Goal: Task Accomplishment & Management: Complete application form

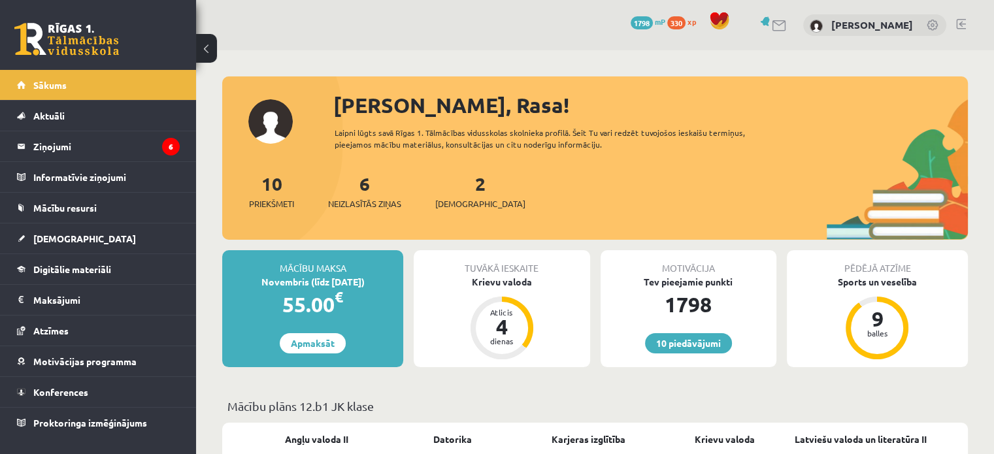
drag, startPoint x: 384, startPoint y: 187, endPoint x: 374, endPoint y: 187, distance: 10.5
click at [374, 187] on div "6 Neizlasītās ziņas" at bounding box center [364, 190] width 73 height 41
click at [361, 187] on div "6 Neizlasītās ziņas" at bounding box center [364, 190] width 73 height 41
click at [368, 181] on link "6 Neizlasītās ziņas" at bounding box center [364, 191] width 73 height 39
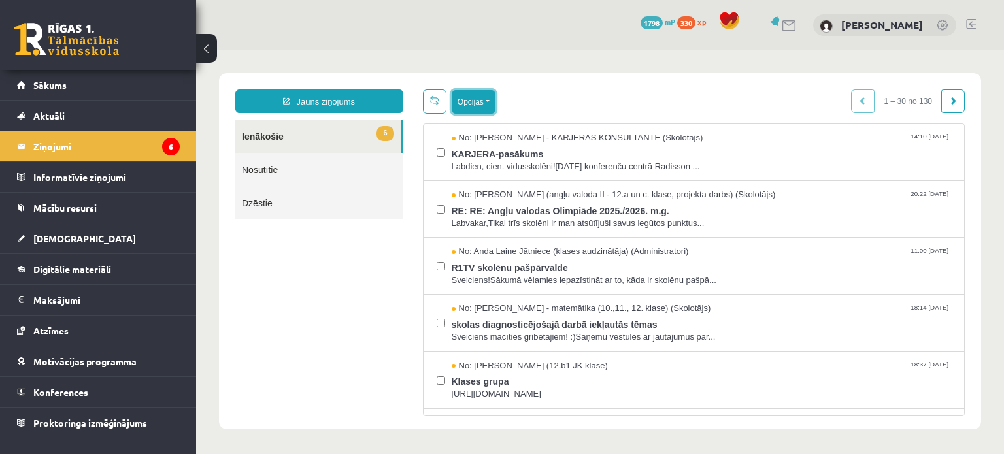
click at [476, 102] on button "Opcijas" at bounding box center [473, 102] width 44 height 24
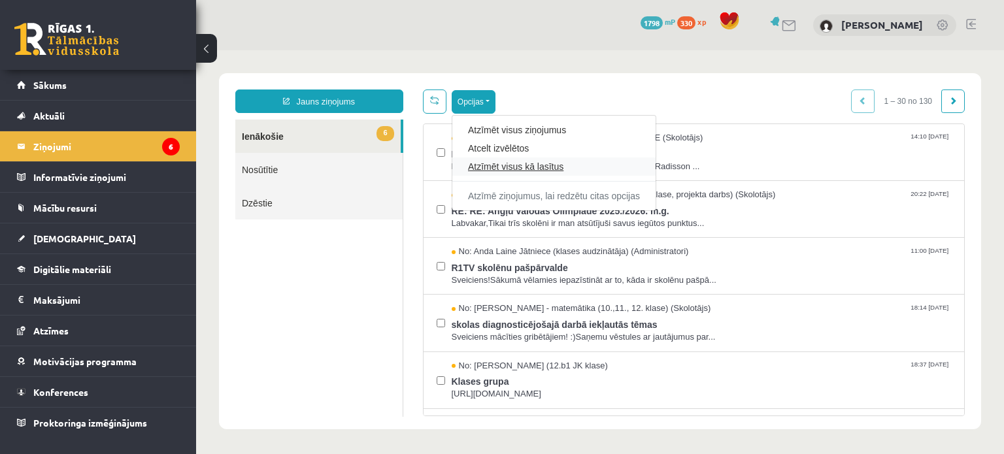
click at [492, 167] on link "Atzīmēt visus kā lasītus" at bounding box center [554, 166] width 172 height 13
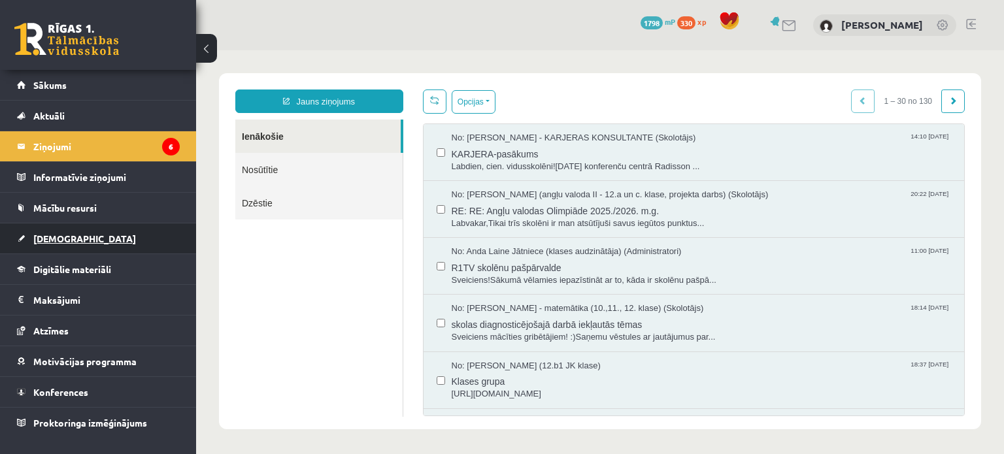
click at [105, 231] on link "[DEMOGRAPHIC_DATA]" at bounding box center [98, 238] width 163 height 30
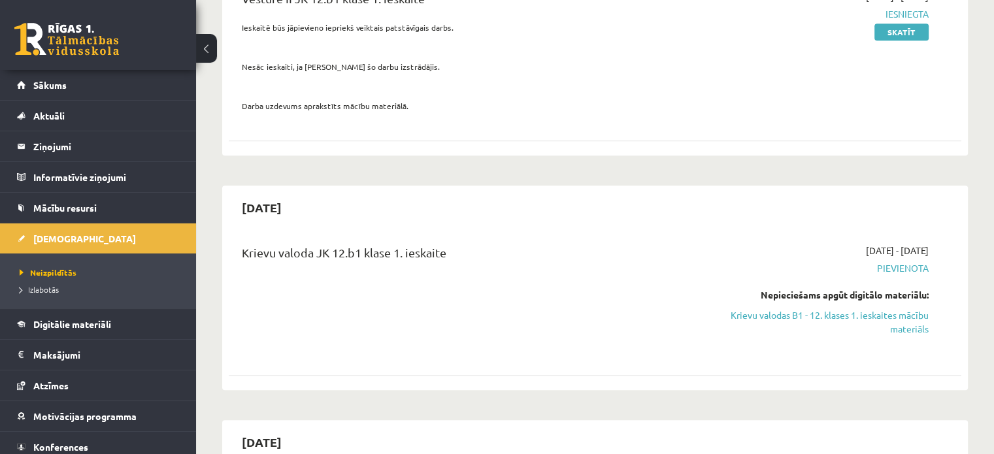
scroll to position [600, 0]
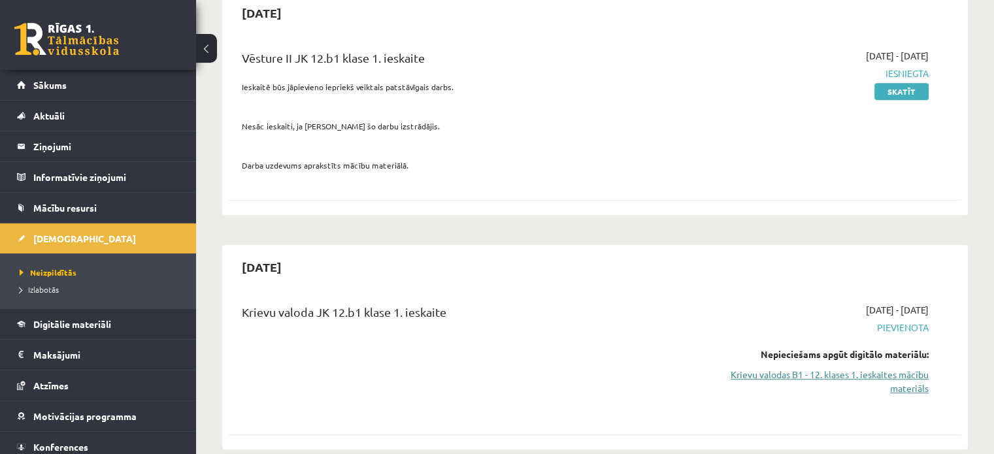
click at [904, 368] on link "Krievu valodas B1 - 12. klases 1. ieskaites mācību materiāls" at bounding box center [821, 381] width 216 height 27
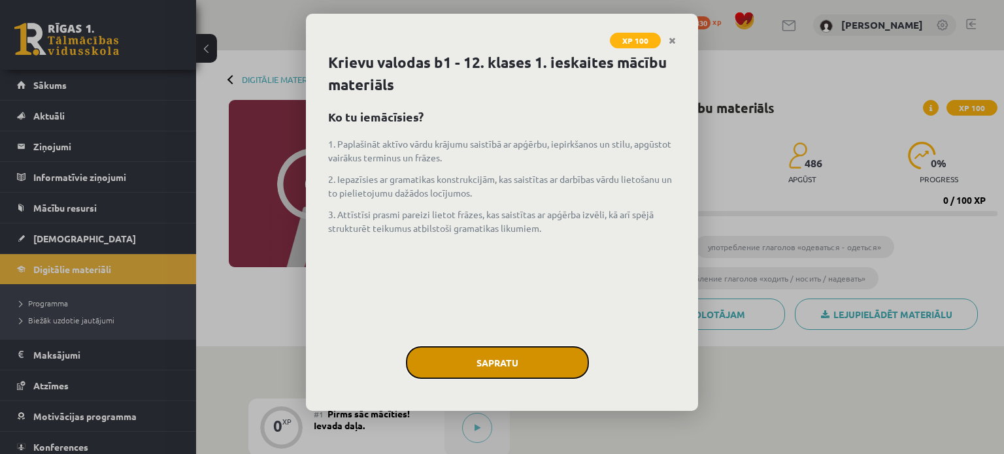
click at [480, 347] on button "Sapratu" at bounding box center [497, 362] width 183 height 33
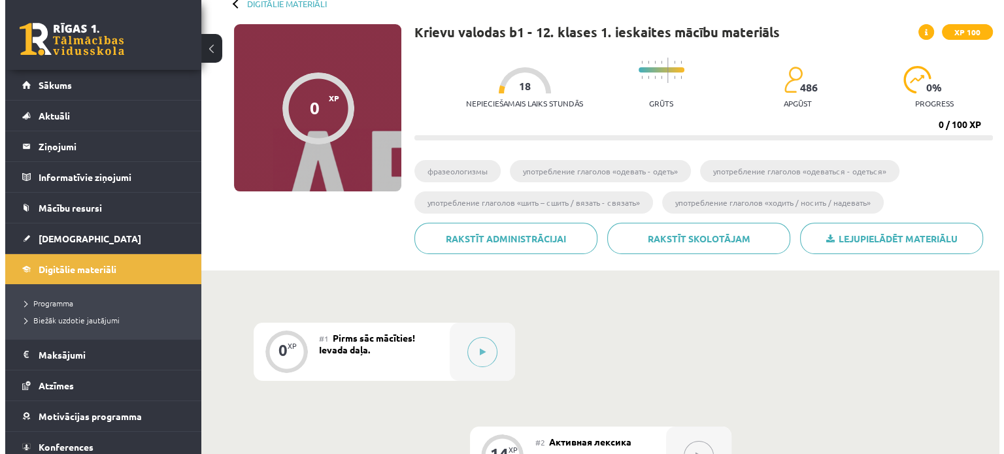
scroll to position [78, 0]
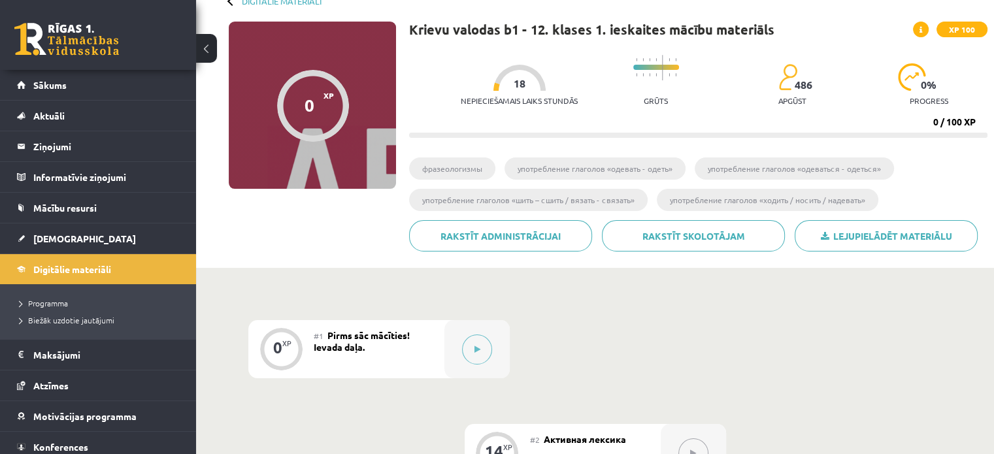
click at [480, 347] on button at bounding box center [477, 350] width 30 height 30
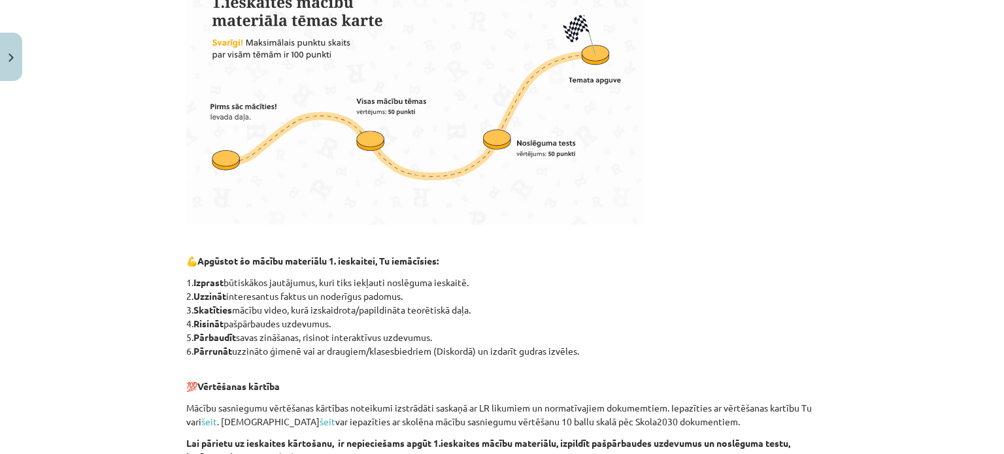
scroll to position [793, 0]
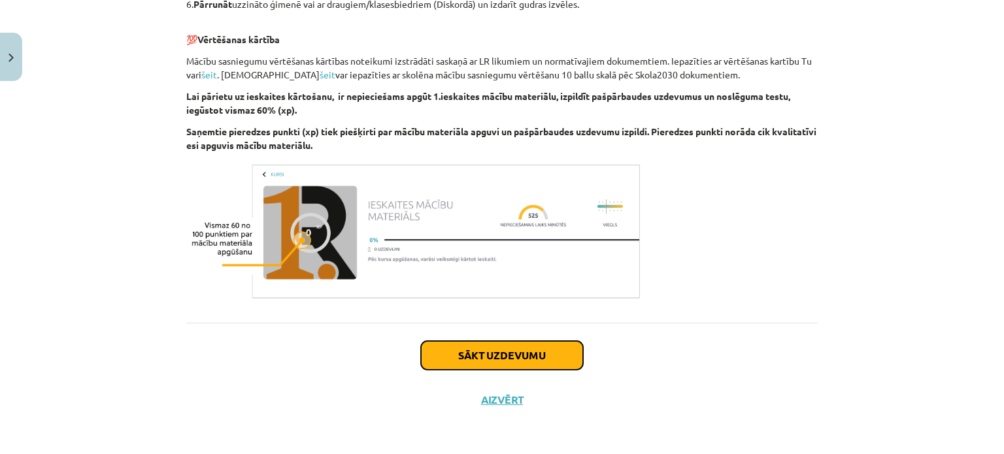
click at [549, 349] on button "Sākt uzdevumu" at bounding box center [502, 355] width 162 height 29
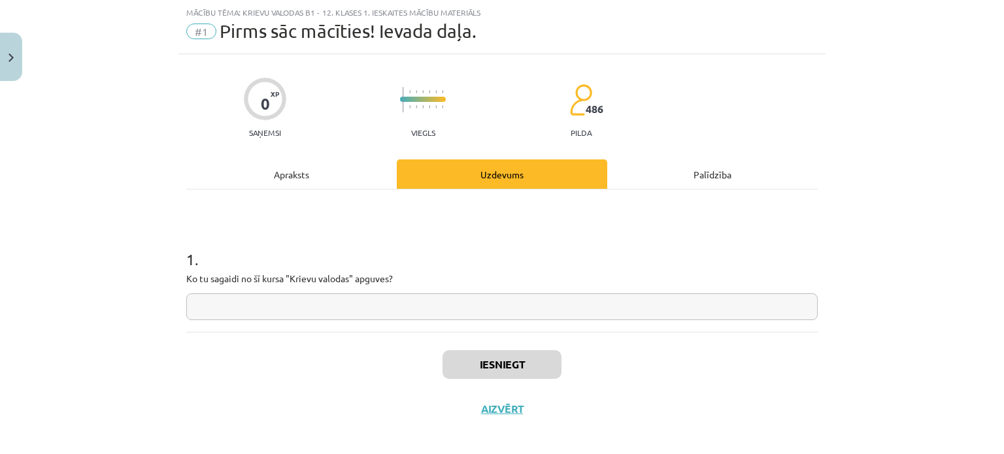
click at [511, 308] on input "text" at bounding box center [501, 306] width 631 height 27
click at [704, 299] on input "*" at bounding box center [501, 306] width 631 height 27
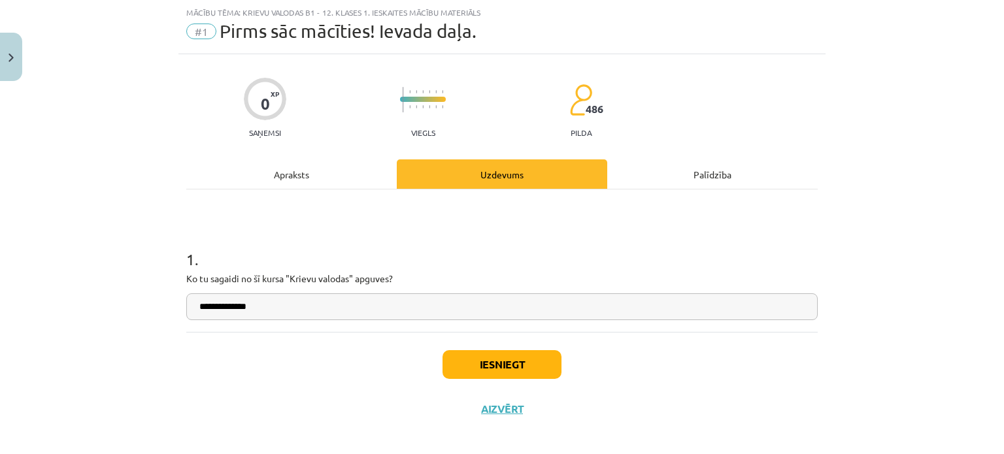
type input "**********"
click at [512, 374] on button "Iesniegt" at bounding box center [501, 364] width 119 height 29
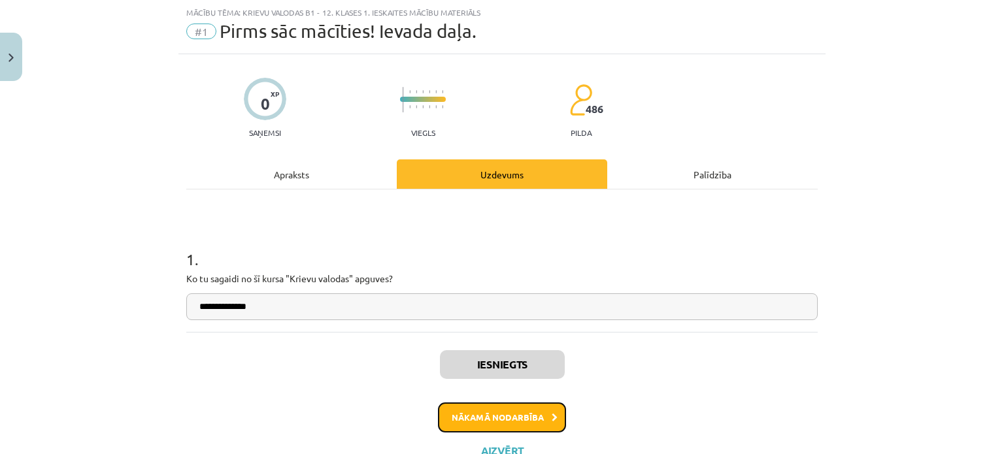
click at [470, 421] on button "Nākamā nodarbība" at bounding box center [502, 417] width 128 height 30
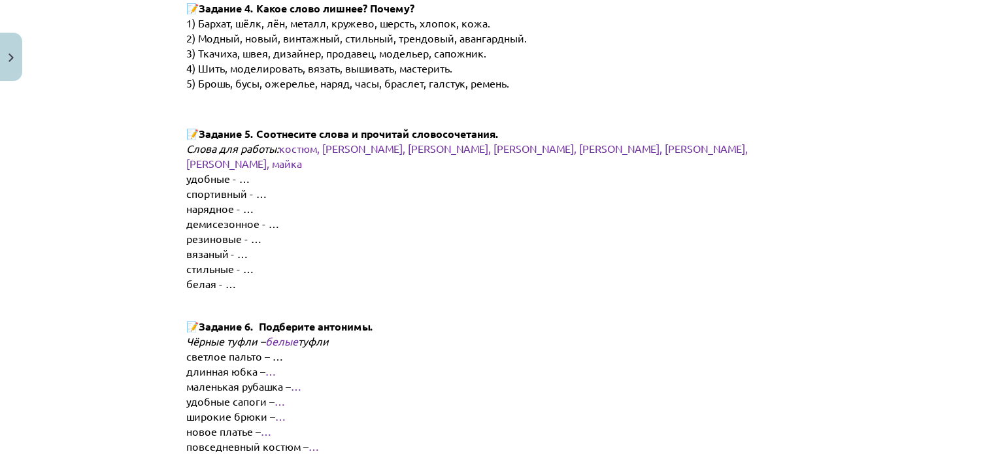
scroll to position [1942, 0]
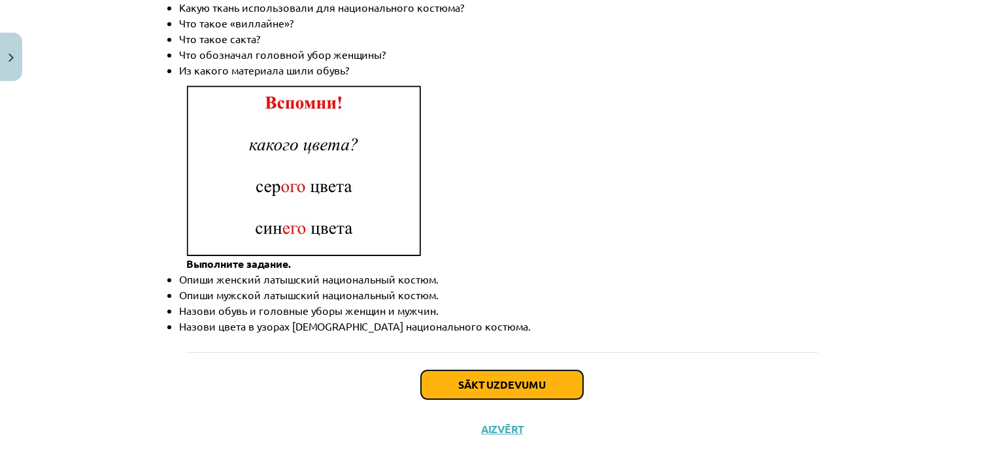
click at [540, 370] on button "Sākt uzdevumu" at bounding box center [502, 384] width 162 height 29
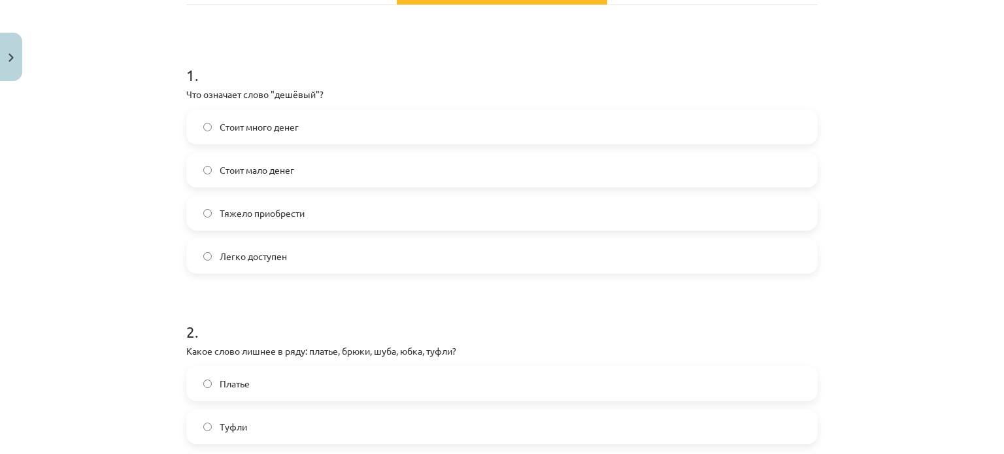
scroll to position [216, 0]
click at [235, 169] on span "Стоит мало денег" at bounding box center [257, 172] width 74 height 14
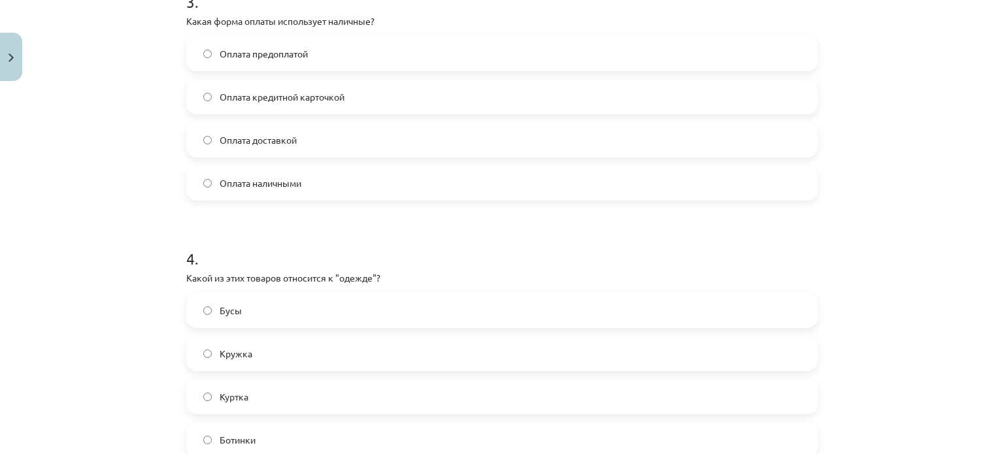
scroll to position [802, 0]
click at [308, 199] on label "Оплата наличными" at bounding box center [502, 184] width 629 height 33
click at [301, 402] on label "Куртка" at bounding box center [502, 398] width 629 height 33
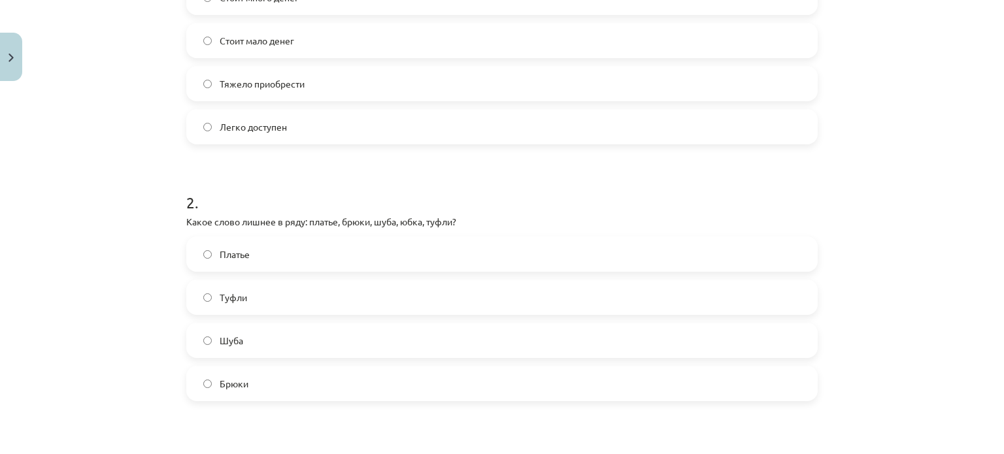
scroll to position [337, 0]
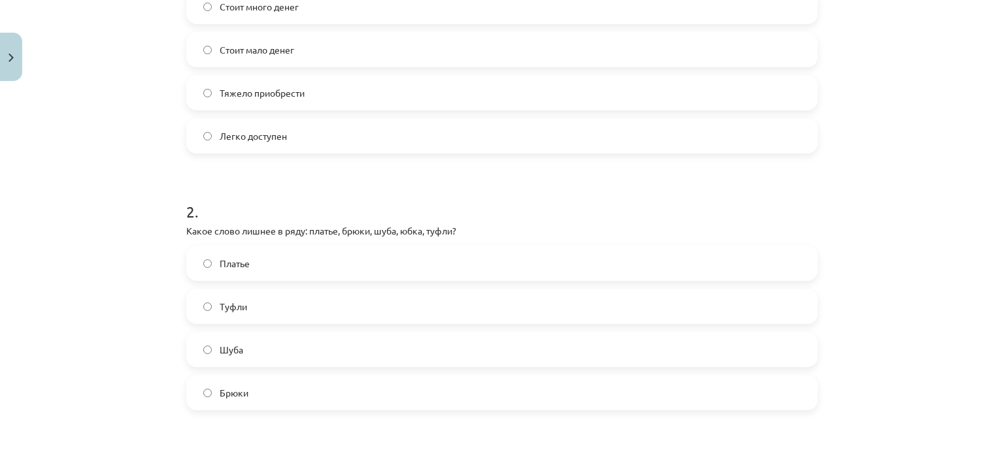
click at [570, 293] on label "Туфли" at bounding box center [502, 306] width 629 height 33
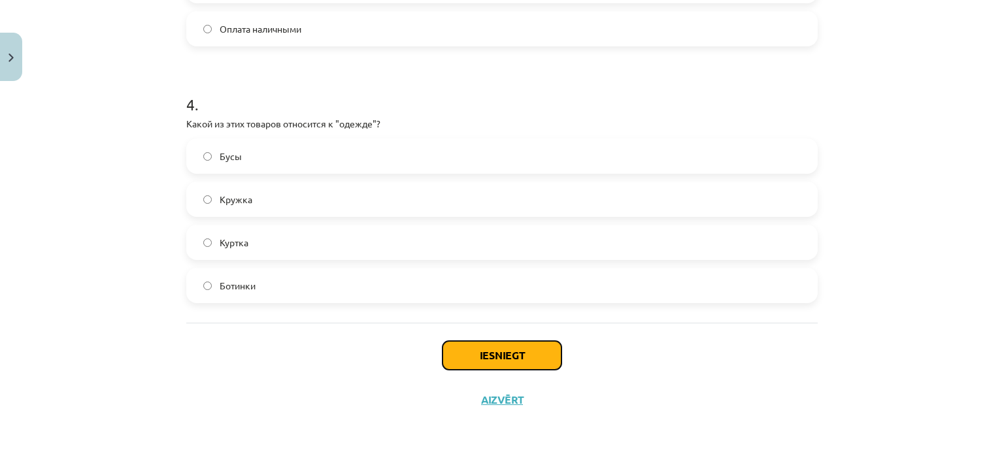
click at [548, 360] on button "Iesniegt" at bounding box center [501, 355] width 119 height 29
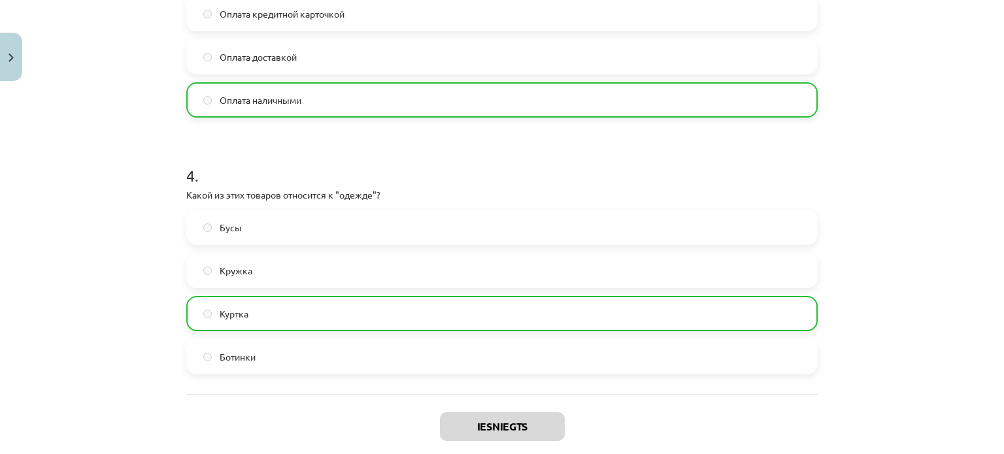
scroll to position [999, 0]
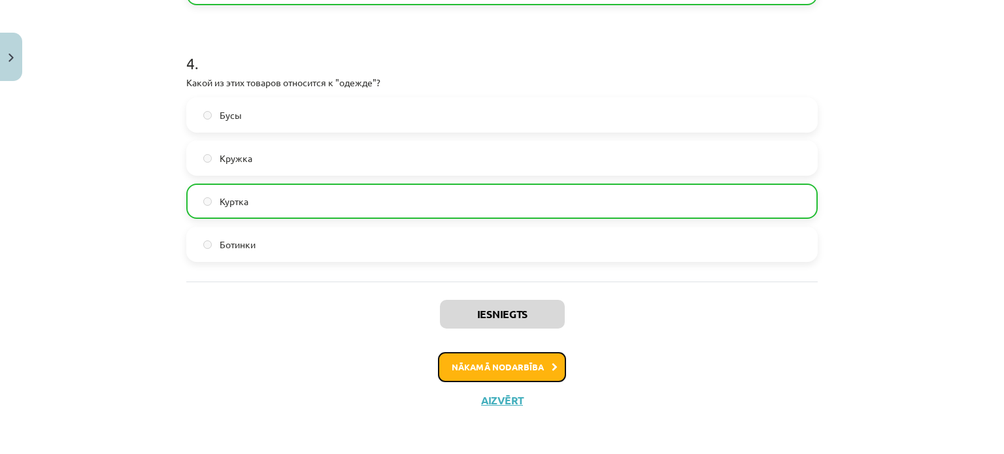
click at [548, 360] on button "Nākamā nodarbība" at bounding box center [502, 367] width 128 height 30
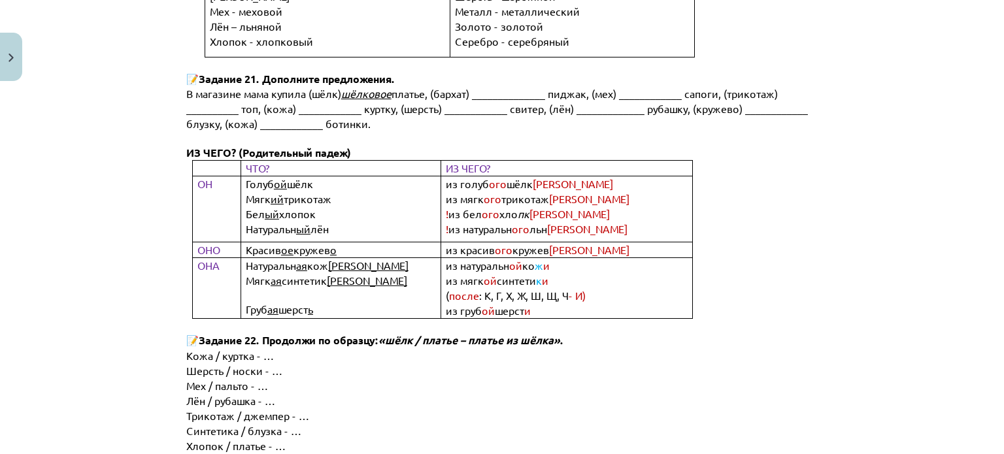
scroll to position [6680, 0]
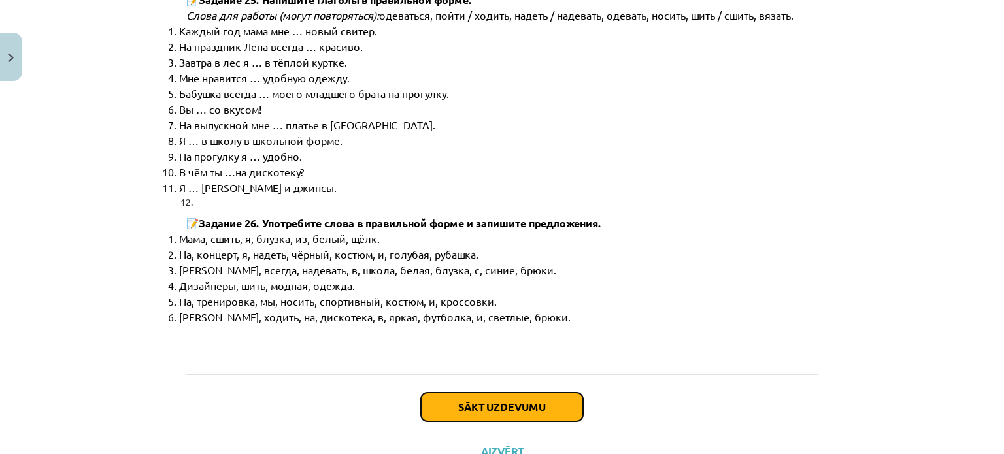
click at [492, 393] on button "Sākt uzdevumu" at bounding box center [502, 407] width 162 height 29
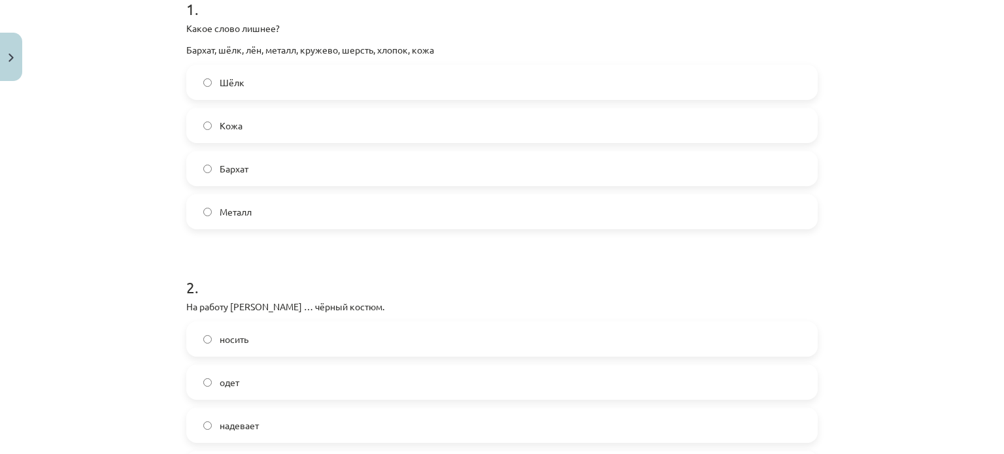
scroll to position [282, 0]
click at [776, 201] on label "Металл" at bounding box center [502, 213] width 629 height 33
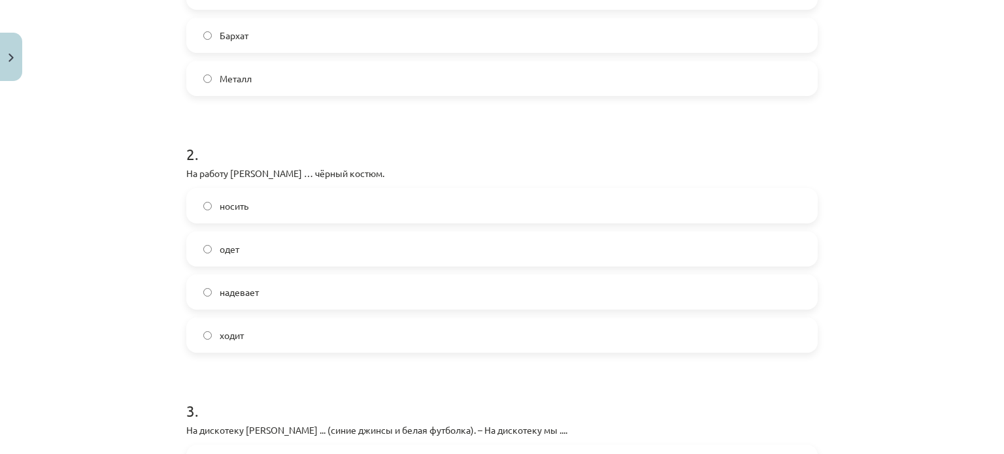
scroll to position [456, 0]
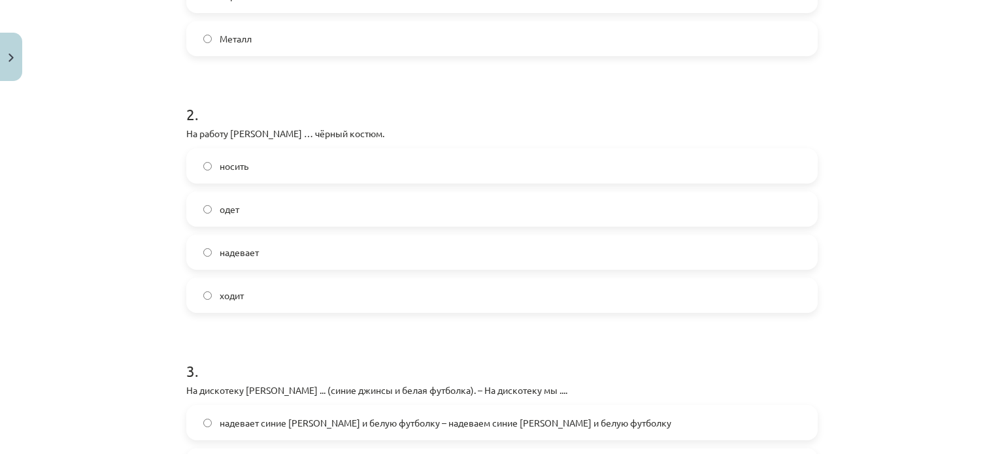
click at [615, 257] on label "надевает" at bounding box center [502, 252] width 629 height 33
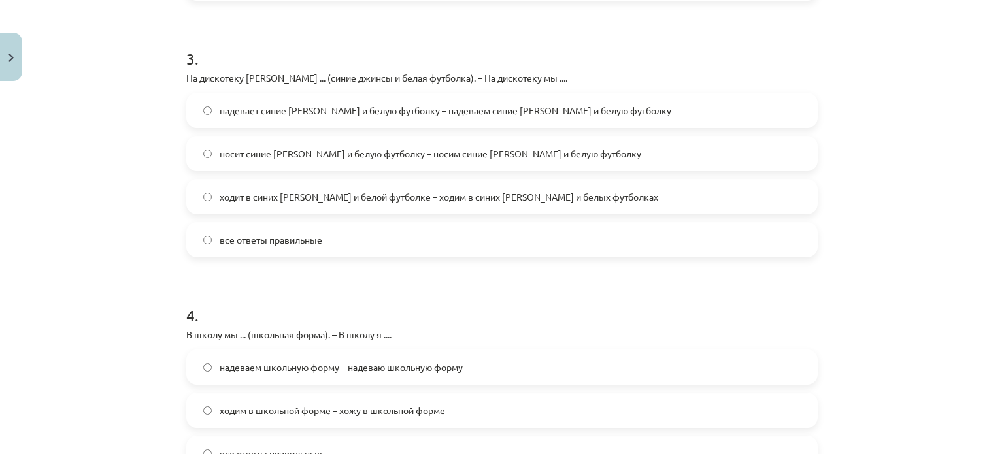
scroll to position [884, 0]
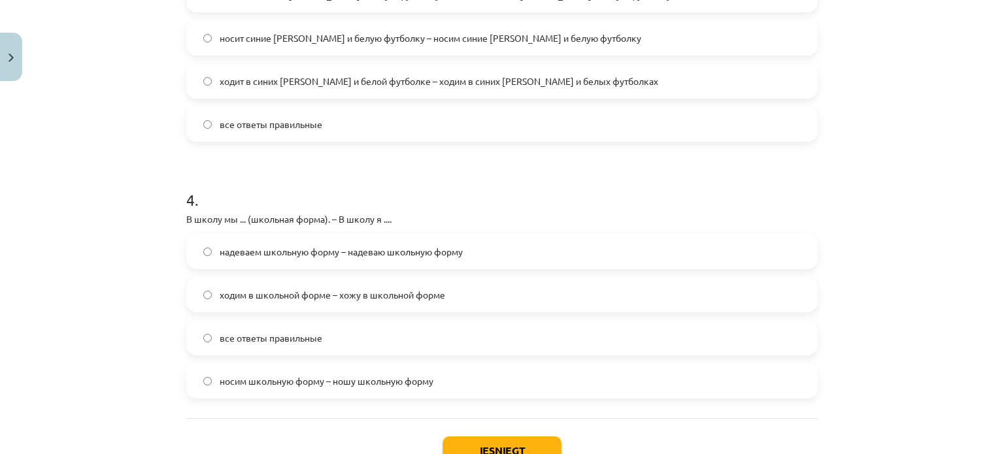
click at [735, 397] on div "носим школьную форму – ношу школьную форму" at bounding box center [501, 380] width 631 height 35
click at [754, 372] on label "носим школьную форму – ношу школьную форму" at bounding box center [502, 381] width 629 height 33
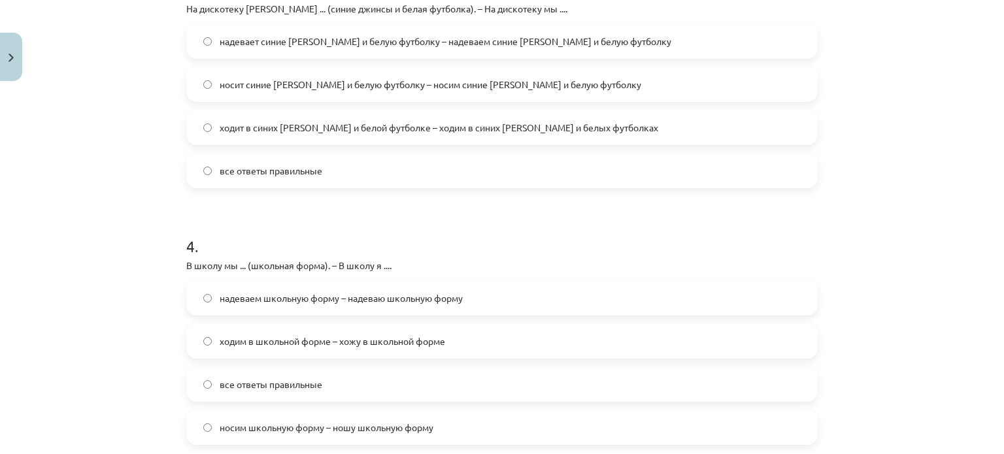
scroll to position [841, 0]
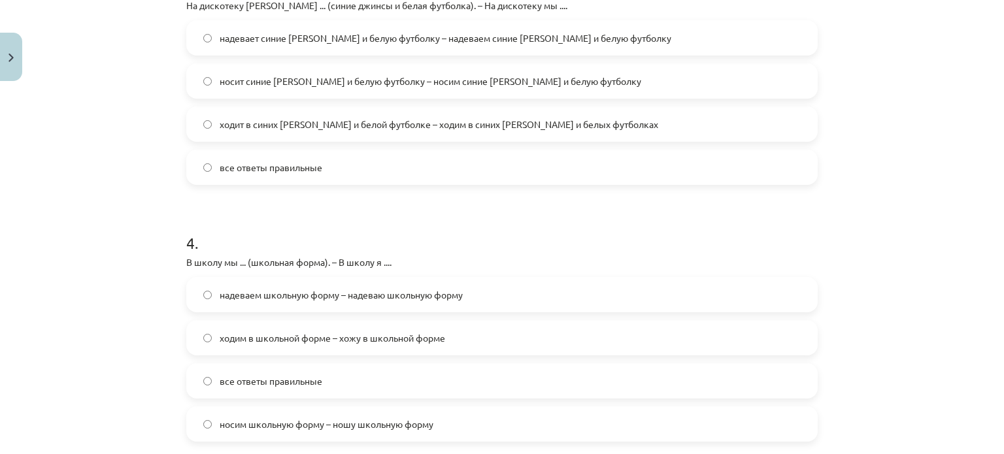
click at [491, 95] on label "носит синие джинсы и белую футболку – носим синие джинсы и белую футболку" at bounding box center [502, 81] width 629 height 33
click at [436, 41] on span "надевает синие джинсы и белую футболку – надеваем синие джинсы и белую футболку" at bounding box center [445, 38] width 451 height 14
click at [338, 345] on label "ходим в школьной форме – хожу в школьной форме" at bounding box center [502, 337] width 629 height 33
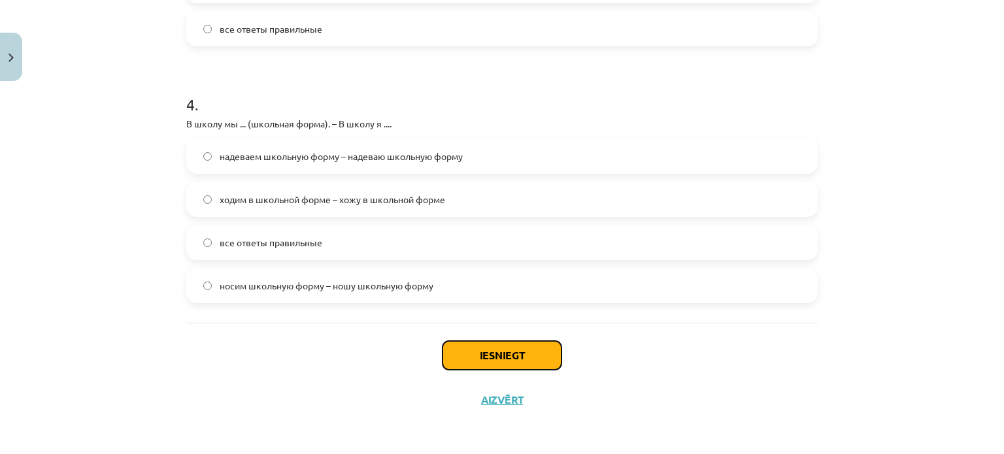
click at [481, 368] on button "Iesniegt" at bounding box center [501, 355] width 119 height 29
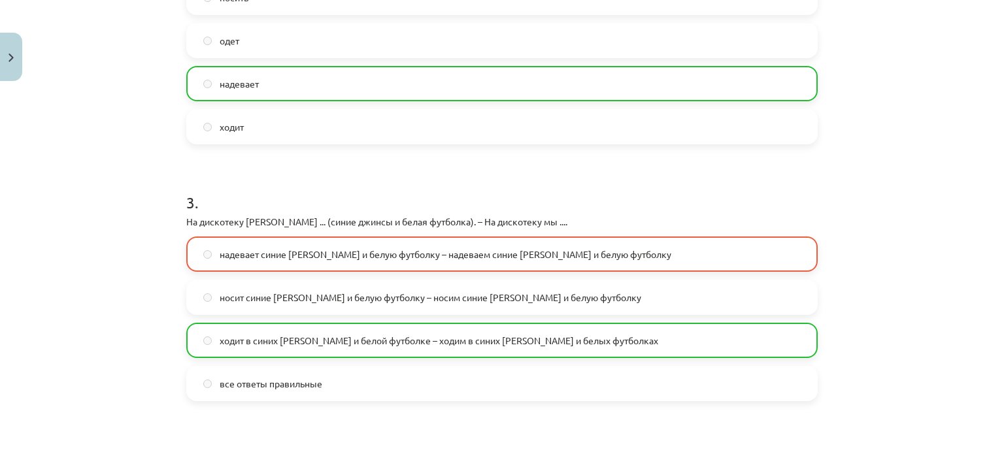
scroll to position [1021, 0]
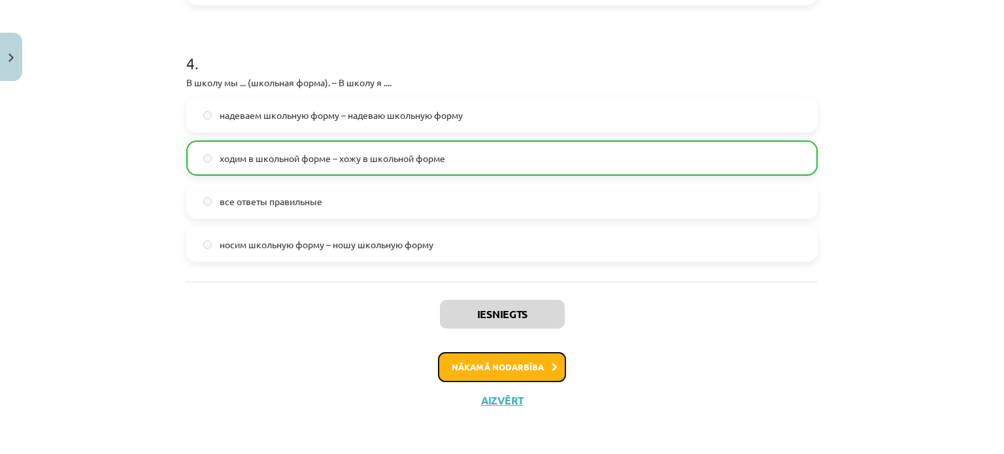
click at [450, 374] on button "Nākamā nodarbība" at bounding box center [502, 367] width 128 height 30
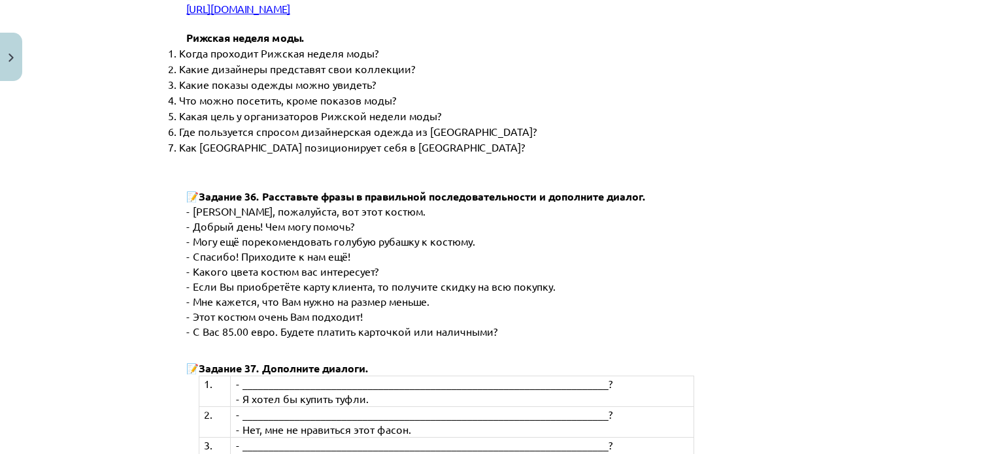
scroll to position [5039, 0]
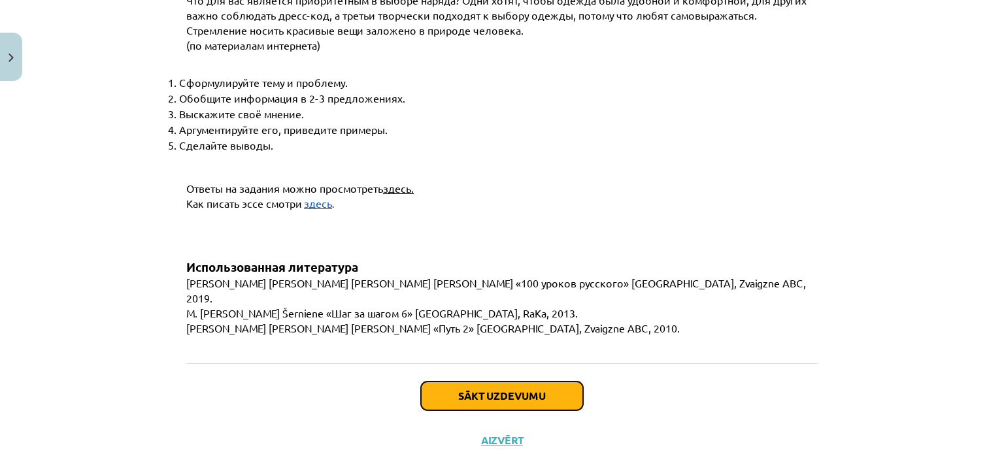
click at [468, 382] on button "Sākt uzdevumu" at bounding box center [502, 396] width 162 height 29
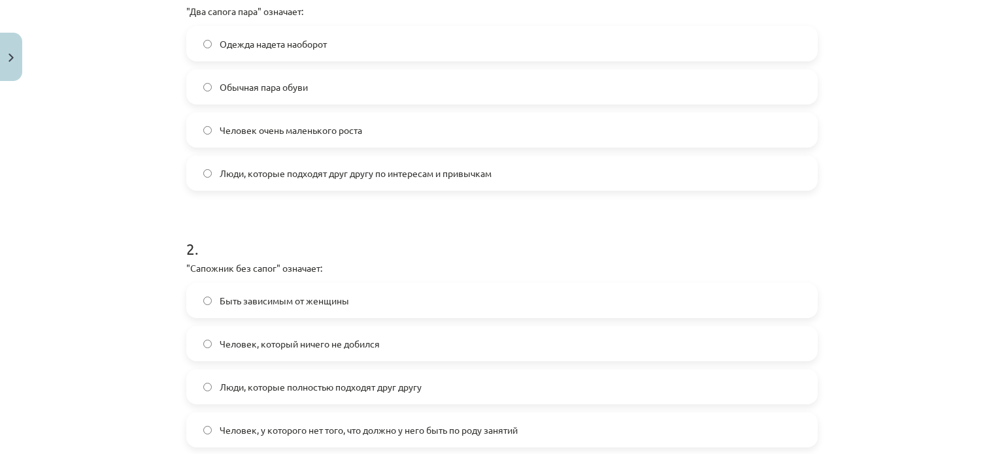
scroll to position [303, 0]
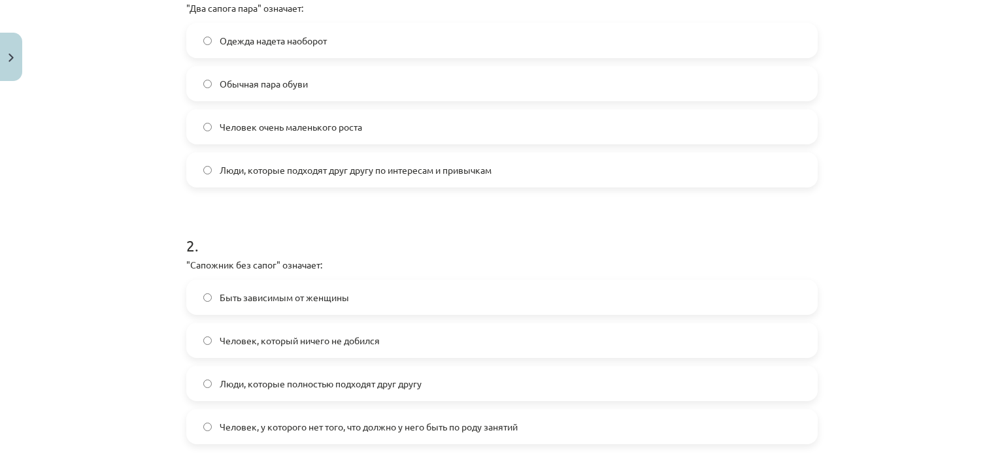
click at [284, 172] on span "Люди, которые подходят друг другу по интересам и привычкам" at bounding box center [356, 170] width 272 height 14
click at [311, 423] on span "Человек, у которого нет того, что должно у него быть по роду занятий" at bounding box center [369, 427] width 298 height 14
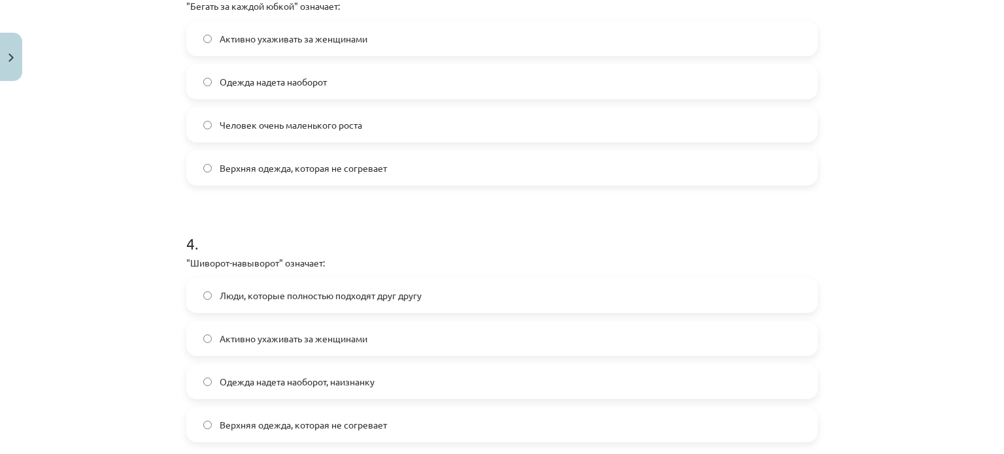
scroll to position [815, 0]
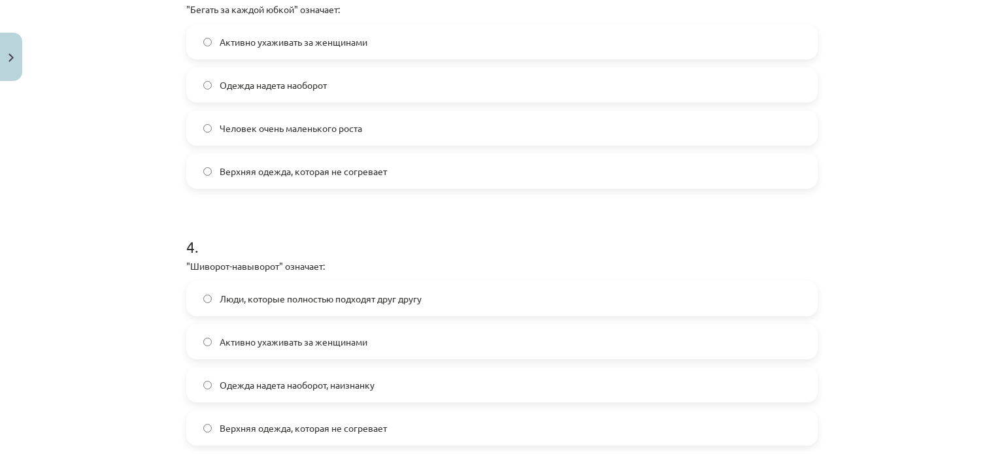
click at [598, 28] on label "Активно ухаживать за женщинами" at bounding box center [502, 41] width 629 height 33
click at [465, 387] on label "Одежда надета наоборот, наизнанку" at bounding box center [502, 384] width 629 height 33
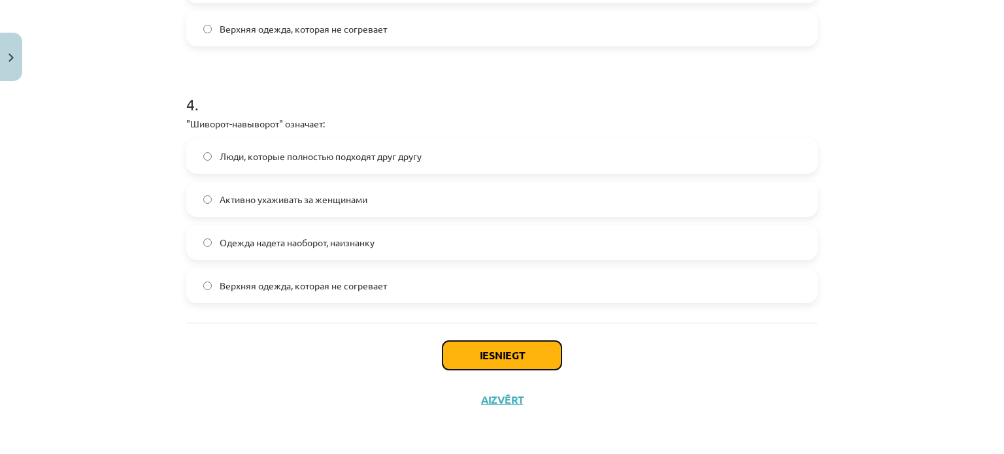
click at [529, 367] on button "Iesniegt" at bounding box center [501, 355] width 119 height 29
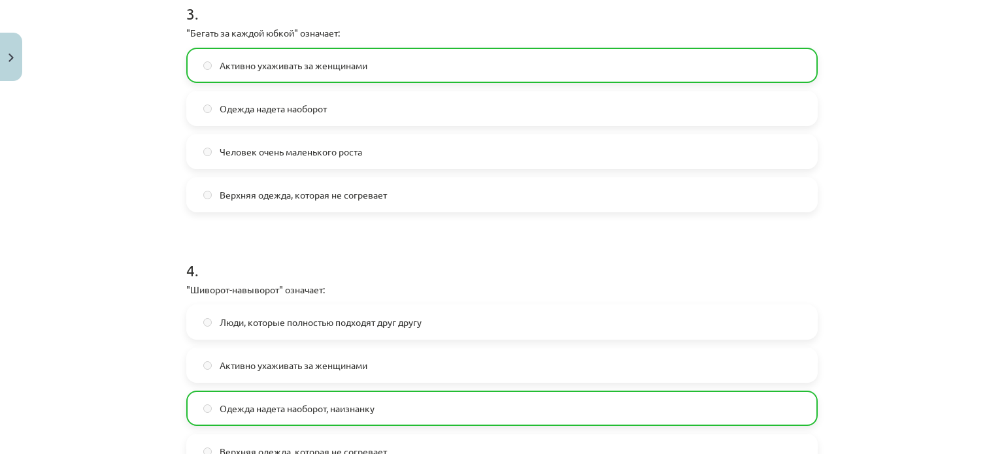
scroll to position [999, 0]
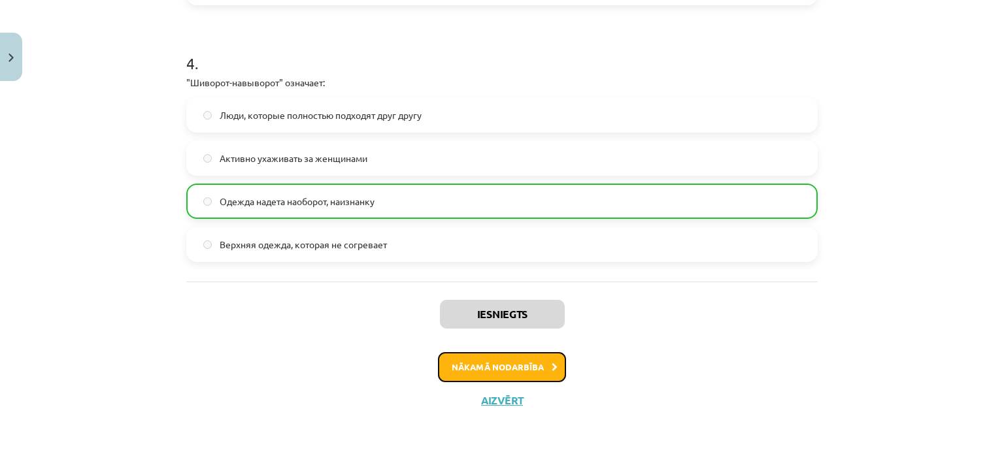
click at [553, 360] on button "Nākamā nodarbība" at bounding box center [502, 367] width 128 height 30
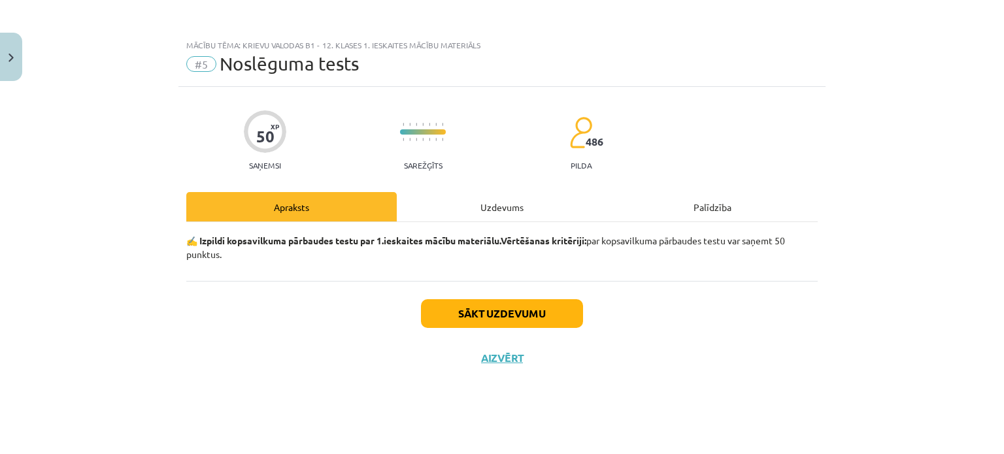
scroll to position [0, 0]
drag, startPoint x: 523, startPoint y: 295, endPoint x: 541, endPoint y: 309, distance: 22.8
click at [541, 309] on div "Sākt uzdevumu Aizvērt" at bounding box center [501, 326] width 631 height 91
click at [541, 309] on button "Sākt uzdevumu" at bounding box center [502, 313] width 162 height 29
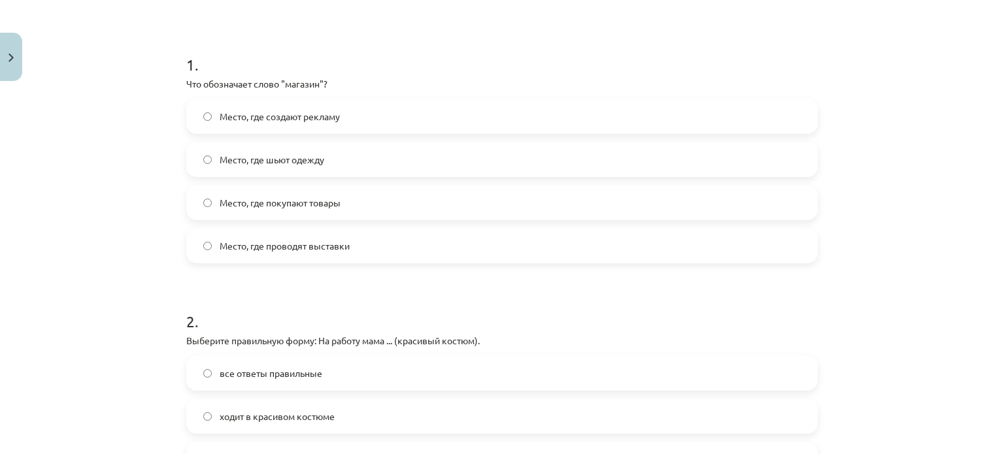
scroll to position [224, 0]
click at [321, 195] on label "Место, где покупают товары" at bounding box center [502, 205] width 629 height 33
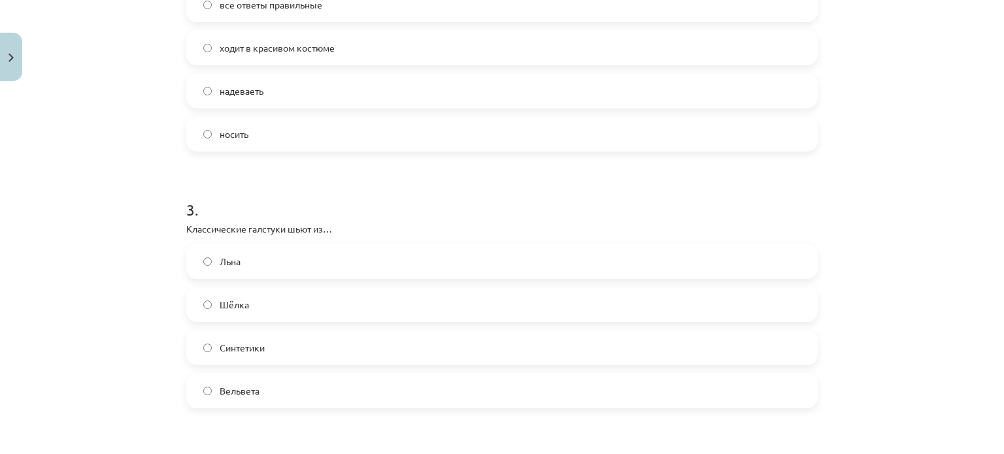
scroll to position [559, 0]
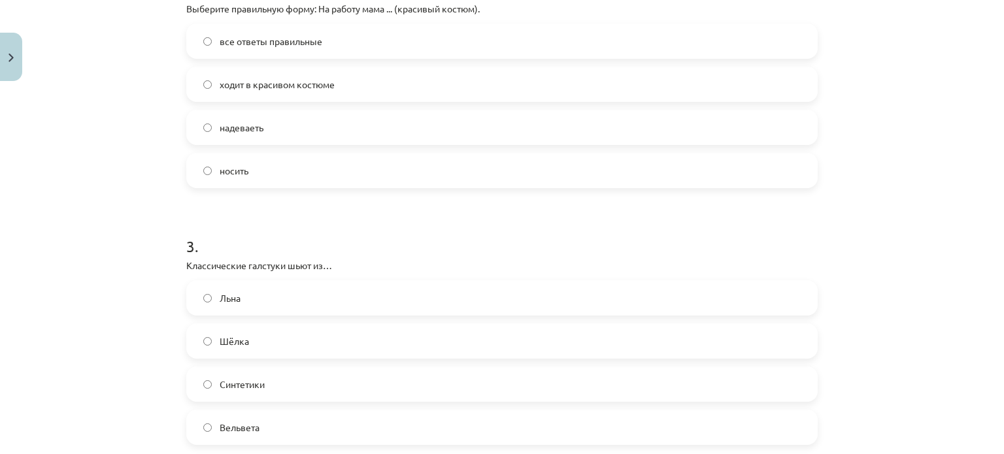
click at [380, 84] on label "ходит в красивом костюме" at bounding box center [502, 84] width 629 height 33
click at [305, 345] on label "Шёлка" at bounding box center [502, 341] width 629 height 33
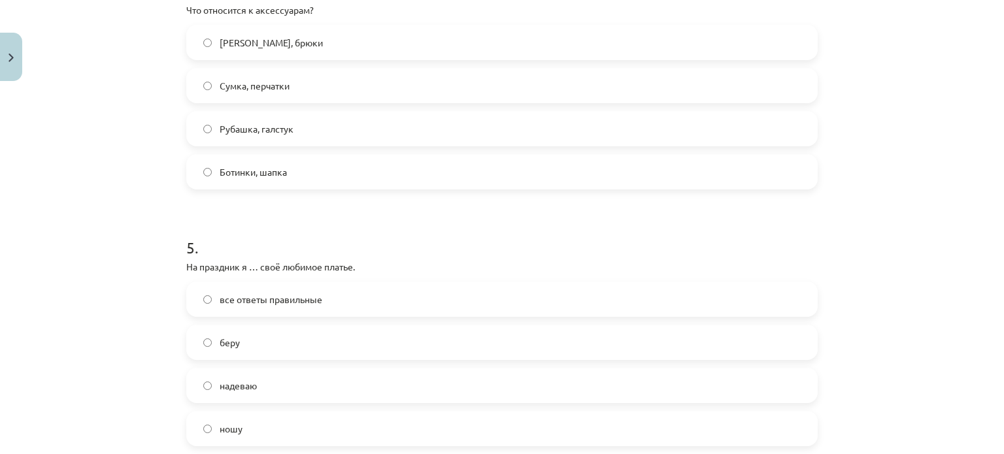
scroll to position [1060, 0]
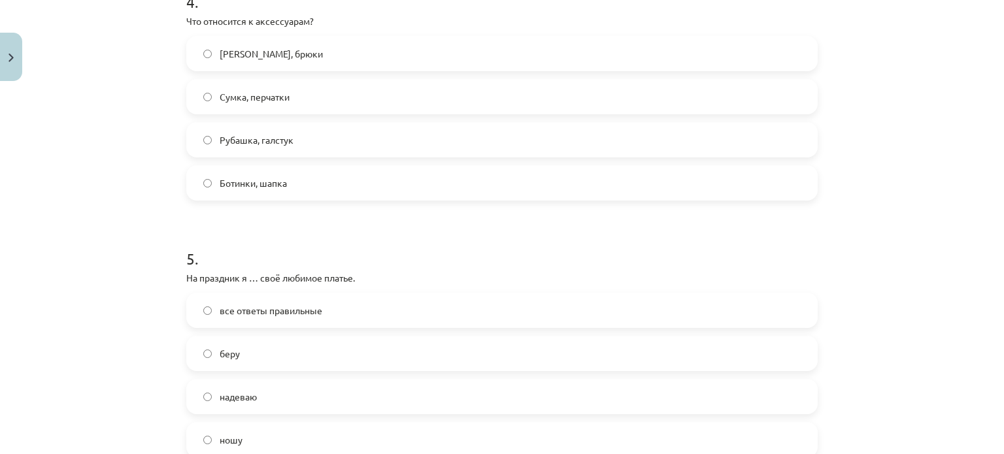
click at [466, 99] on label "Сумка, перчатки" at bounding box center [502, 96] width 629 height 33
click at [416, 400] on label "надеваю" at bounding box center [502, 396] width 629 height 33
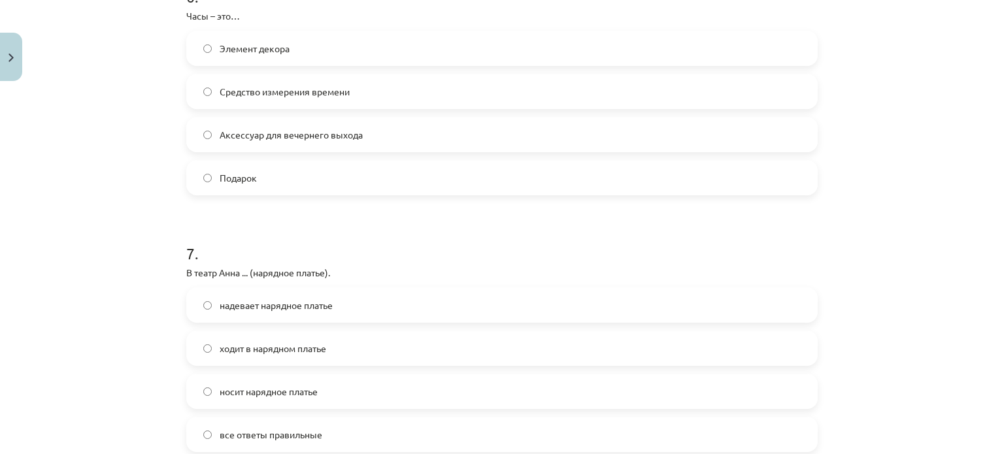
scroll to position [1568, 0]
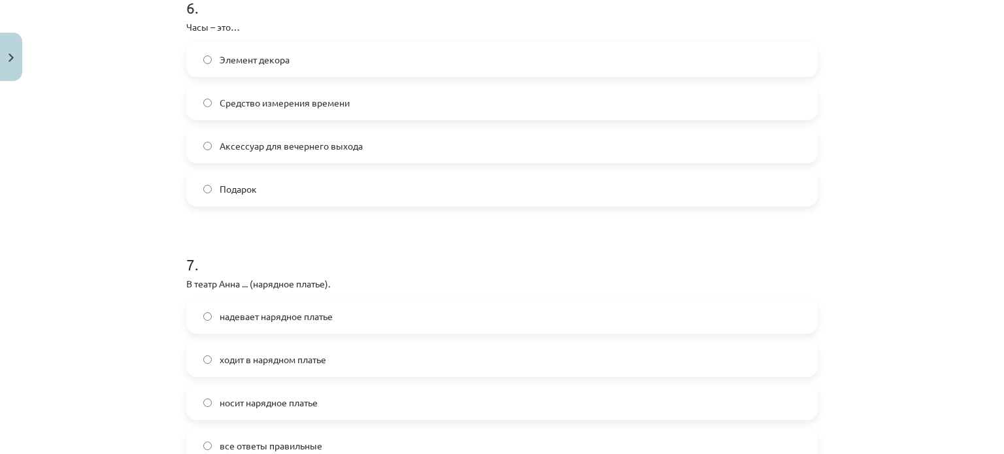
click at [707, 98] on label "Средство измерения времени" at bounding box center [502, 102] width 629 height 33
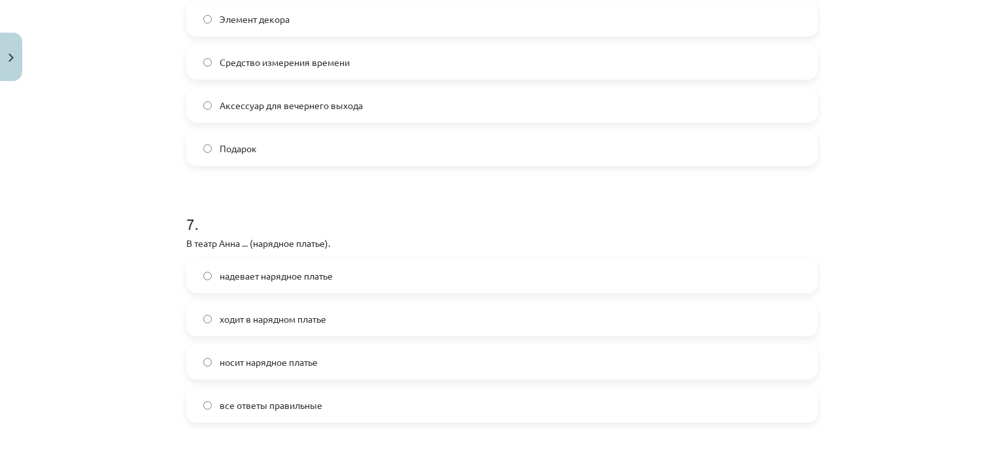
scroll to position [1627, 0]
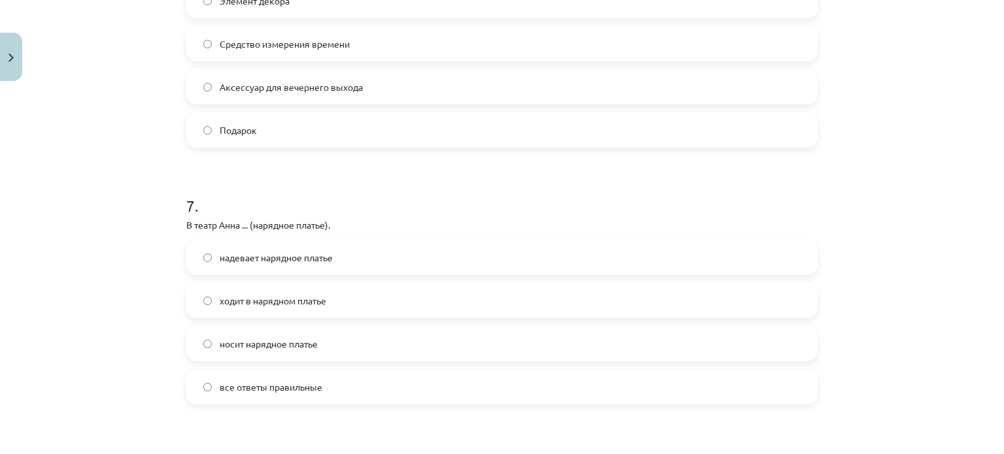
click at [256, 266] on label "надевает нарядное платье" at bounding box center [502, 257] width 629 height 33
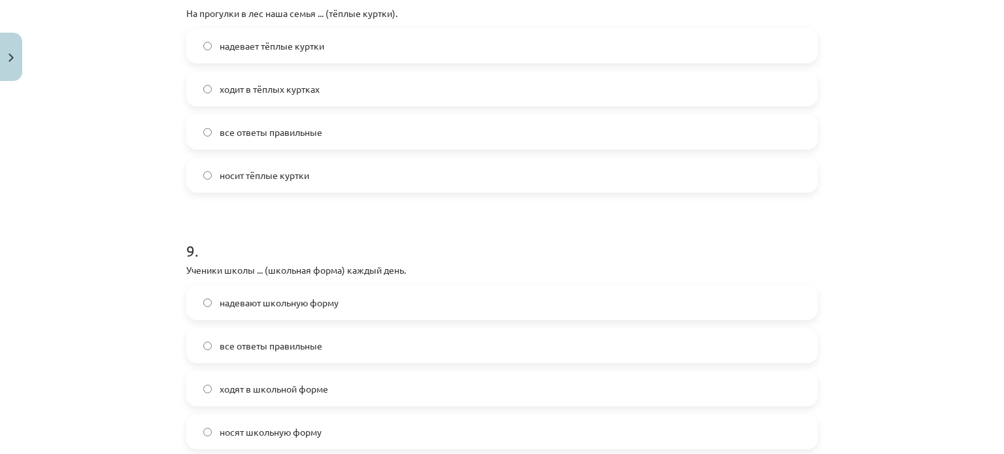
scroll to position [2091, 0]
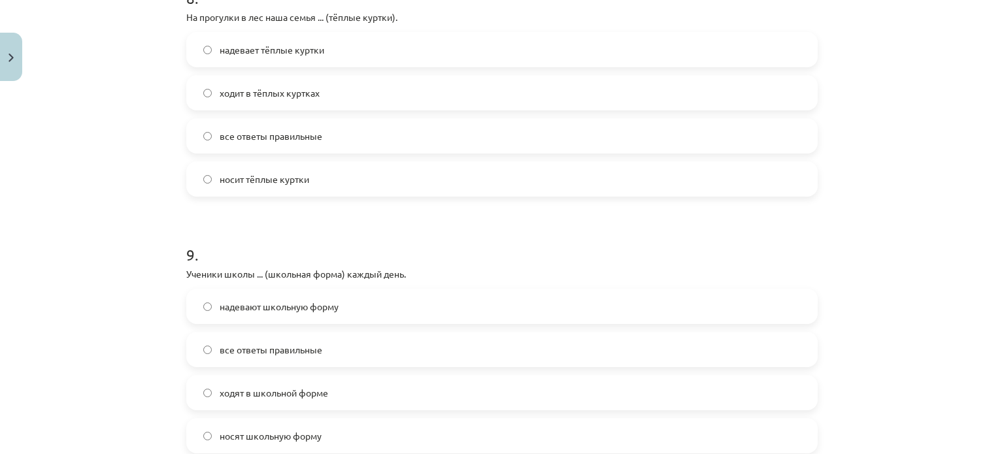
click at [372, 99] on label "ходит в тёплых куртках" at bounding box center [502, 92] width 629 height 33
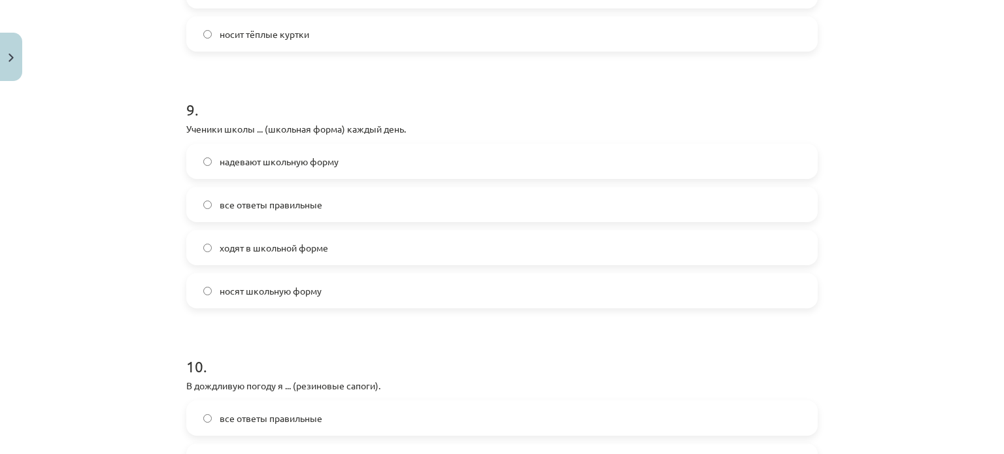
scroll to position [2229, 0]
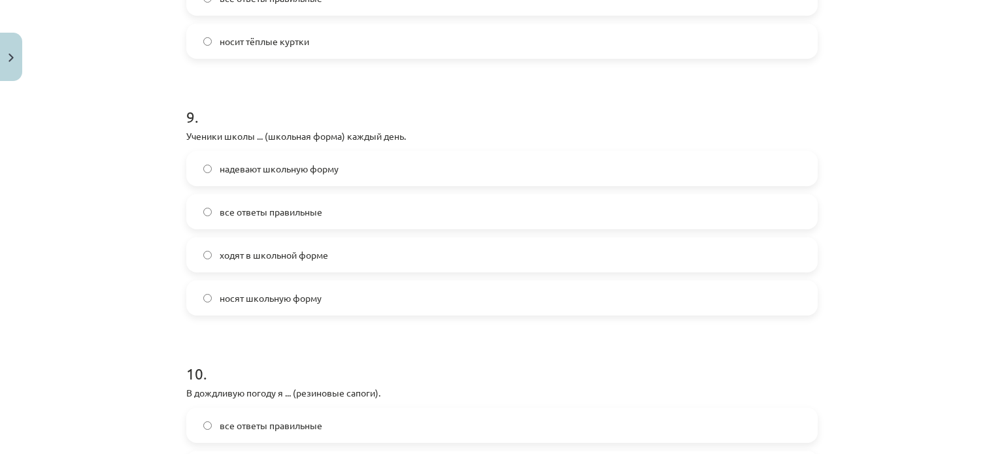
click at [389, 292] on label "носят школьную форму" at bounding box center [502, 298] width 629 height 33
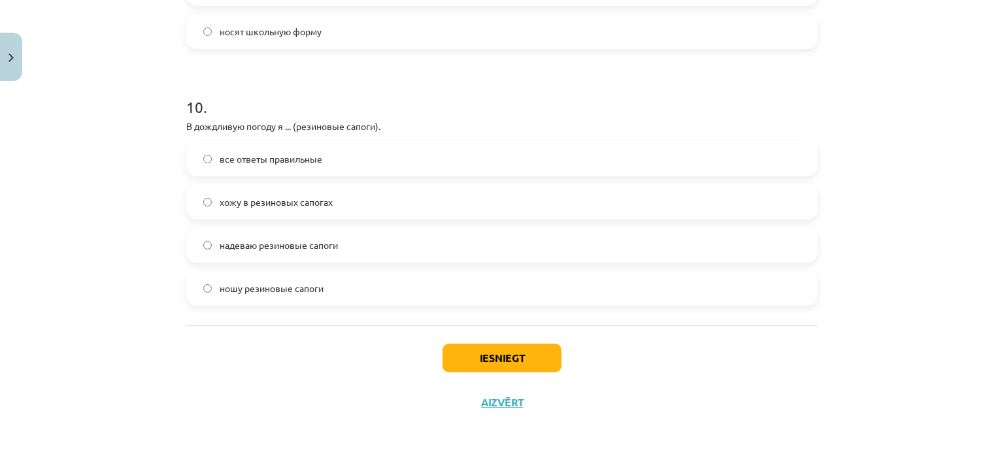
scroll to position [2498, 0]
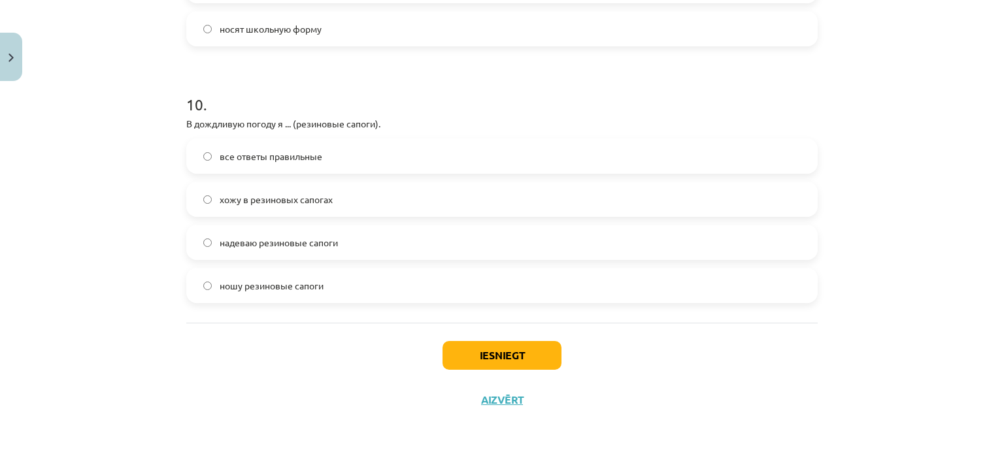
click at [389, 169] on label "все ответы правильные" at bounding box center [502, 156] width 629 height 33
click at [470, 358] on button "Iesniegt" at bounding box center [501, 355] width 119 height 29
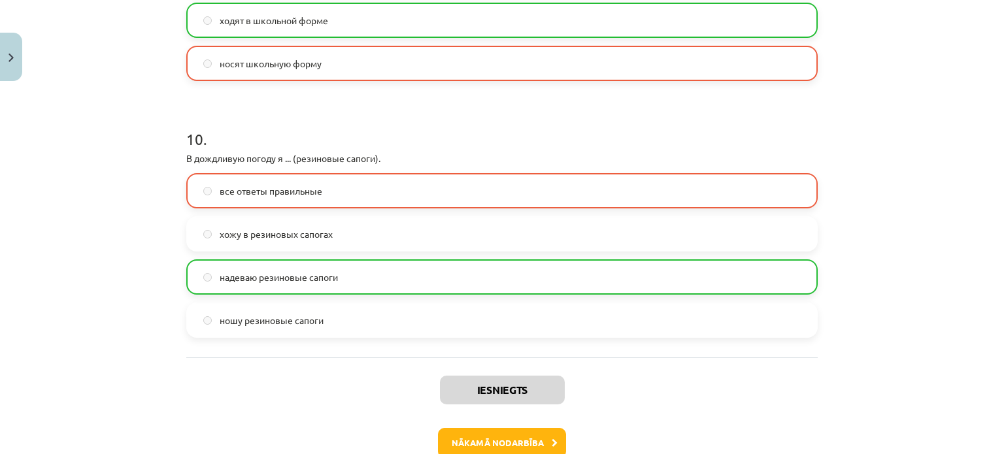
scroll to position [2540, 0]
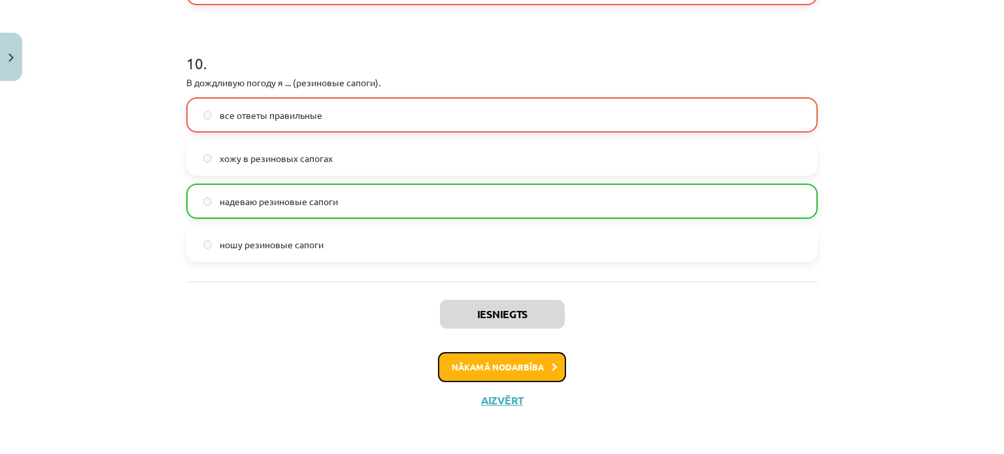
click at [531, 367] on button "Nākamā nodarbība" at bounding box center [502, 367] width 128 height 30
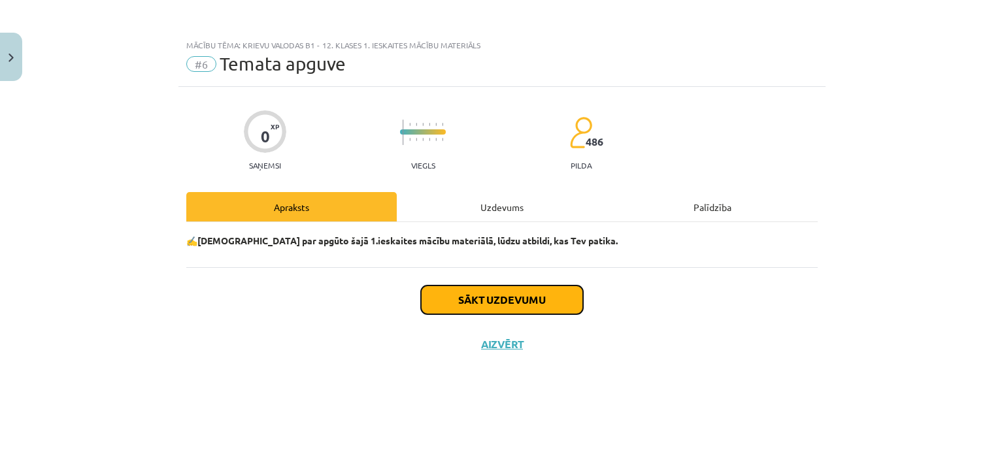
click at [514, 300] on button "Sākt uzdevumu" at bounding box center [502, 300] width 162 height 29
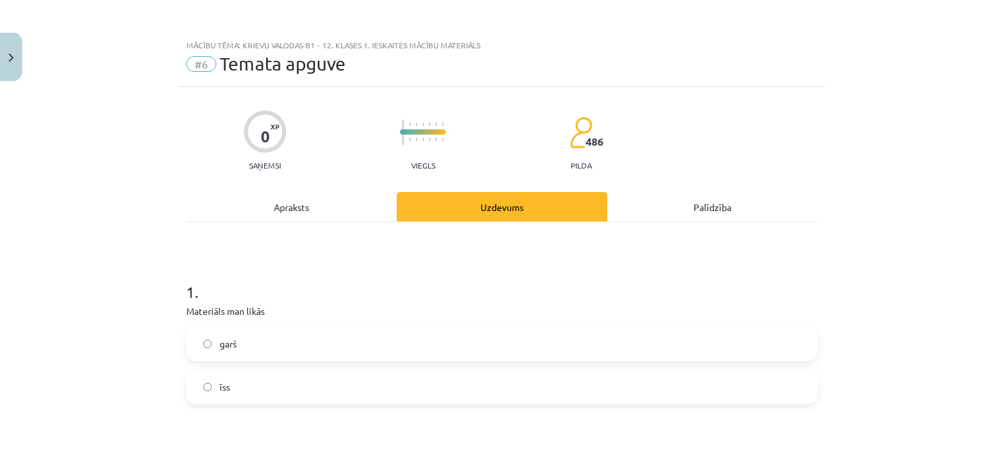
click at [515, 387] on label "īss" at bounding box center [502, 386] width 629 height 33
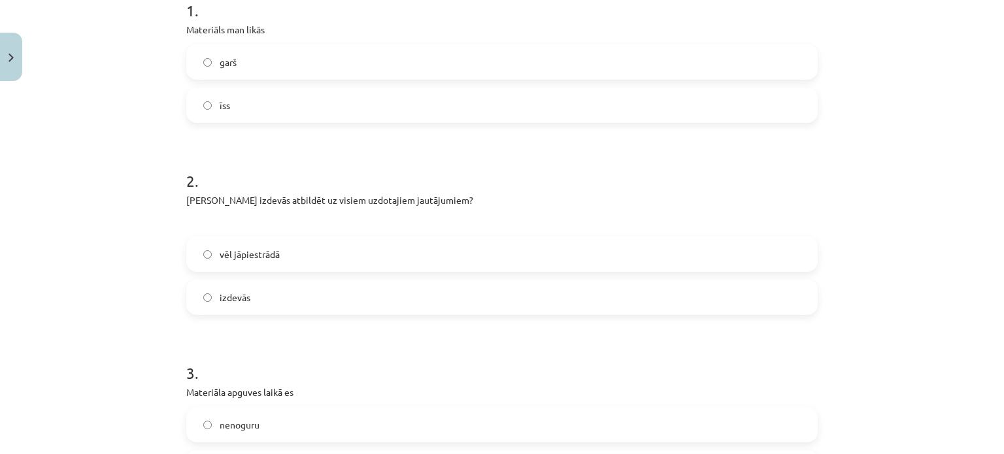
scroll to position [280, 0]
click at [585, 294] on label "izdevās" at bounding box center [502, 299] width 629 height 33
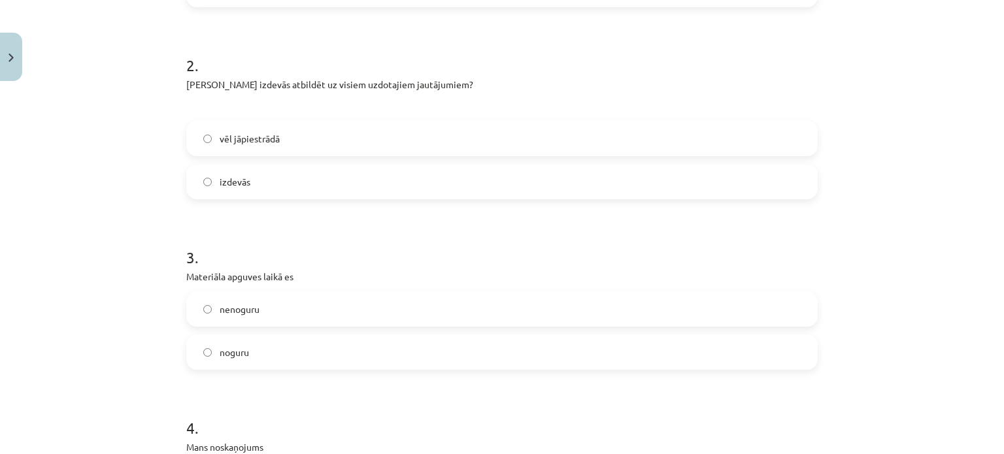
scroll to position [476, 0]
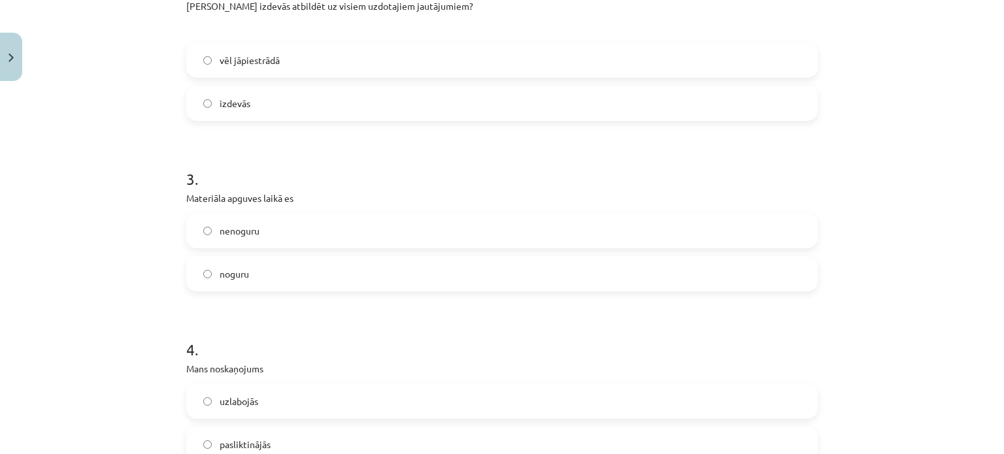
click at [802, 221] on label "nenoguru" at bounding box center [502, 230] width 629 height 33
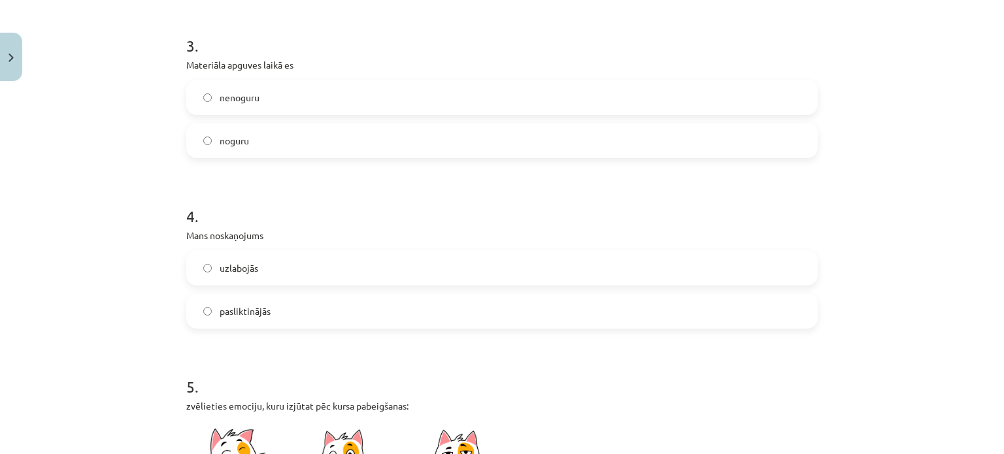
scroll to position [614, 0]
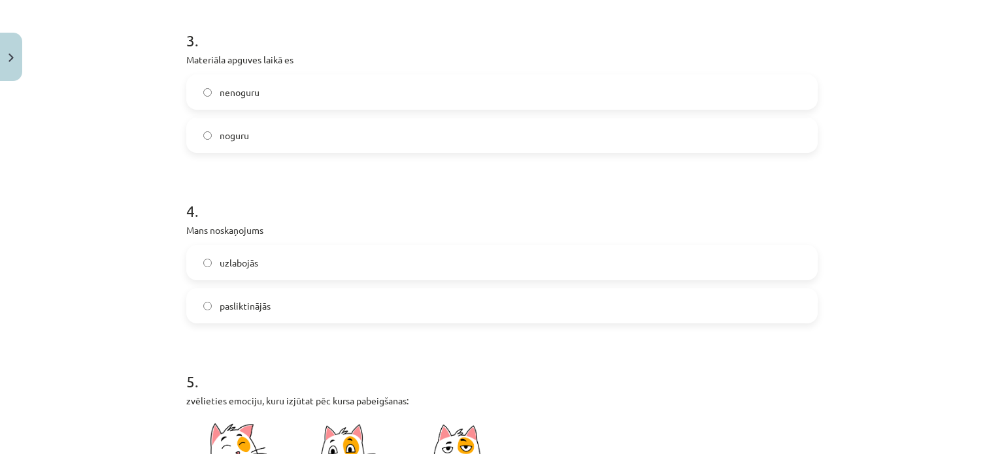
click at [796, 263] on label "uzlabojās" at bounding box center [502, 262] width 629 height 33
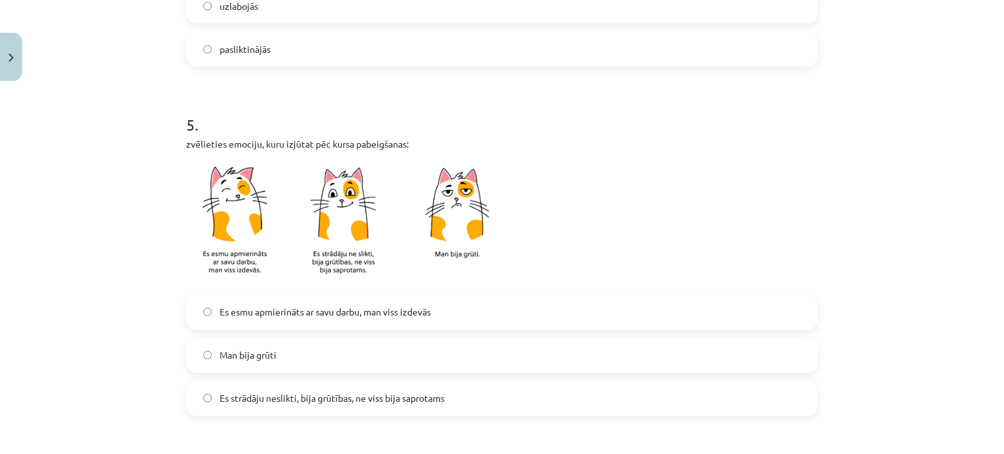
scroll to position [881, 0]
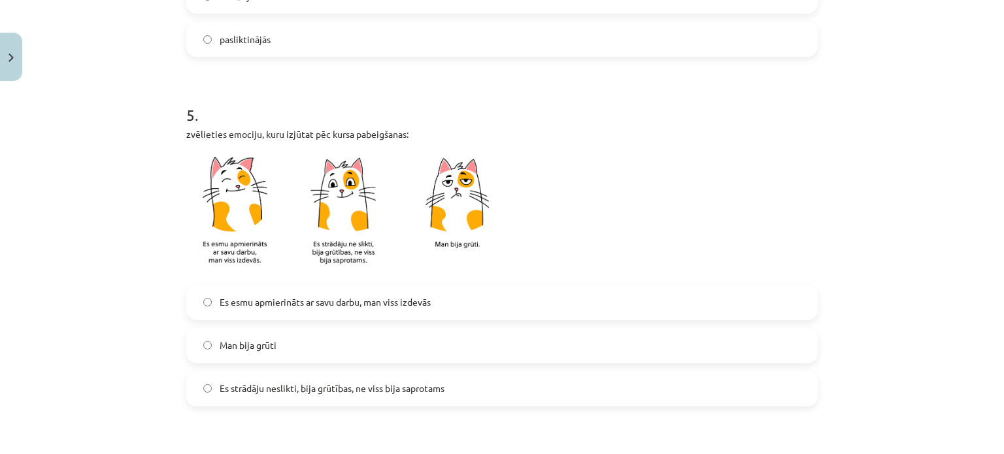
click at [674, 387] on label "Es strādāju neslikti, bija grūtības, ne viss bija saprotams" at bounding box center [502, 388] width 629 height 33
click at [750, 298] on label "Es esmu apmierināts ar savu darbu, man viss izdevās" at bounding box center [502, 302] width 629 height 33
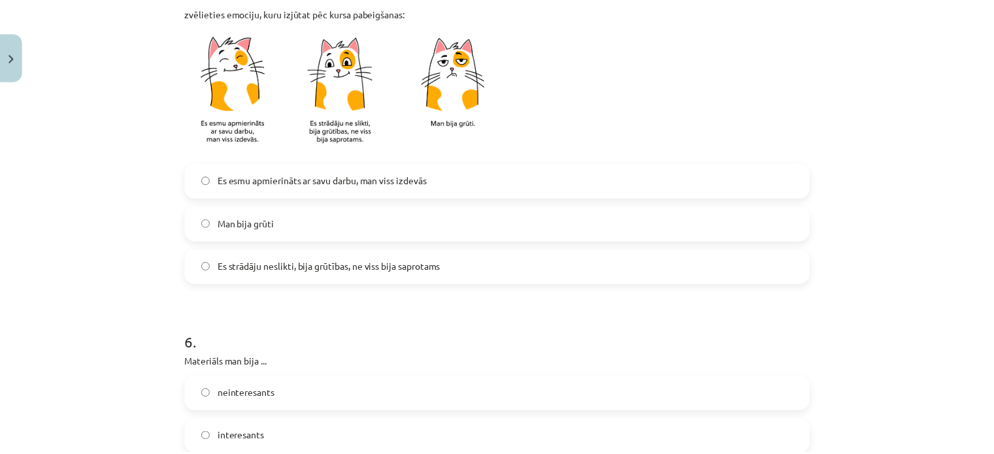
scroll to position [1154, 0]
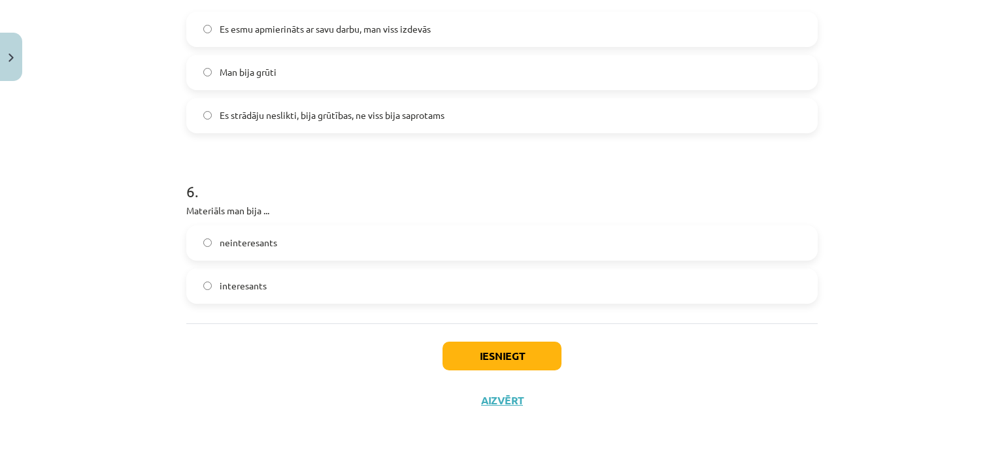
click at [573, 279] on label "interesants" at bounding box center [502, 286] width 629 height 33
click at [491, 350] on button "Iesniegt" at bounding box center [501, 356] width 119 height 29
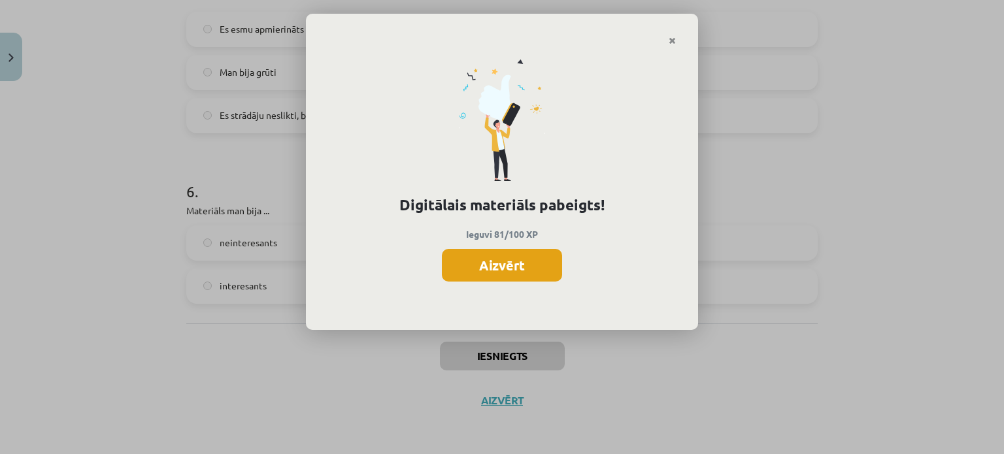
click at [515, 272] on button "Aizvērt" at bounding box center [502, 265] width 120 height 33
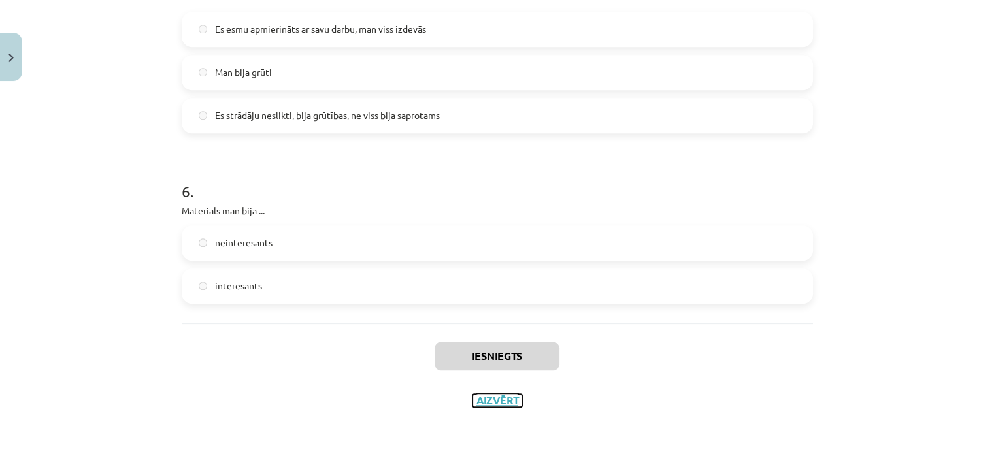
click at [502, 402] on button "Aizvērt" at bounding box center [497, 400] width 50 height 13
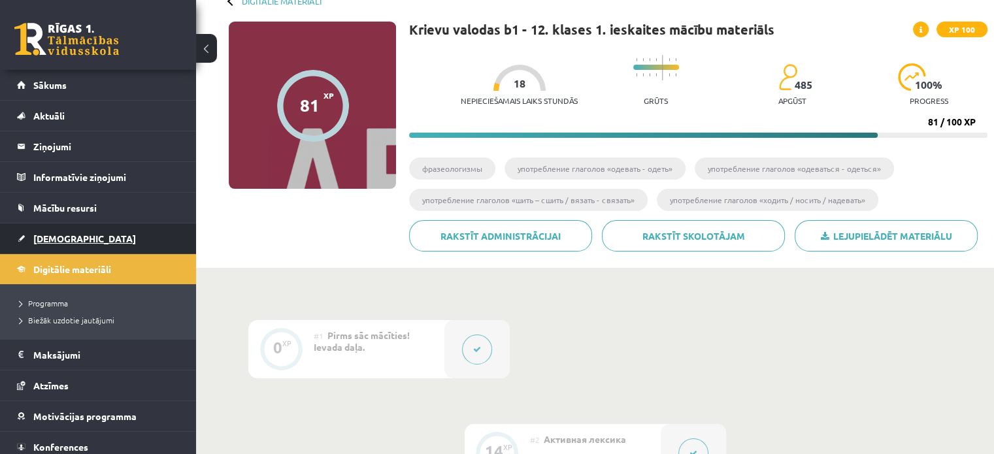
click at [40, 237] on span "[DEMOGRAPHIC_DATA]" at bounding box center [84, 239] width 103 height 12
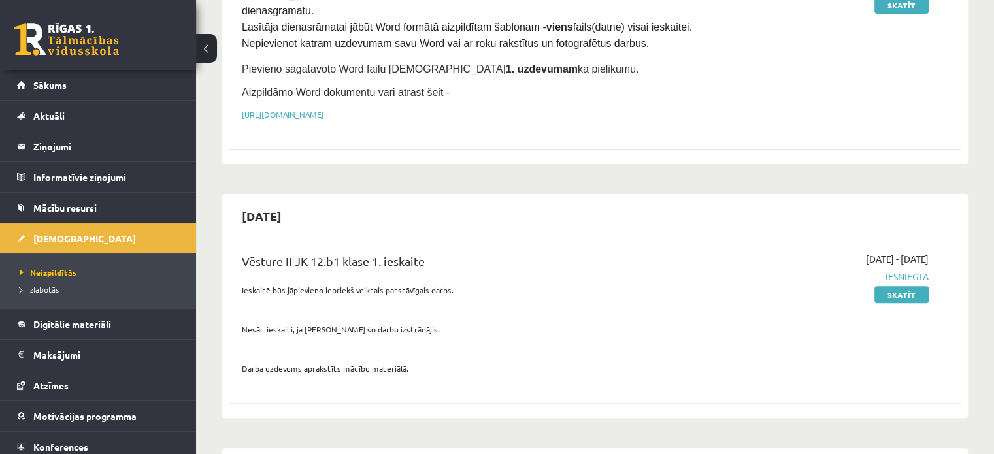
scroll to position [546, 0]
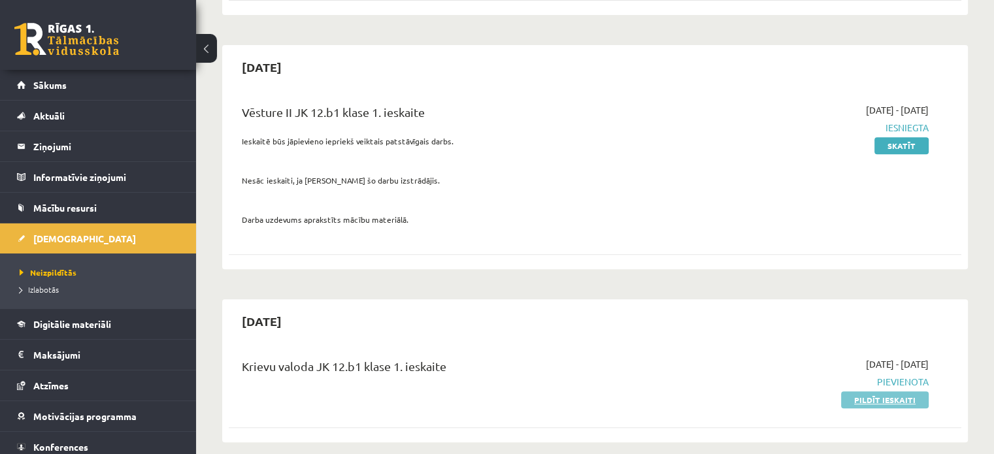
click at [892, 391] on link "Pildīt ieskaiti" at bounding box center [885, 399] width 88 height 17
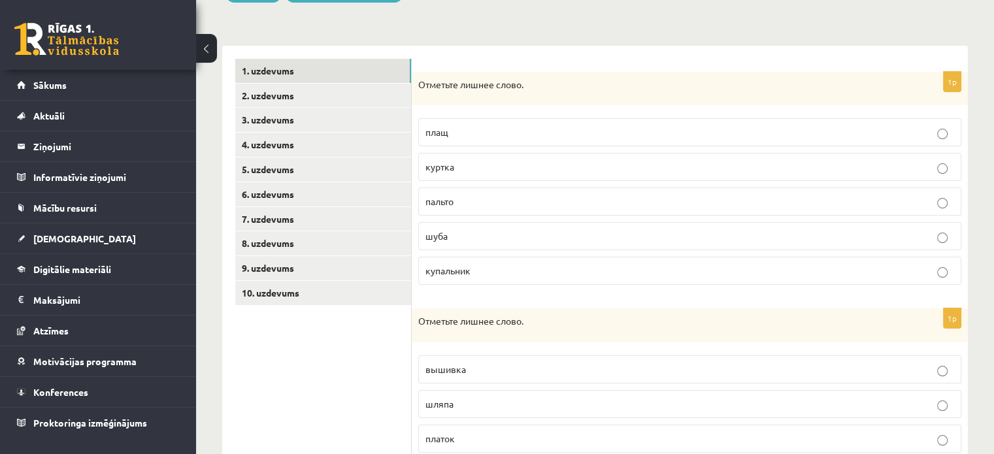
scroll to position [209, 0]
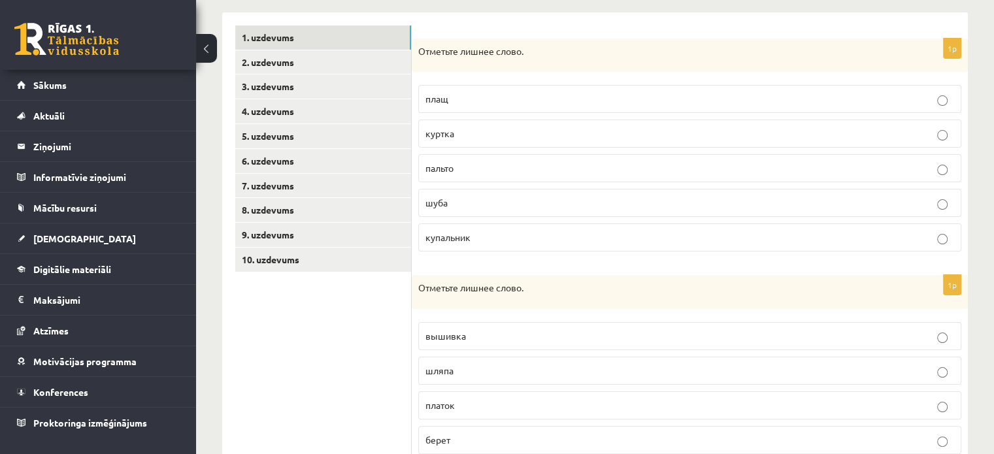
click at [907, 248] on label "купальник" at bounding box center [689, 237] width 543 height 28
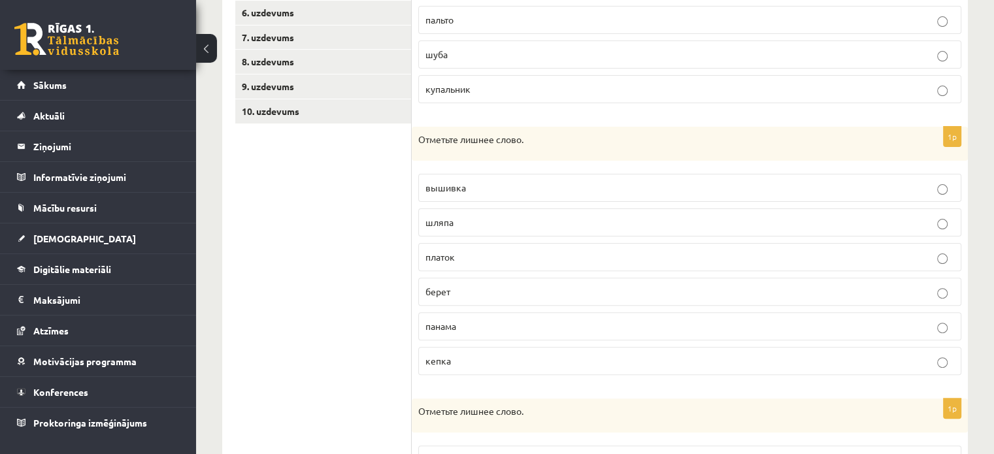
scroll to position [366, 0]
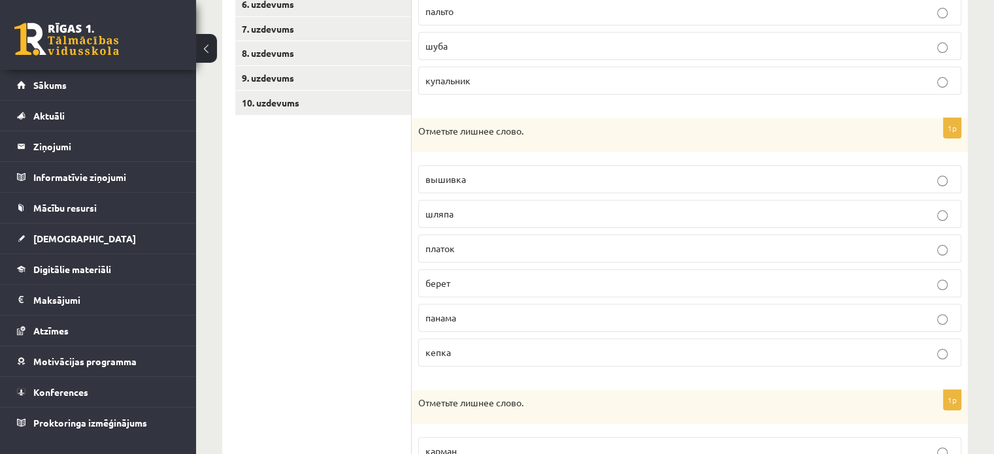
click at [813, 180] on p "вышивка" at bounding box center [689, 179] width 529 height 14
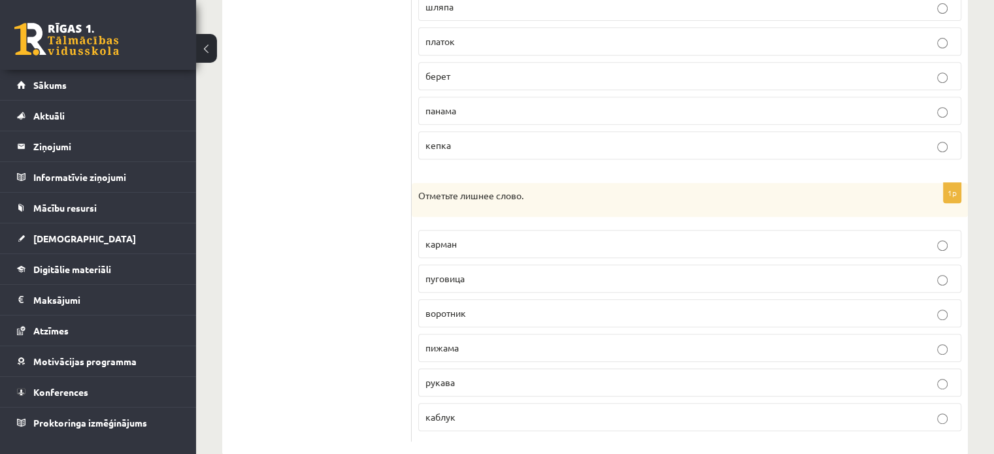
scroll to position [595, 0]
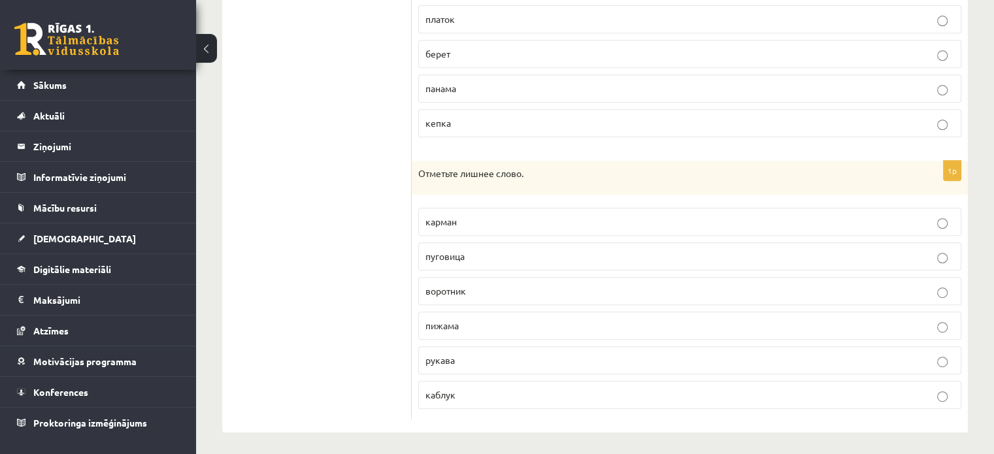
click at [591, 324] on p "пижама" at bounding box center [689, 326] width 529 height 14
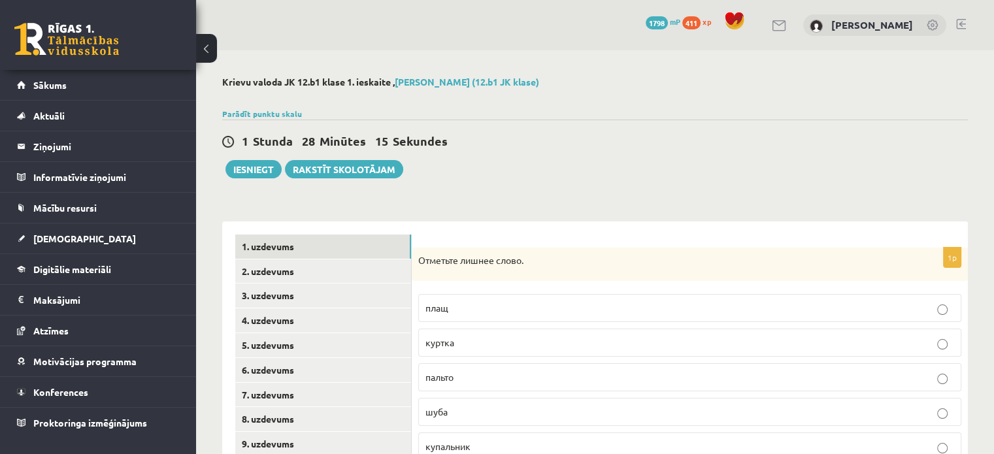
scroll to position [64, 0]
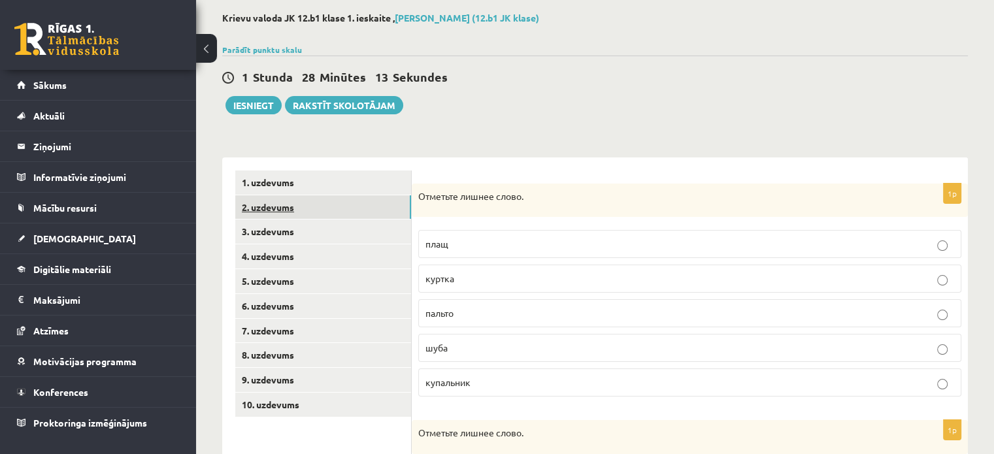
click at [368, 203] on link "2. uzdevums" at bounding box center [323, 207] width 176 height 24
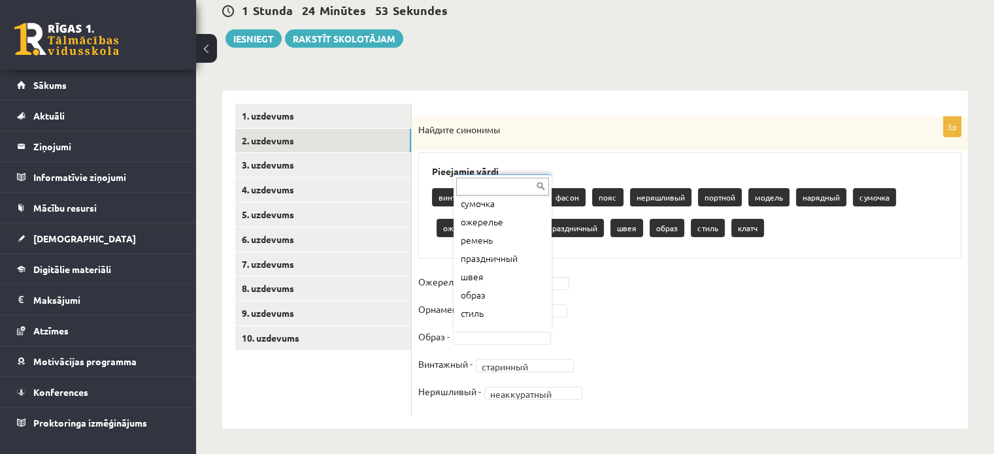
scroll to position [180, 0]
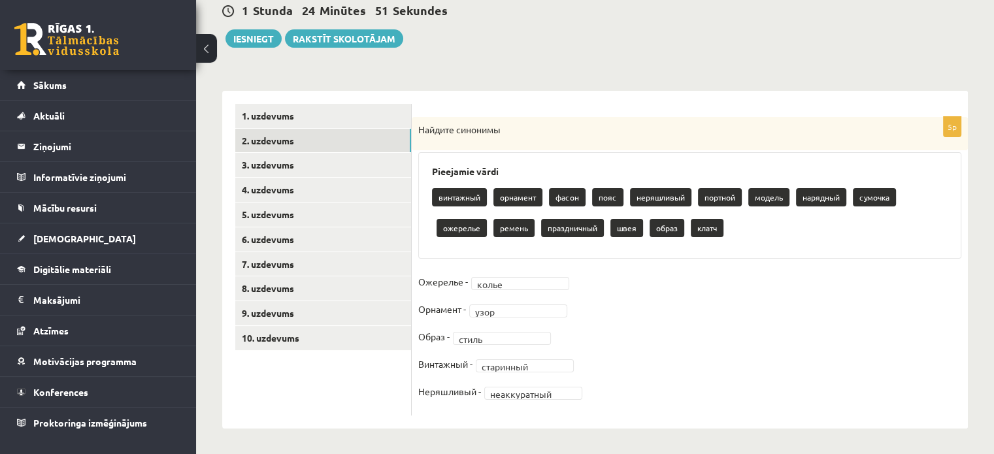
click at [640, 318] on fieldset "**********" at bounding box center [689, 340] width 543 height 137
click at [355, 159] on link "3. uzdevums" at bounding box center [323, 165] width 176 height 24
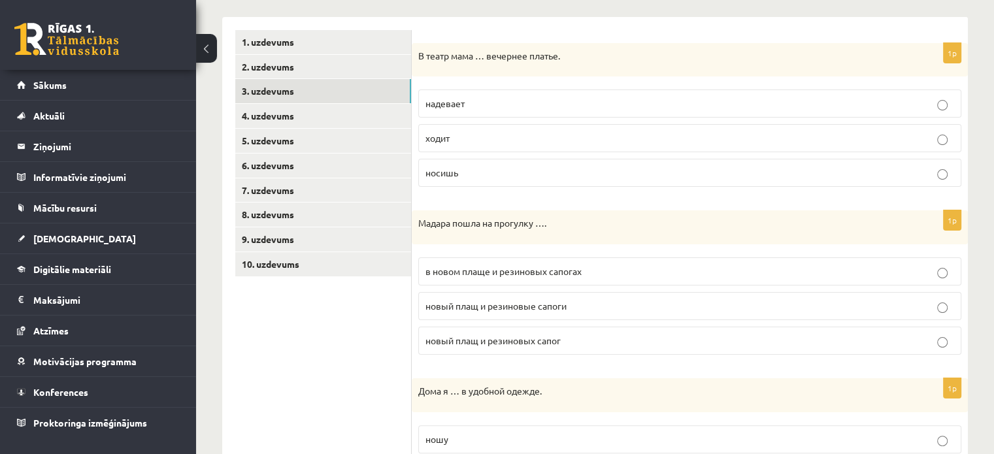
scroll to position [231, 0]
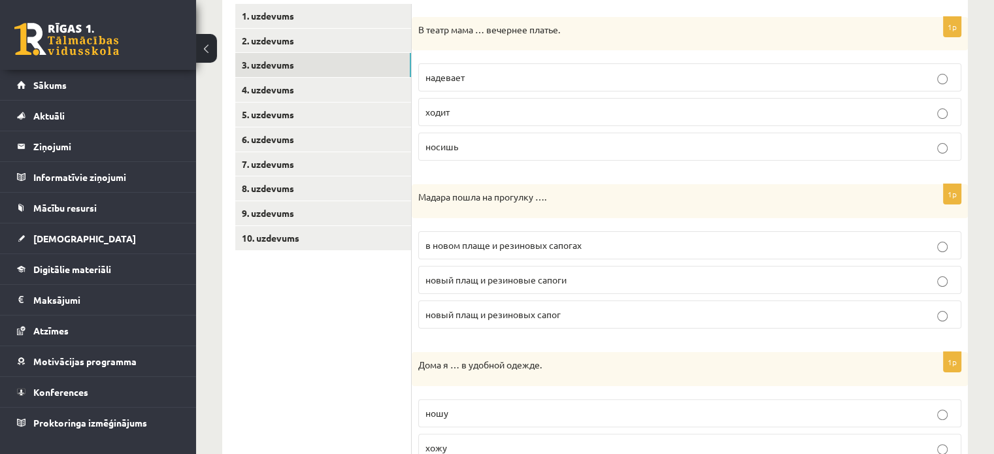
click at [808, 76] on p "надевает" at bounding box center [689, 78] width 529 height 14
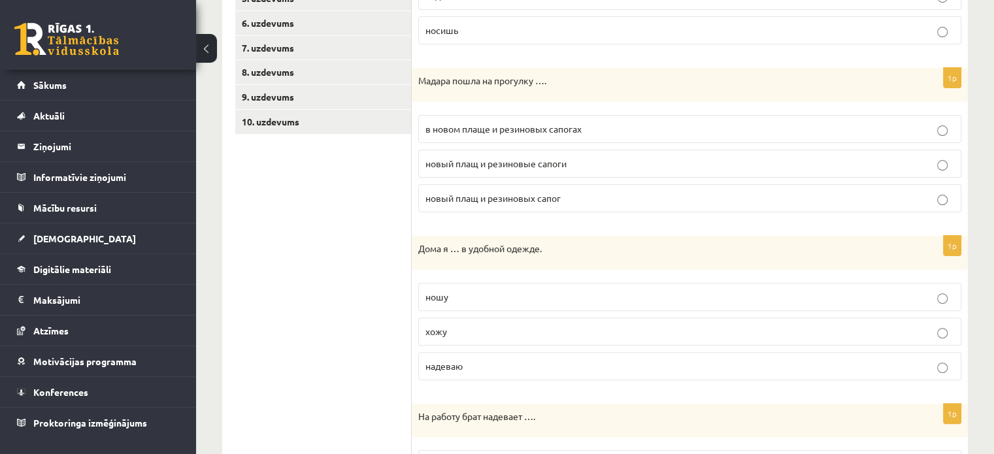
scroll to position [363, 0]
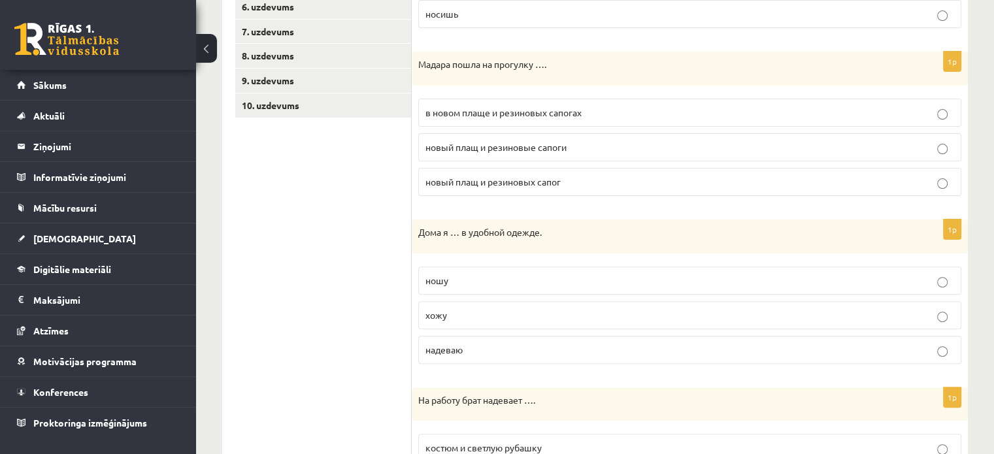
click at [909, 106] on p "в новом плаще и резиновых сапогах" at bounding box center [689, 113] width 529 height 14
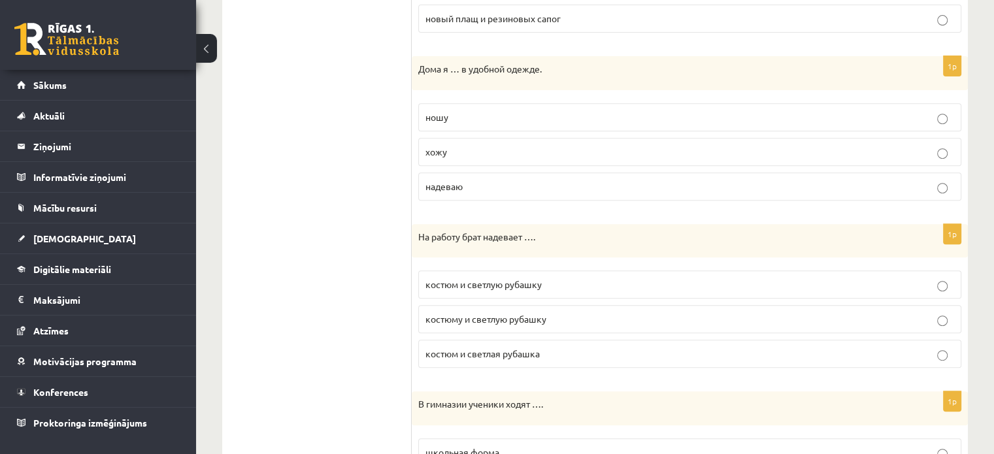
scroll to position [536, 0]
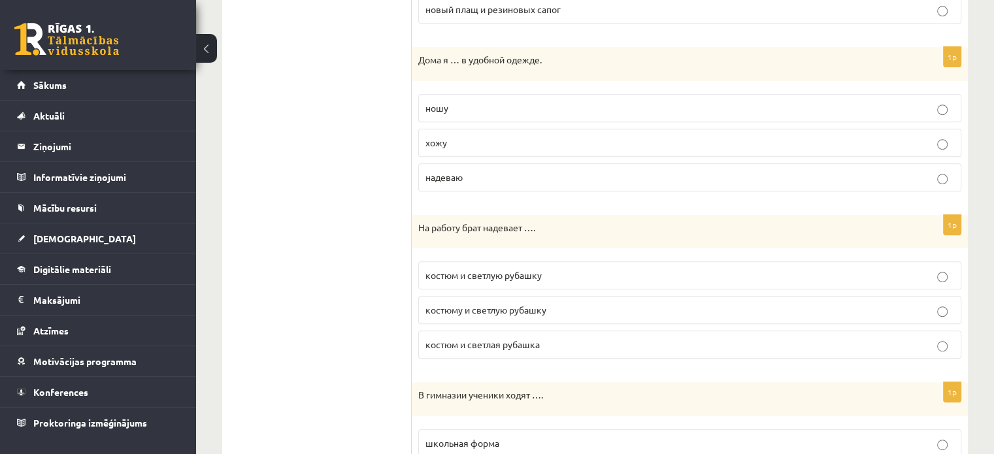
click at [883, 136] on p "хожу" at bounding box center [689, 143] width 529 height 14
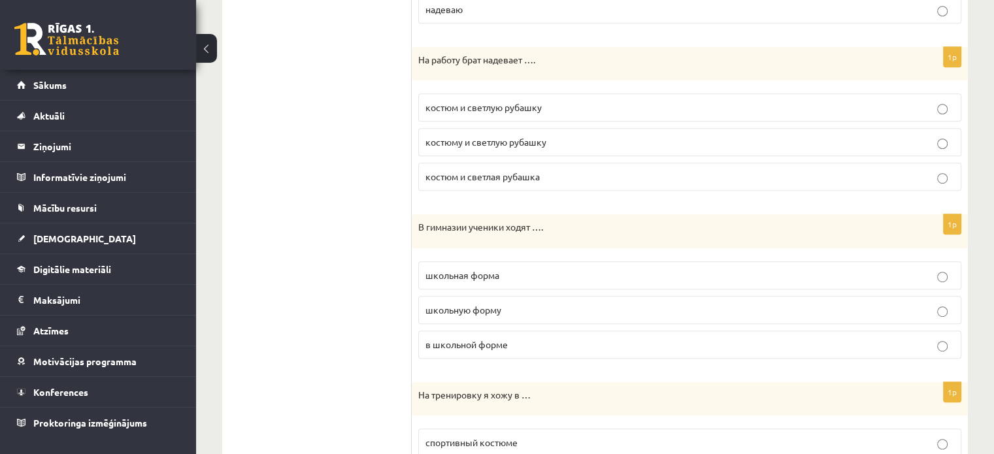
scroll to position [708, 0]
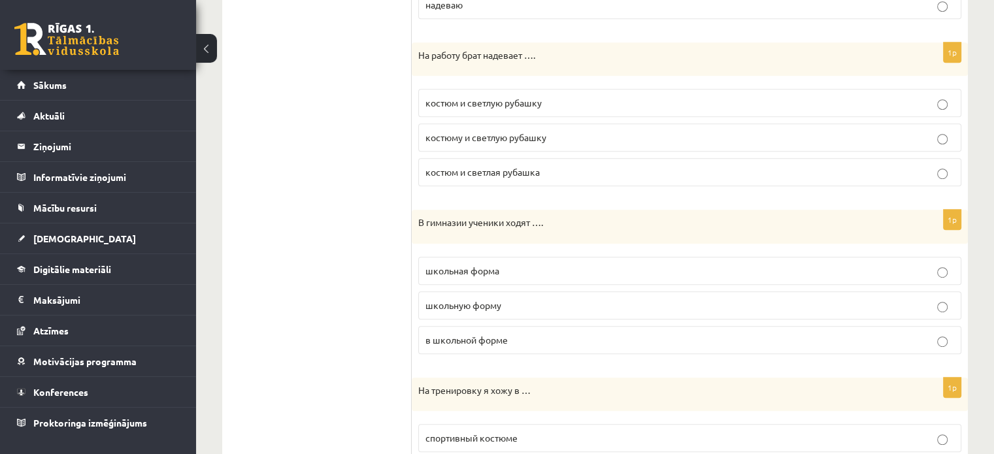
click at [898, 105] on p "костюм и светлую рубашку" at bounding box center [689, 103] width 529 height 14
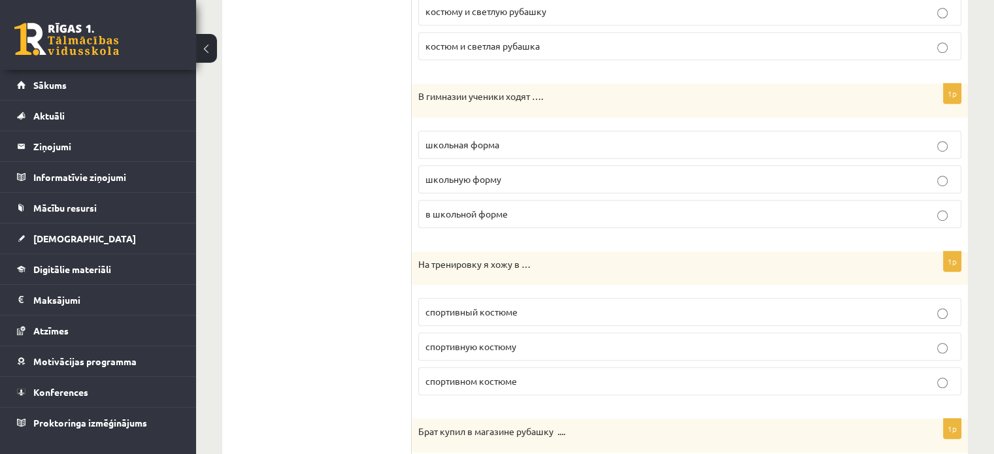
scroll to position [836, 0]
click at [891, 215] on label "в школьной форме" at bounding box center [689, 212] width 543 height 28
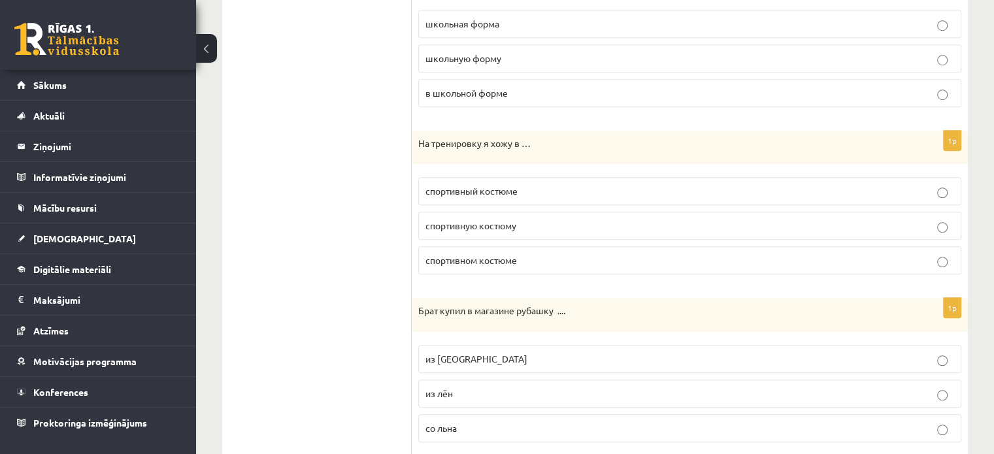
scroll to position [957, 0]
click at [770, 256] on p "спортивном костюме" at bounding box center [689, 259] width 529 height 14
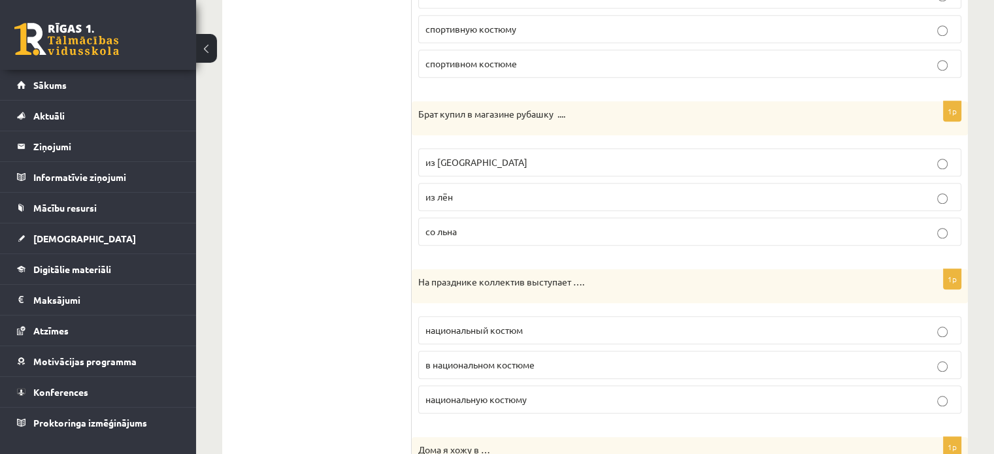
scroll to position [1158, 0]
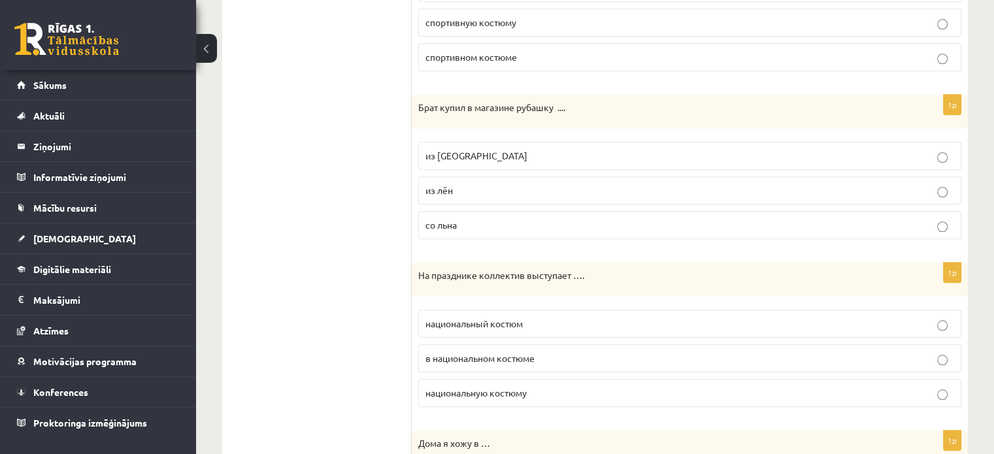
click at [891, 160] on label "из льна" at bounding box center [689, 156] width 543 height 28
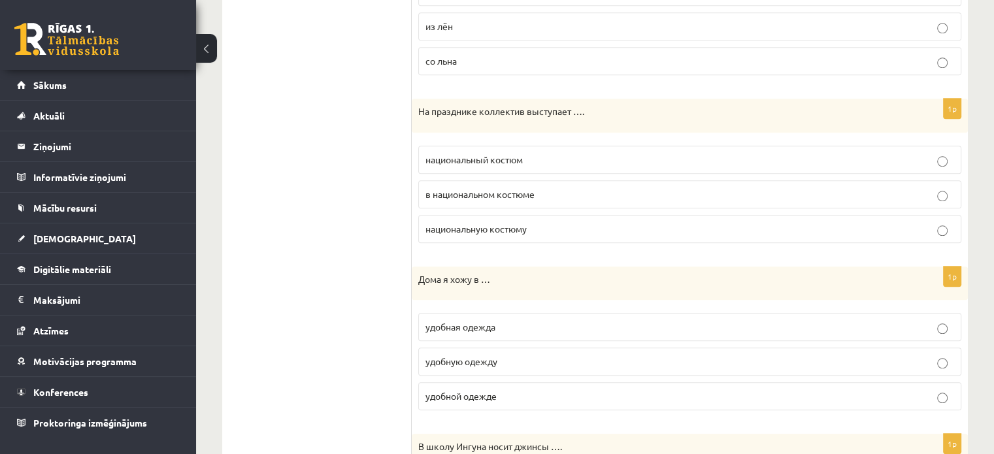
scroll to position [1324, 0]
click at [585, 178] on label "в национальном костюме" at bounding box center [689, 192] width 543 height 28
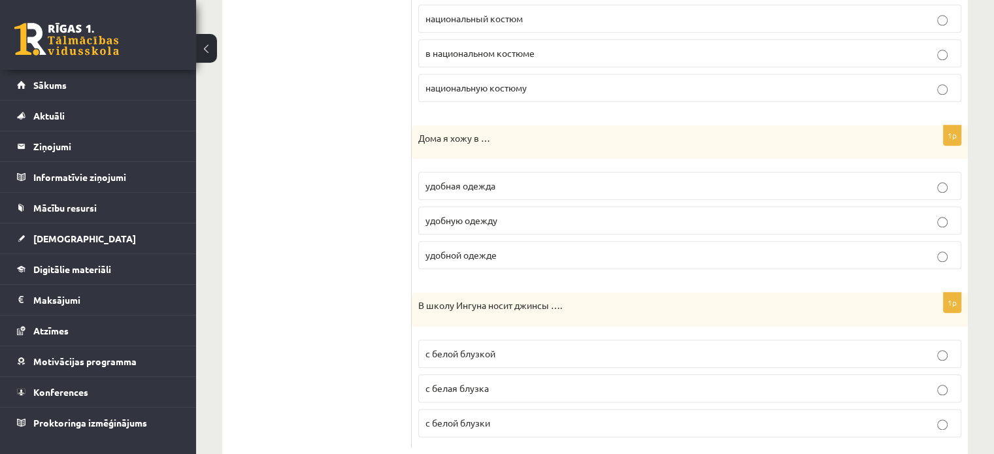
scroll to position [1488, 0]
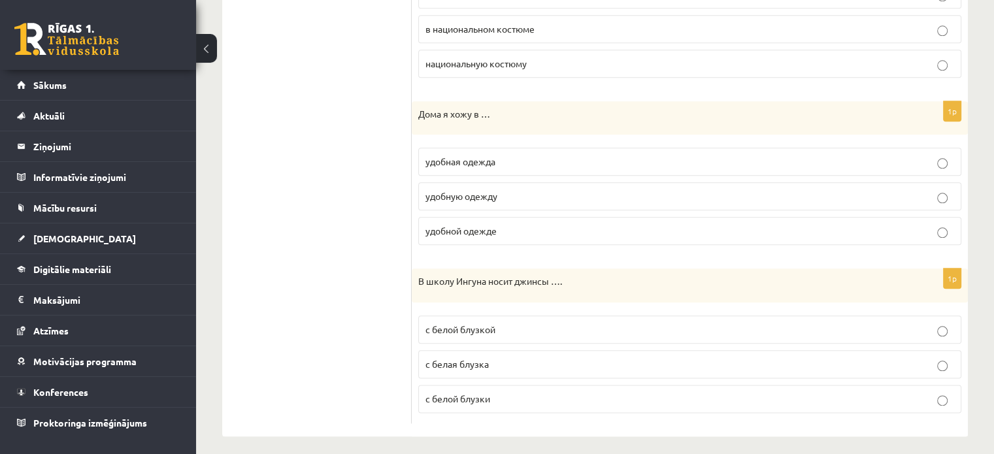
click at [923, 228] on p "удобной одежде" at bounding box center [689, 231] width 529 height 14
click at [815, 327] on p "с белой блузкой" at bounding box center [689, 330] width 529 height 14
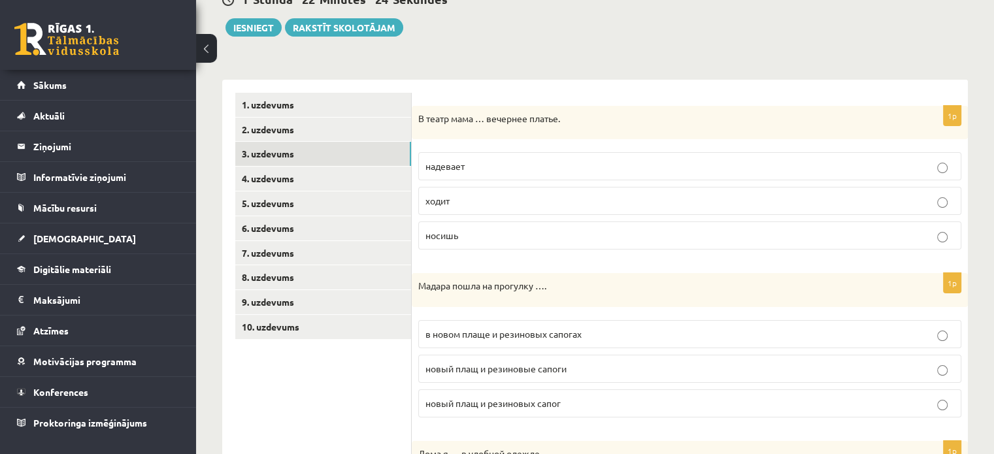
scroll to position [137, 0]
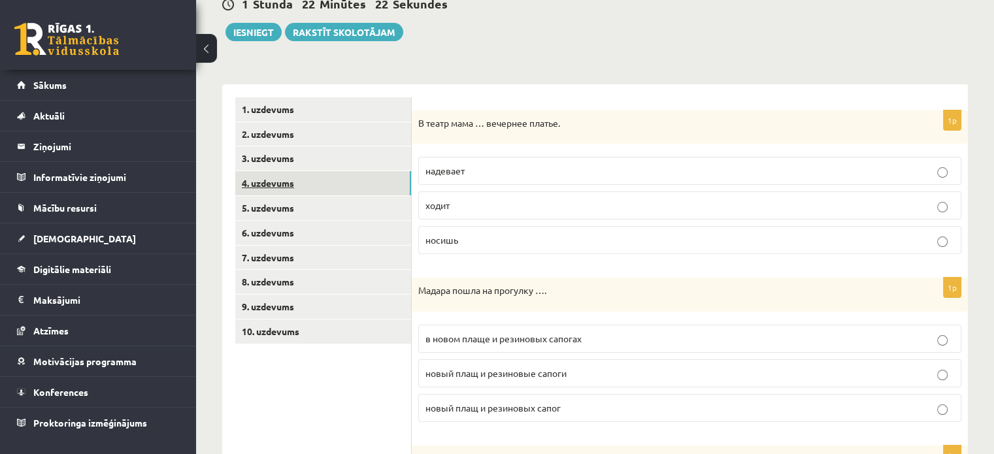
click at [276, 176] on link "4. uzdevums" at bounding box center [323, 183] width 176 height 24
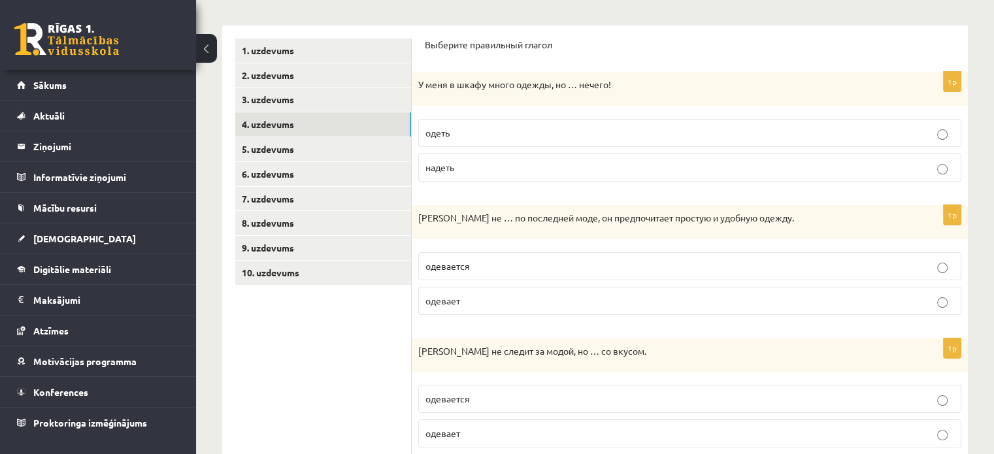
scroll to position [199, 0]
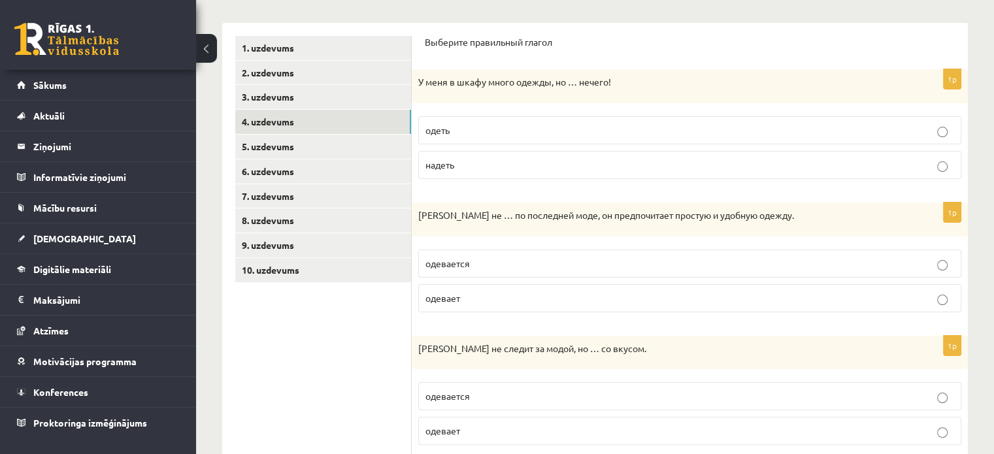
click at [889, 159] on p "надеть" at bounding box center [689, 165] width 529 height 14
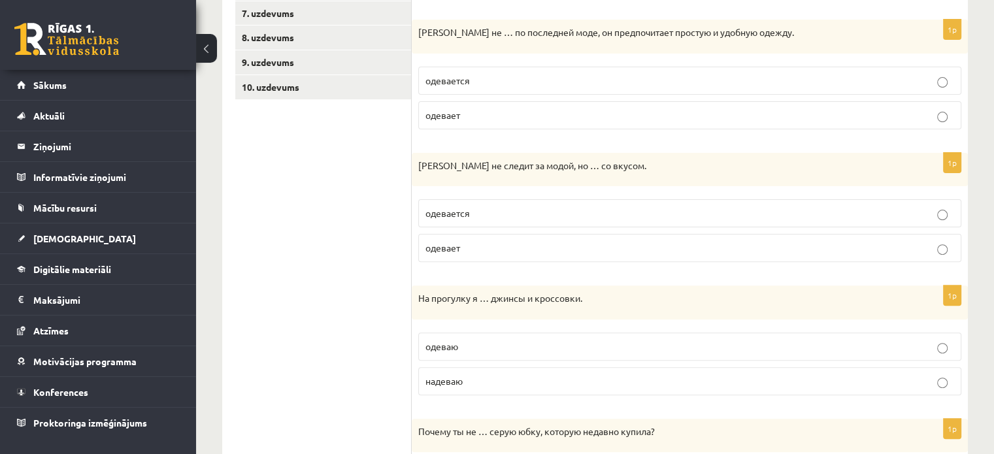
scroll to position [382, 0]
click at [896, 206] on p "одевается" at bounding box center [689, 213] width 529 height 14
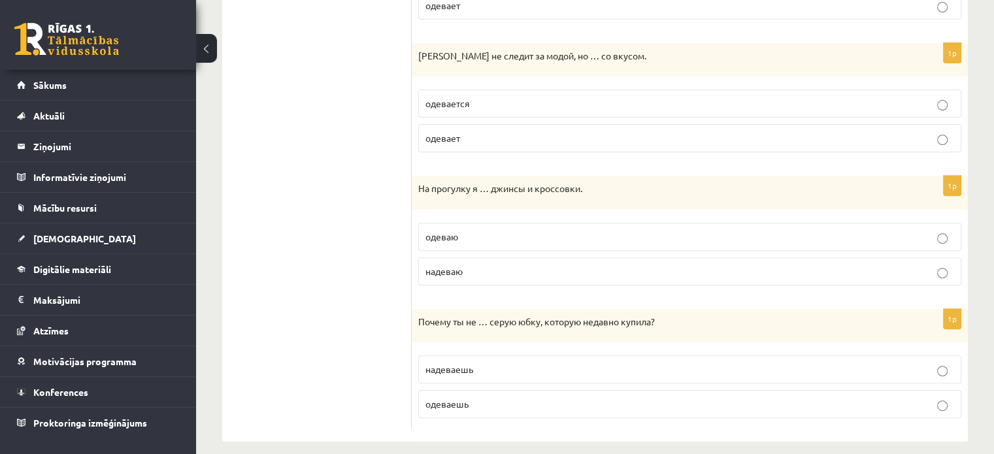
scroll to position [493, 0]
click at [620, 270] on p "надеваю" at bounding box center [689, 270] width 529 height 14
click at [715, 365] on p "надеваешь" at bounding box center [689, 368] width 529 height 14
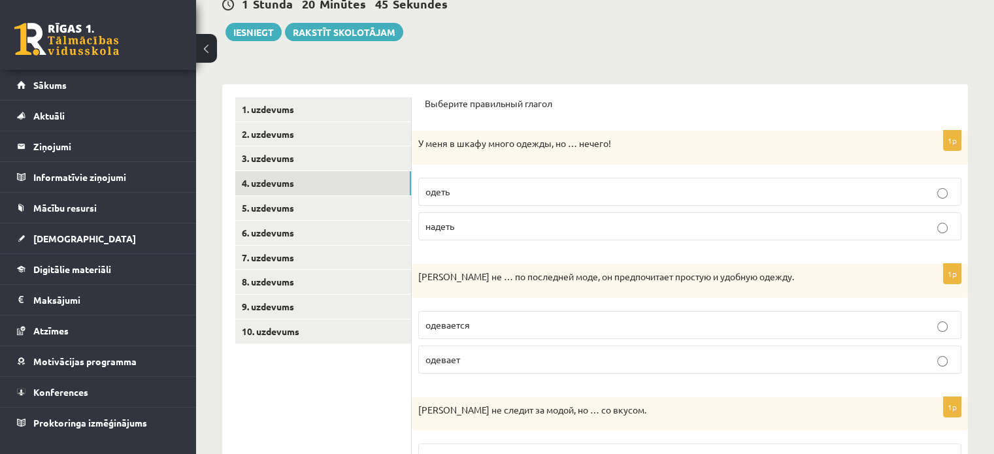
scroll to position [135, 0]
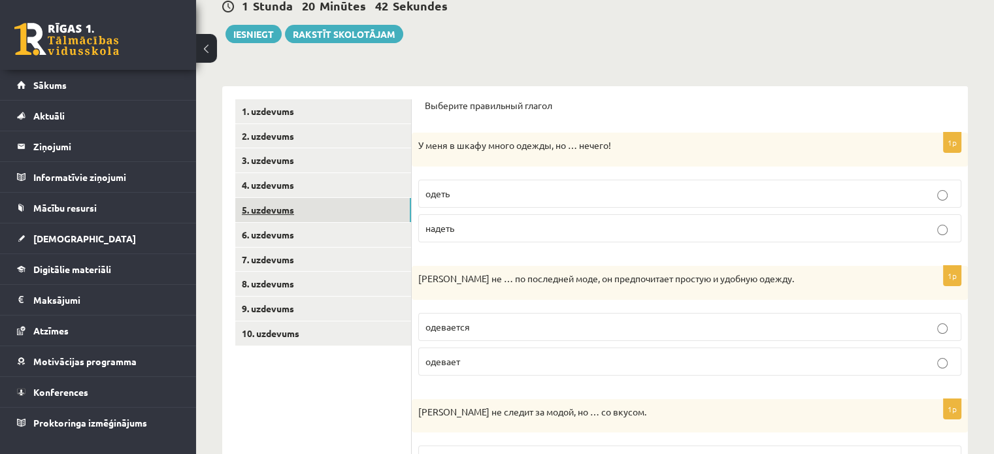
click at [249, 210] on link "5. uzdevums" at bounding box center [323, 210] width 176 height 24
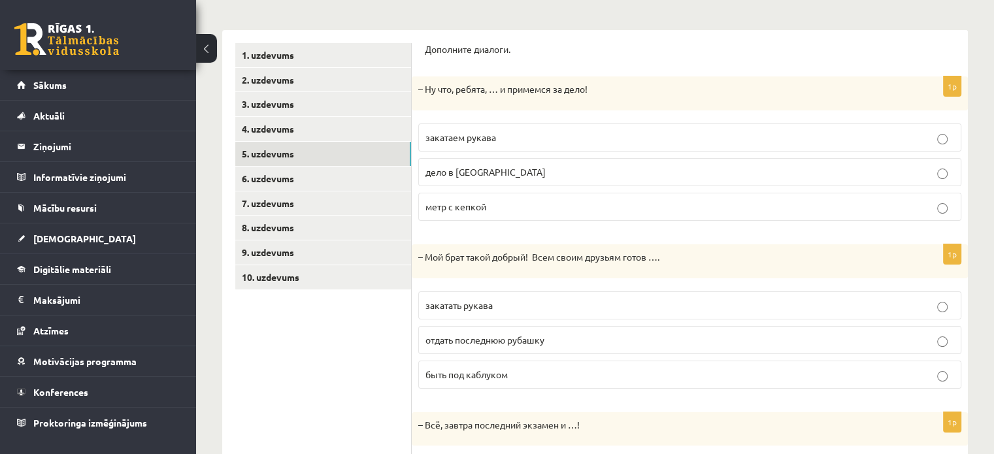
scroll to position [195, 0]
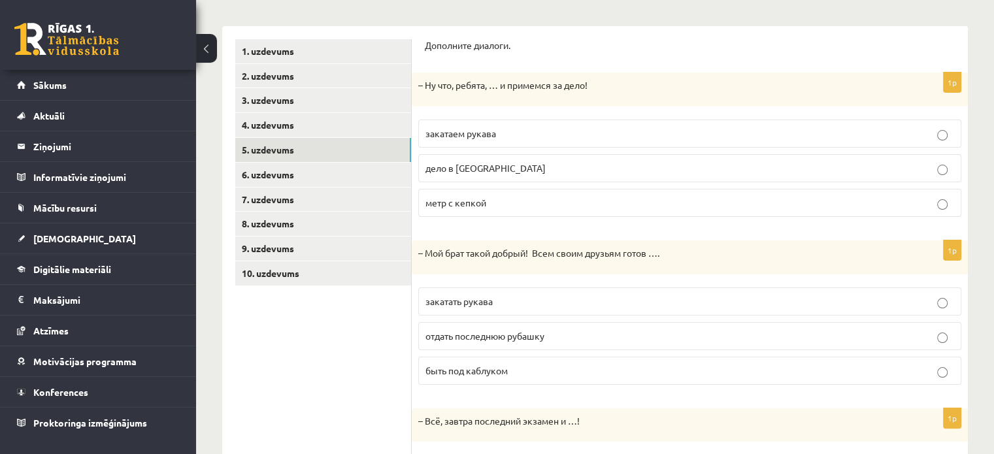
click at [626, 120] on label "закатаем рукава" at bounding box center [689, 134] width 543 height 28
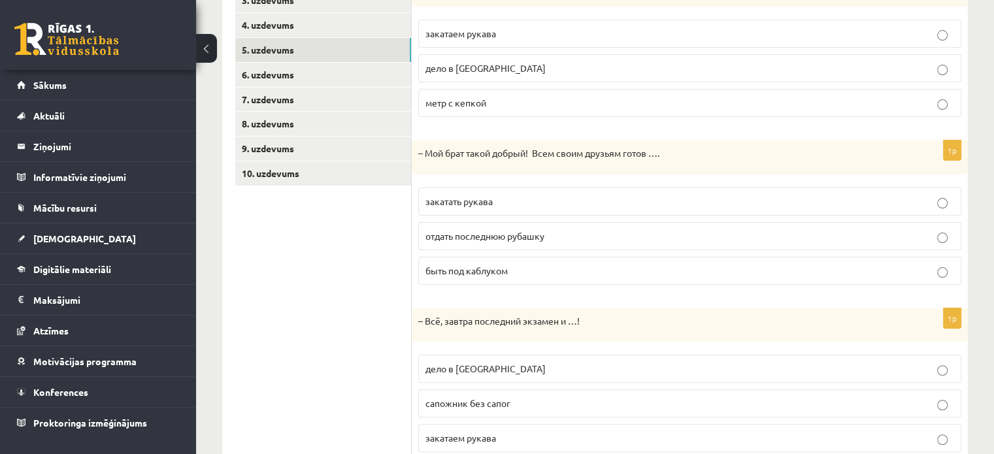
scroll to position [299, 0]
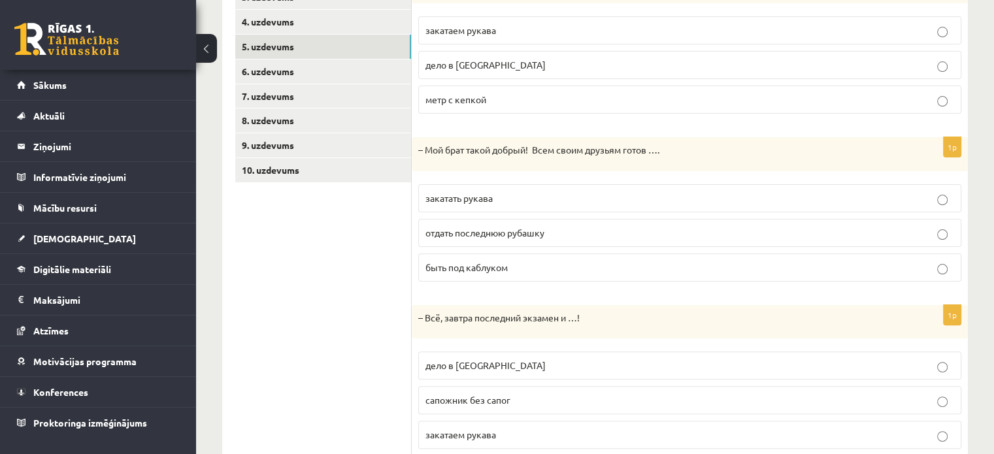
click at [813, 243] on label "отдать последнюю рубашку" at bounding box center [689, 233] width 543 height 28
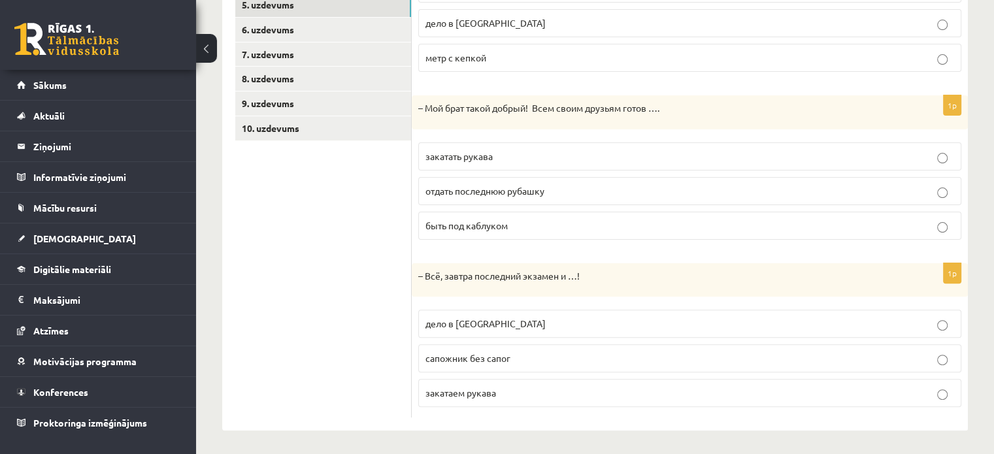
click at [878, 319] on p "дело в шляпе" at bounding box center [689, 324] width 529 height 14
click at [343, 33] on link "6. uzdevums" at bounding box center [323, 30] width 176 height 24
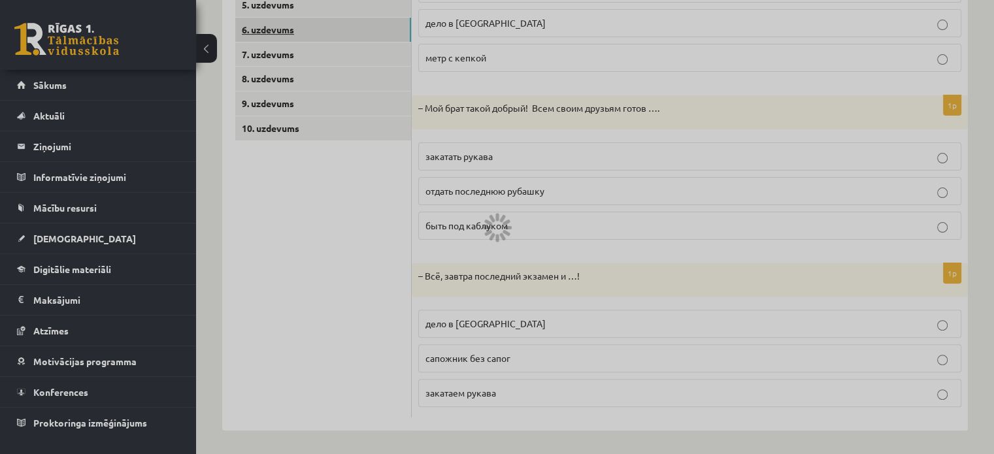
scroll to position [100, 0]
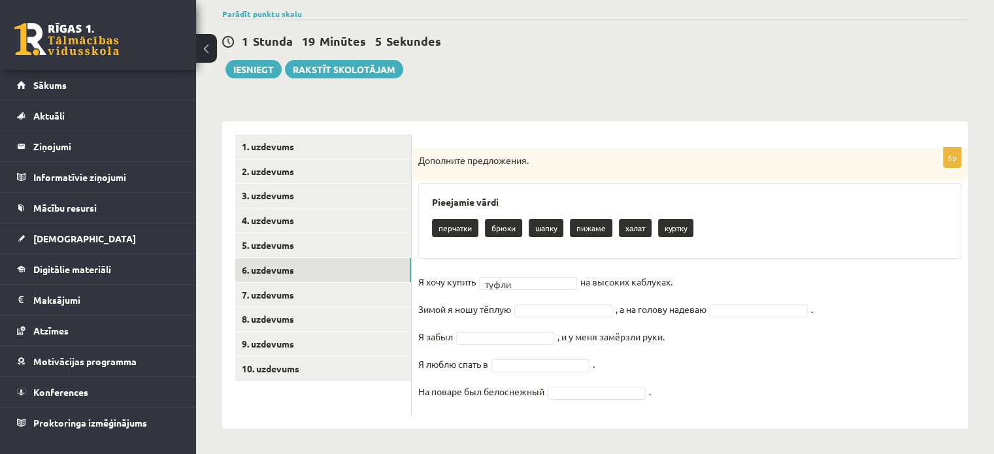
click at [870, 284] on fieldset "Я хочу купить туфли ***** на высоких каблуках. Зимой я ношу тёплую , а на голов…" at bounding box center [689, 340] width 543 height 137
click at [738, 402] on fieldset "Я хочу купить туфли ***** на высоких каблуках. Зимой я ношу тёплую куртку *****…" at bounding box center [689, 340] width 543 height 137
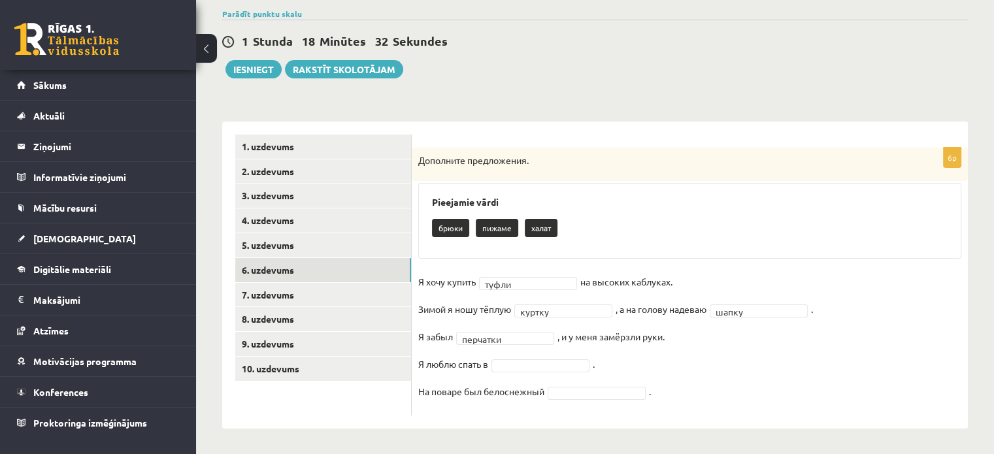
click at [725, 352] on fieldset "Я хочу купить туфли ***** на высоких каблуках. Зимой я ношу тёплую куртку *****…" at bounding box center [689, 340] width 543 height 137
click at [733, 362] on fieldset "Я хочу купить туфли ***** на высоких каблуках. Зимой я ношу тёплую куртку *****…" at bounding box center [689, 340] width 543 height 137
click at [706, 367] on fieldset "Я хочу купить туфли ***** на высоких каблуках. Зимой я ношу тёплую куртку *****…" at bounding box center [689, 340] width 543 height 137
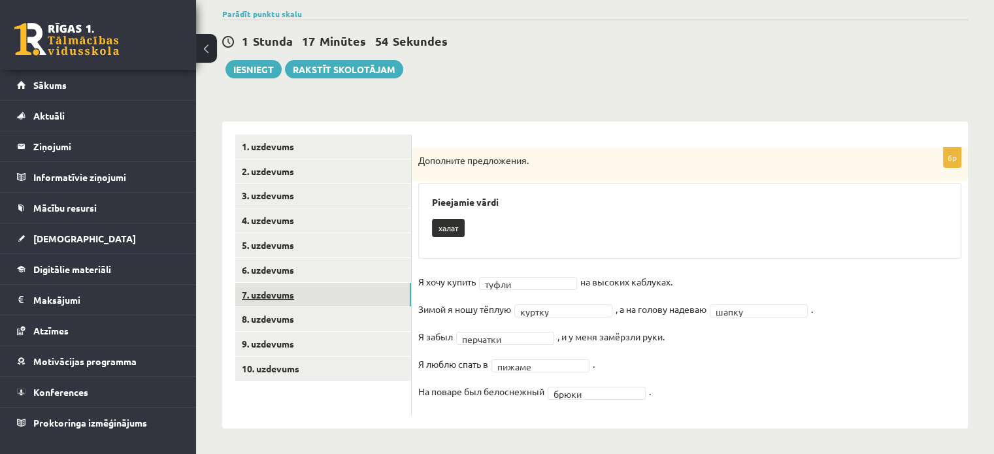
click at [364, 294] on link "7. uzdevums" at bounding box center [323, 295] width 176 height 24
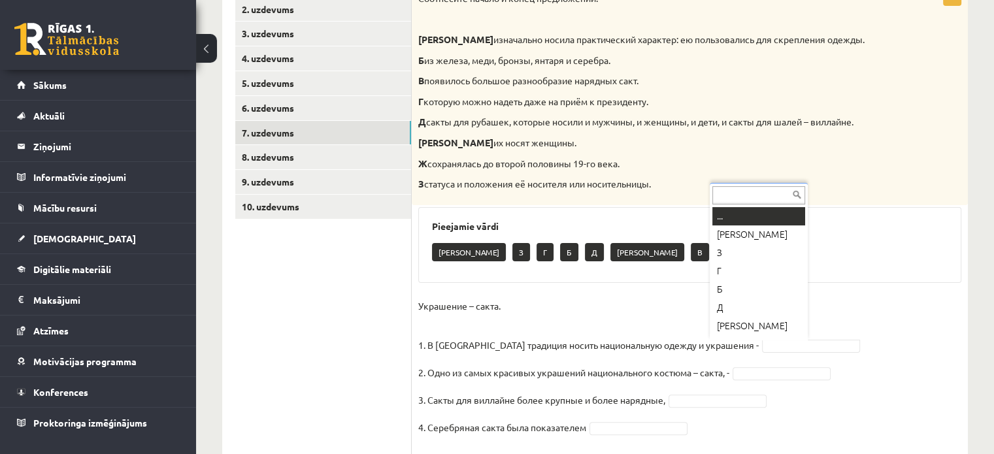
scroll to position [16, 0]
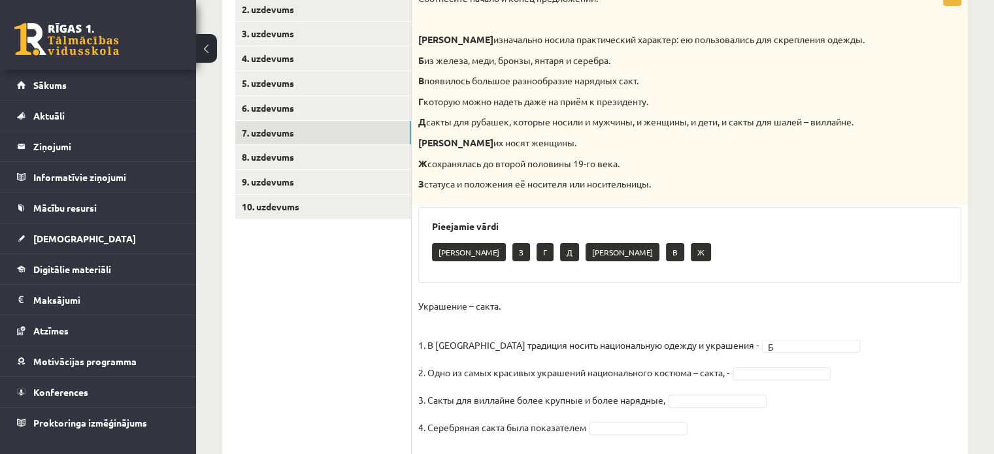
click at [746, 273] on div "Pieejamie vārdi А З Г Д Е В Ж" at bounding box center [689, 245] width 543 height 76
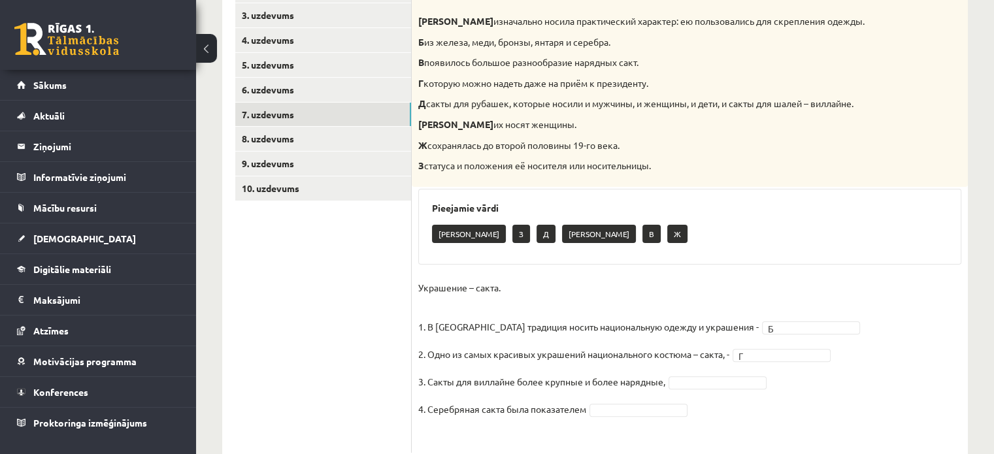
click at [846, 270] on div "4p Соотнесите начало и конец предложений. А изначально носила практический хара…" at bounding box center [690, 209] width 556 height 485
click at [753, 308] on fieldset "Украшение – сакта. 1. В Латвии традиция носить национальную одежду и украшения …" at bounding box center [689, 362] width 543 height 169
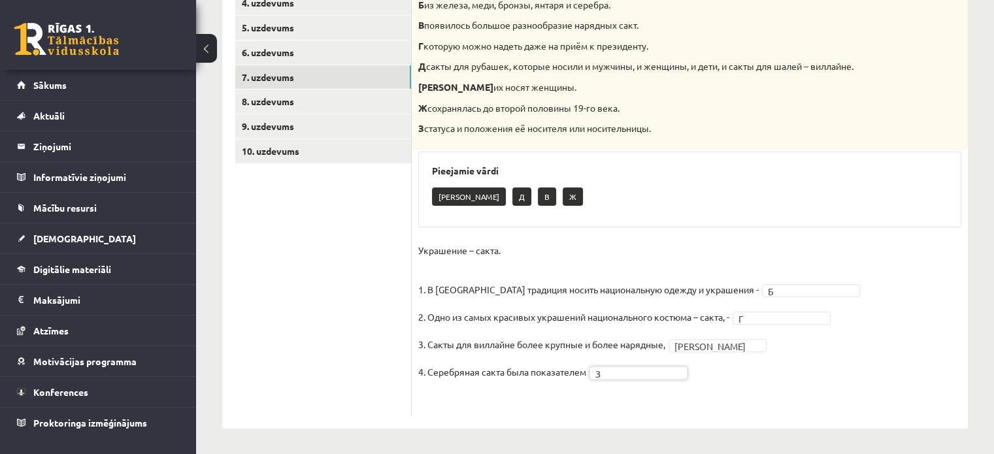
scroll to position [238, 0]
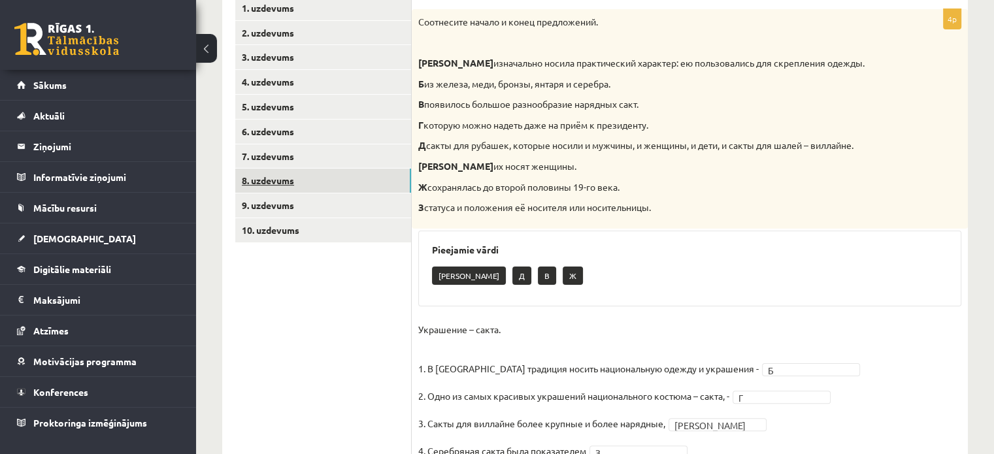
click at [363, 180] on link "8. uzdevums" at bounding box center [323, 181] width 176 height 24
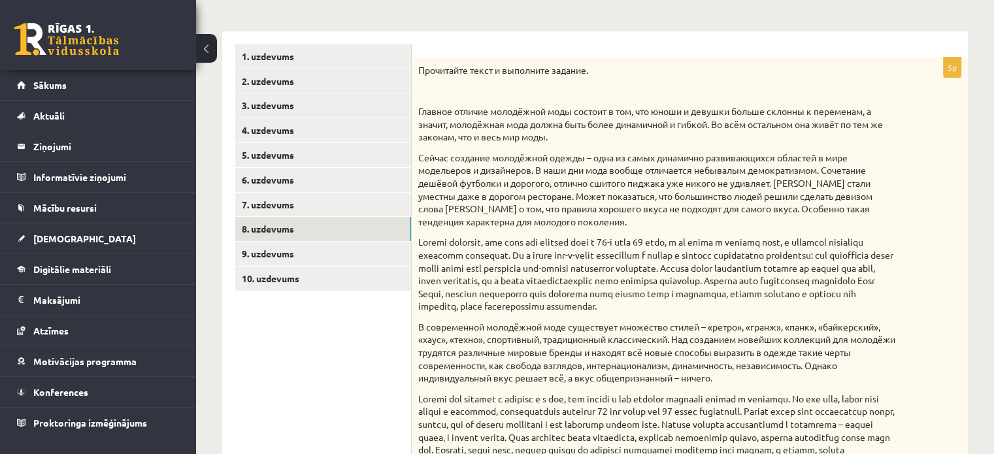
scroll to position [196, 0]
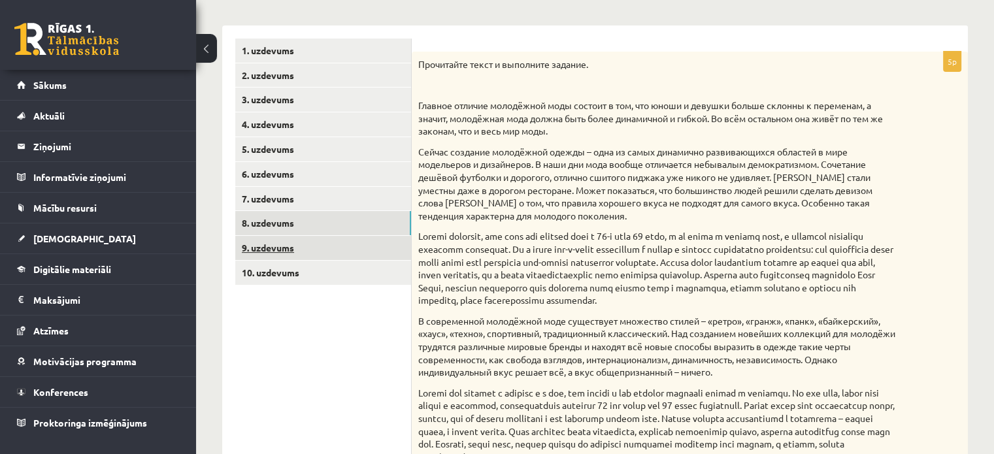
click at [395, 240] on link "9. uzdevums" at bounding box center [323, 248] width 176 height 24
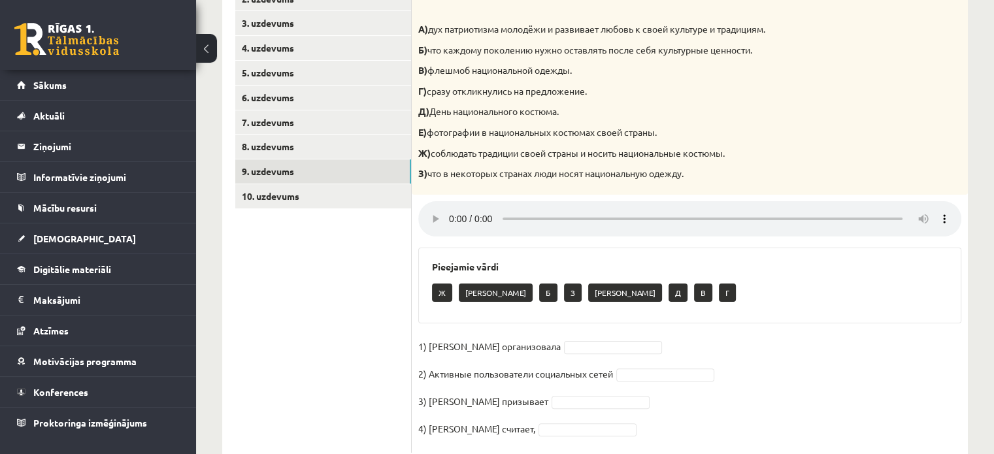
scroll to position [276, 0]
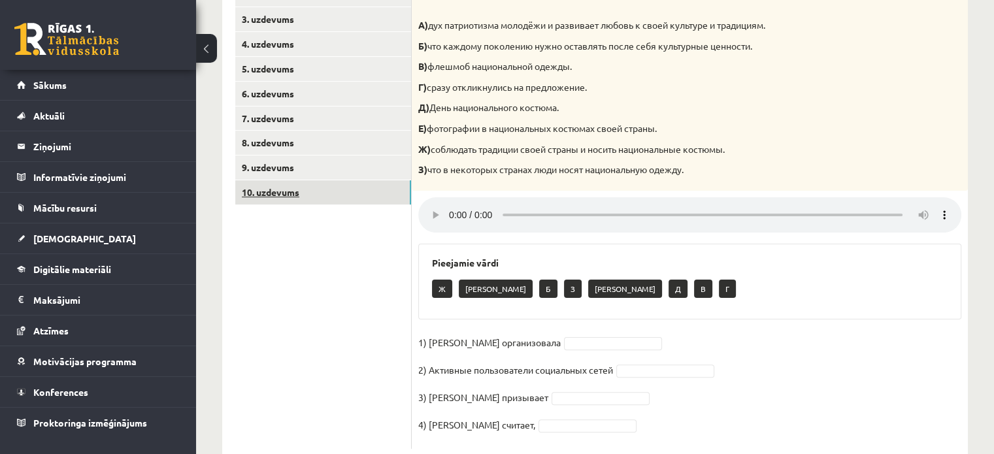
click at [394, 201] on link "10. uzdevums" at bounding box center [323, 192] width 176 height 24
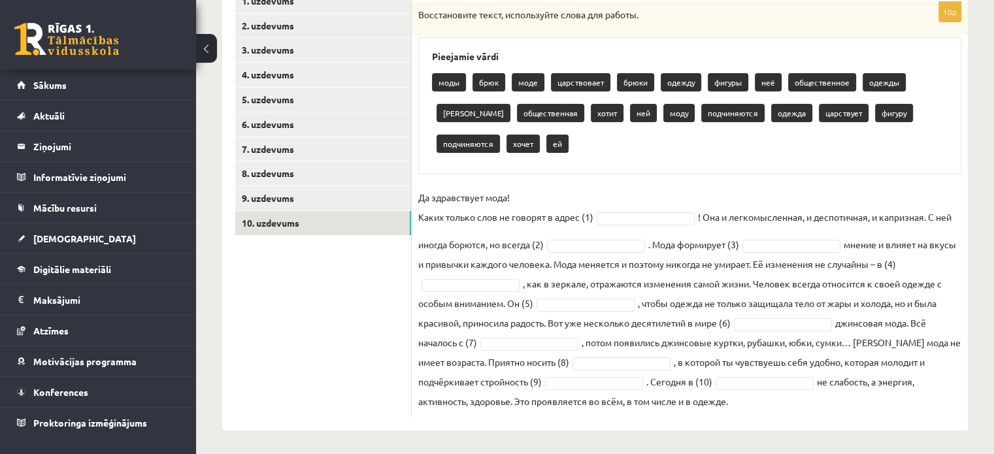
scroll to position [247, 0]
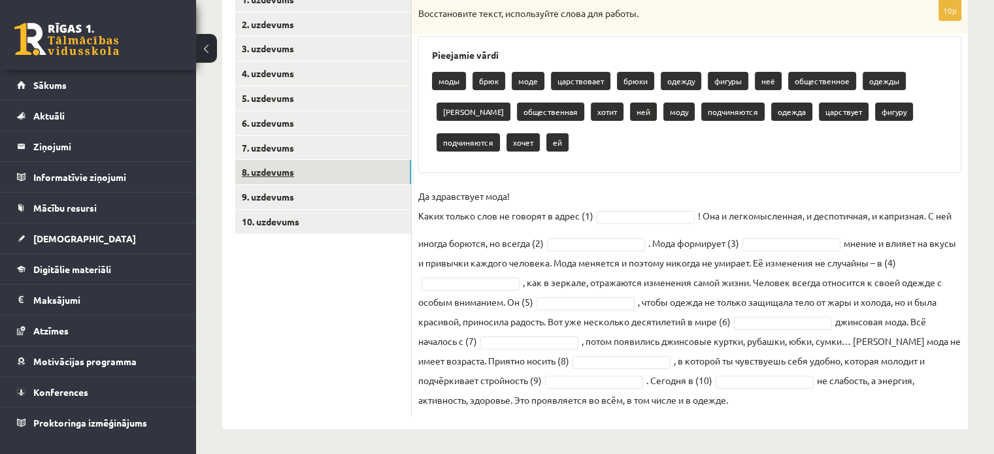
click at [264, 166] on link "8. uzdevums" at bounding box center [323, 172] width 176 height 24
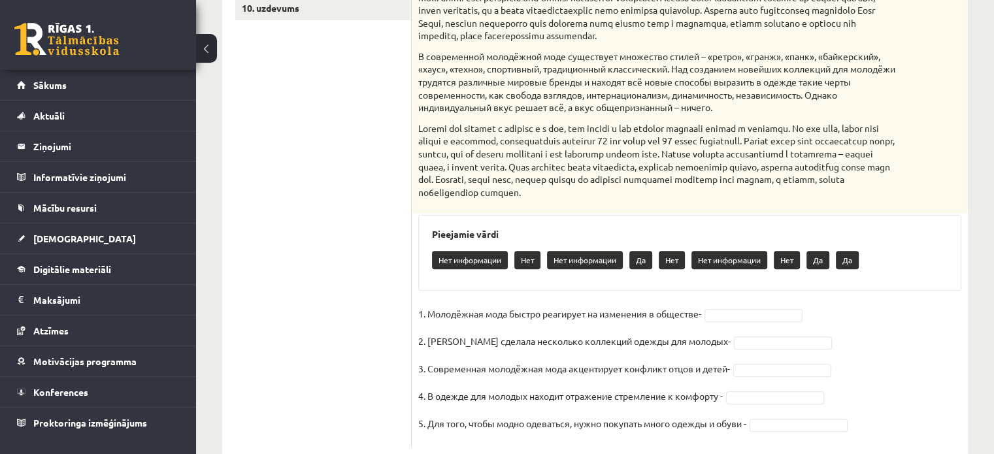
scroll to position [506, 0]
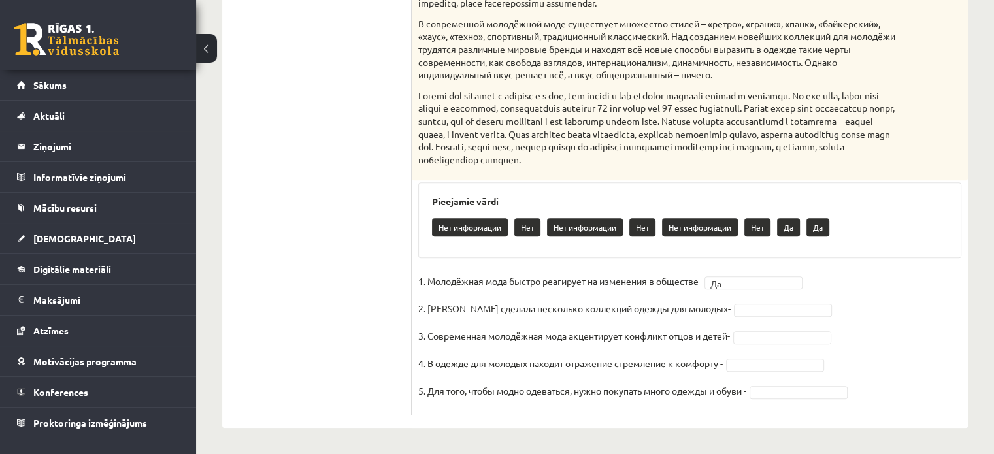
click at [321, 210] on ul "1. uzdevums 2. uzdevums 3. uzdevums 4. uzdevums 5. uzdevums 6. uzdevums 7. uzde…" at bounding box center [323, 78] width 176 height 674
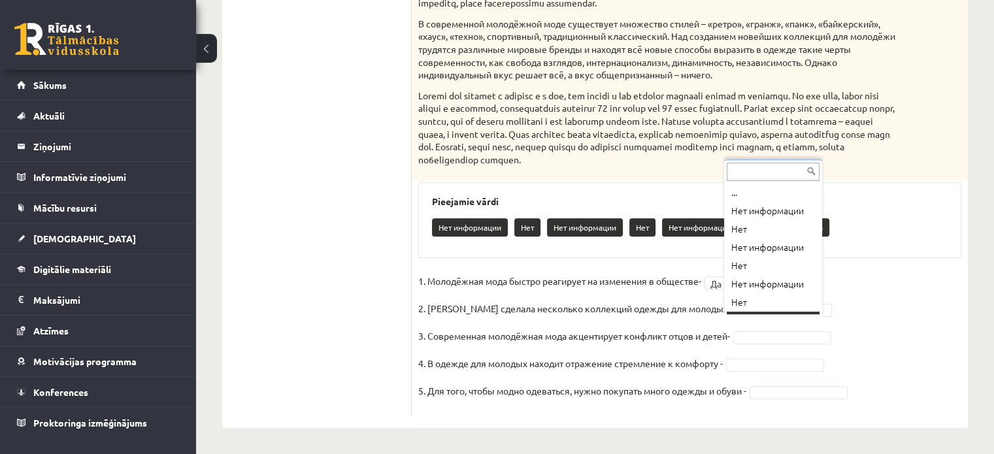
scroll to position [16, 0]
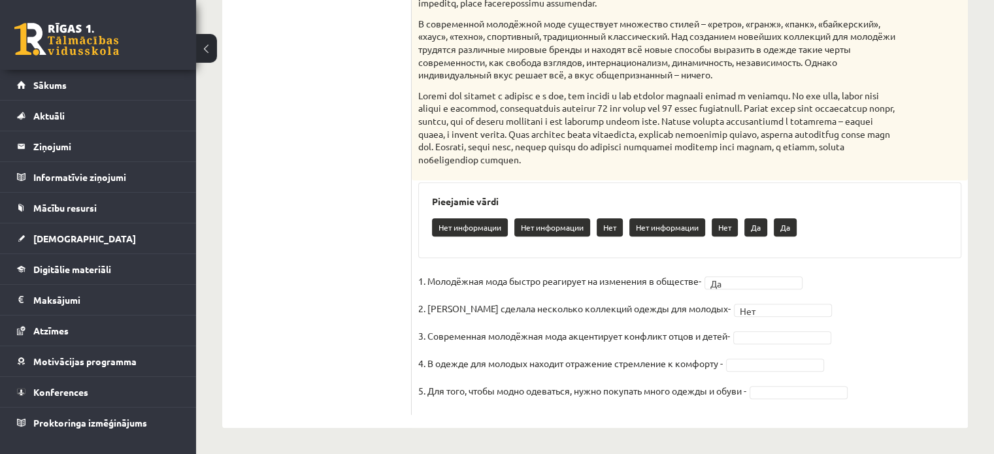
click at [872, 290] on fieldset "1. Молодёжная мода быстро реагирует на изменения в обществе- Да ** 2. Коко Шане…" at bounding box center [689, 339] width 543 height 137
click at [879, 308] on fieldset "1. Молодёжная мода быстро реагирует на изменения в обществе- Да ** 2. Коко Шане…" at bounding box center [689, 339] width 543 height 137
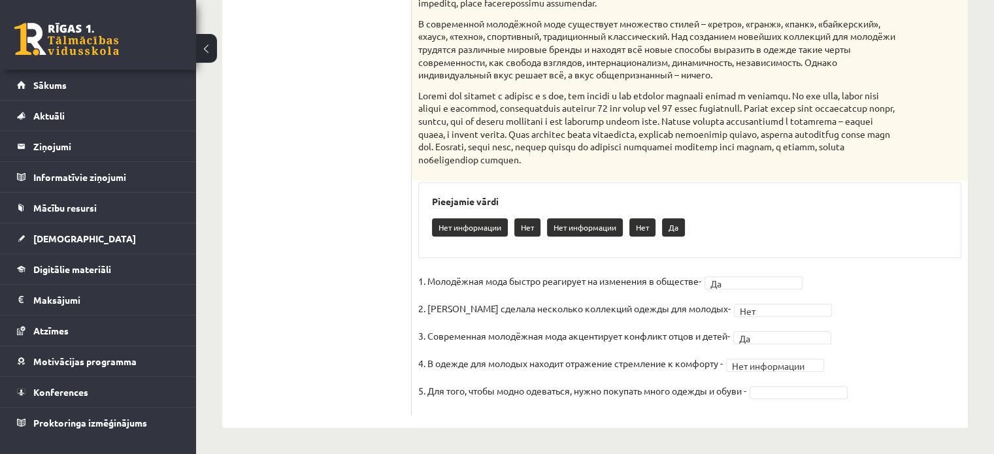
click at [878, 329] on fieldset "**********" at bounding box center [689, 339] width 543 height 137
click at [891, 316] on fieldset "**********" at bounding box center [689, 339] width 543 height 137
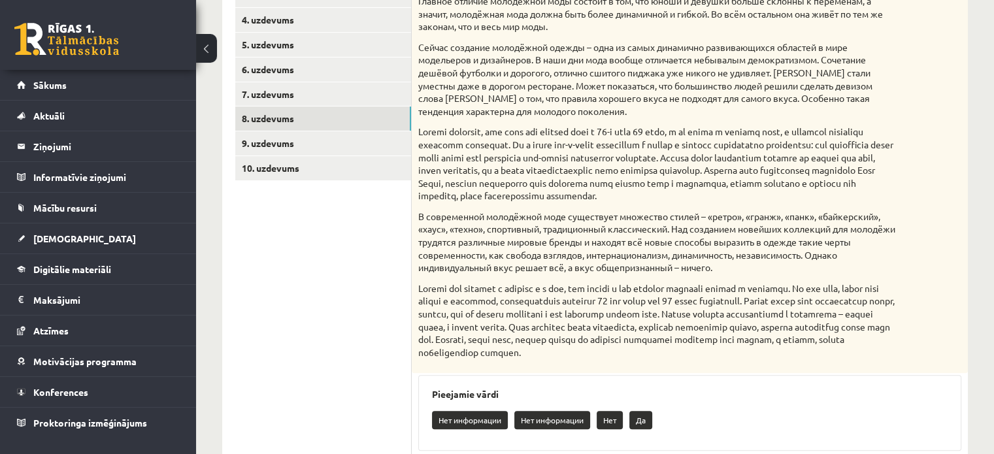
scroll to position [245, 0]
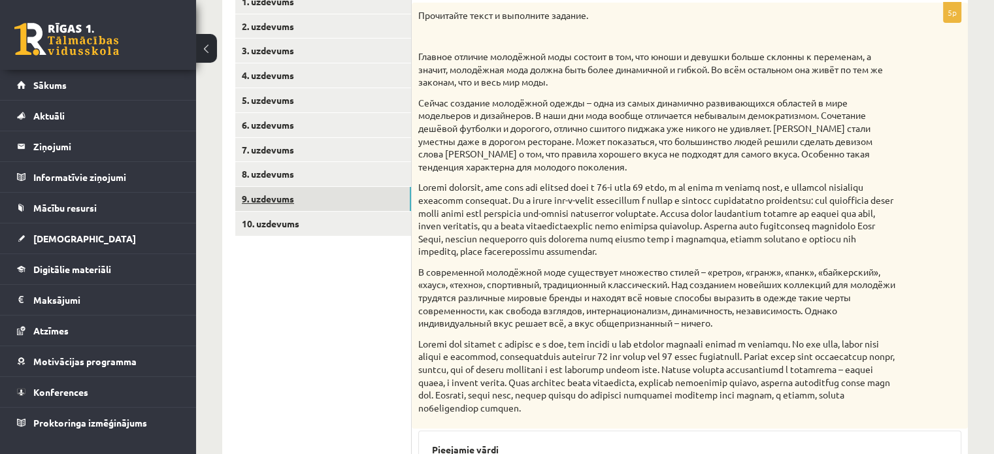
click at [274, 193] on link "9. uzdevums" at bounding box center [323, 199] width 176 height 24
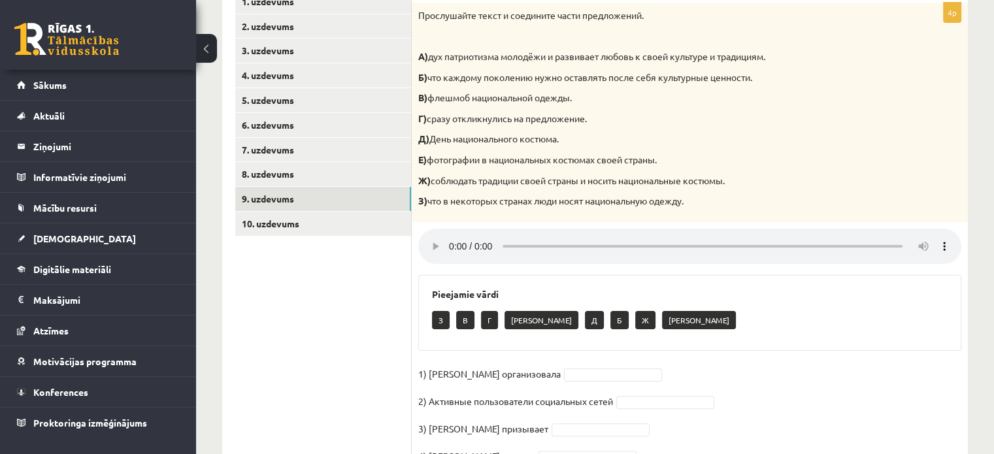
click at [894, 382] on fieldset "1) Мухаббат Саби организовала 2) Активные пользователи социальных сетей 3) Муха…" at bounding box center [689, 419] width 543 height 110
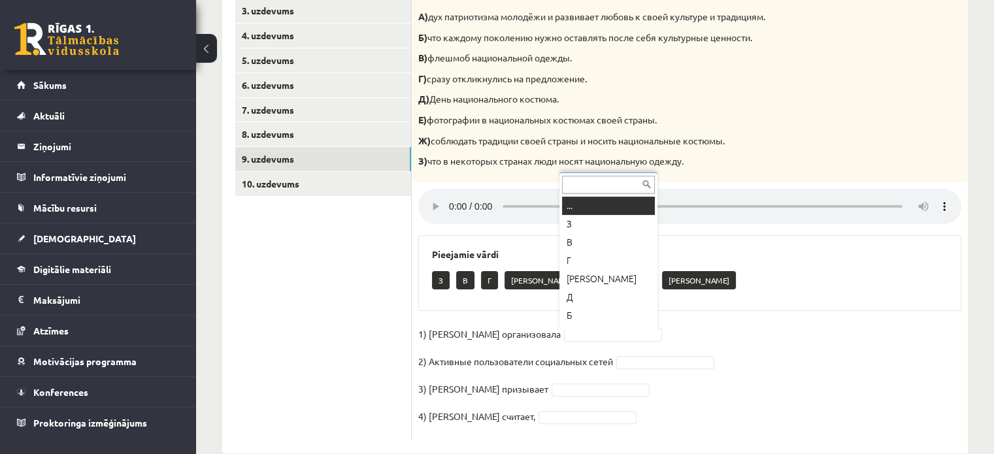
scroll to position [16, 0]
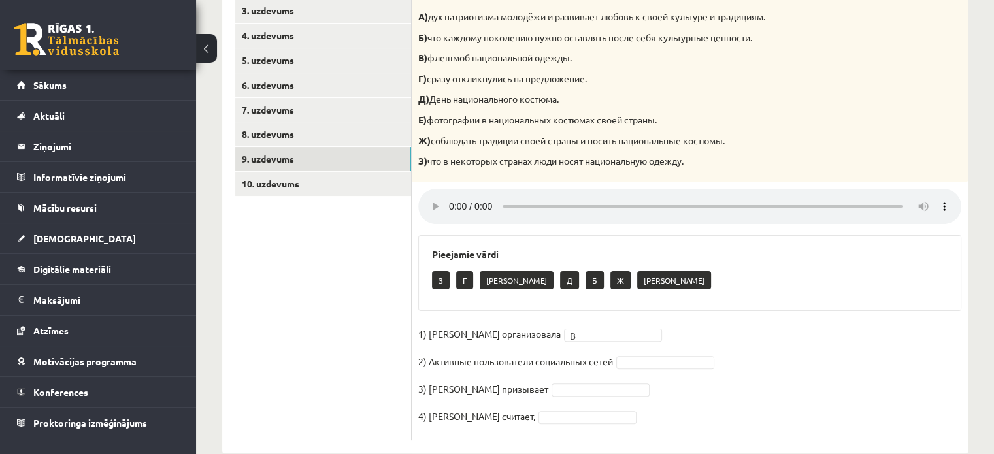
click at [679, 384] on fieldset "1) Мухаббат Саби организовала В * 2) Активные пользователи социальных сетей 3) …" at bounding box center [689, 379] width 543 height 110
click at [763, 295] on div "З Е Д Б Ж А" at bounding box center [689, 282] width 515 height 31
click at [580, 399] on fieldset "1) Мухаббат Саби организовала В * 2) Активные пользователи социальных сетей Г *…" at bounding box center [689, 379] width 543 height 110
click at [672, 429] on fieldset "1) Мухаббат Саби организовала В * 2) Активные пользователи социальных сетей Г *…" at bounding box center [689, 379] width 543 height 110
click at [551, 425] on fieldset "1) Мухаббат Саби организовала В * 2) Активные пользователи социальных сетей Г *…" at bounding box center [689, 379] width 543 height 110
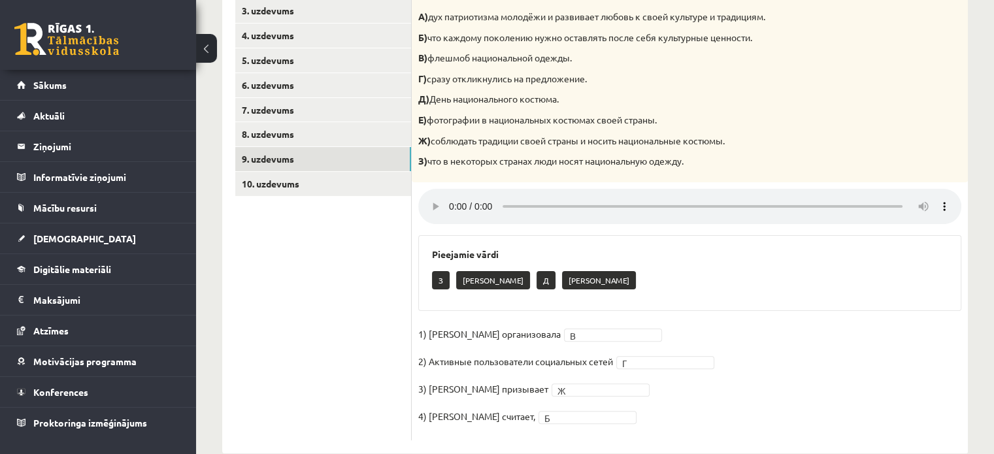
click at [289, 322] on ul "1. uzdevums 2. uzdevums 3. uzdevums 4. uzdevums 5. uzdevums 6. uzdevums 7. uzde…" at bounding box center [323, 195] width 176 height 491
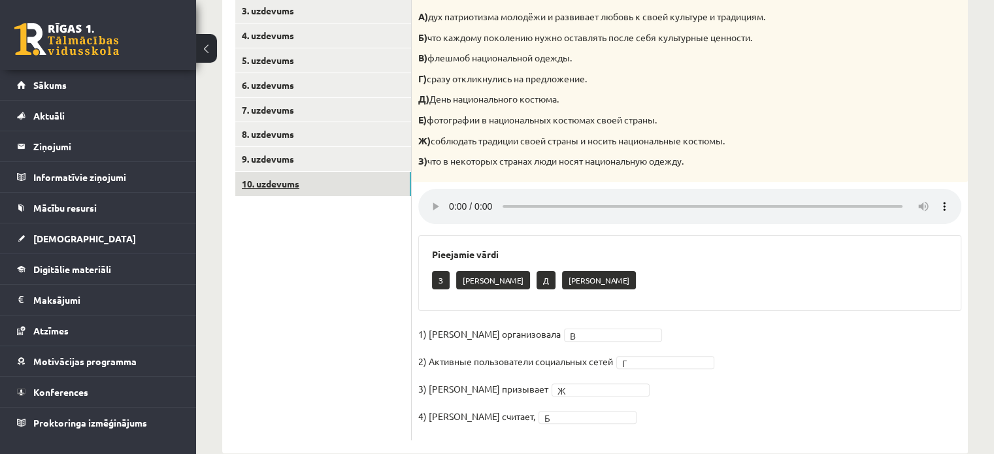
click at [299, 184] on link "10. uzdevums" at bounding box center [323, 184] width 176 height 24
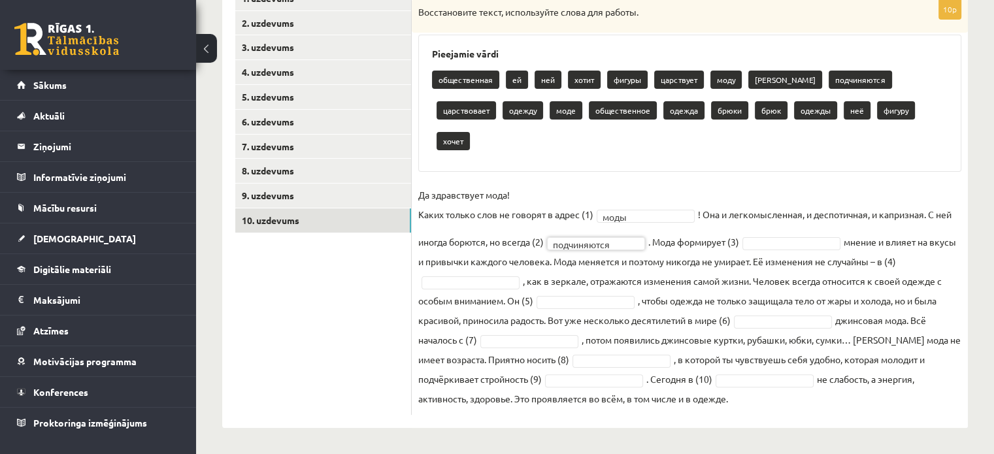
scroll to position [217, 0]
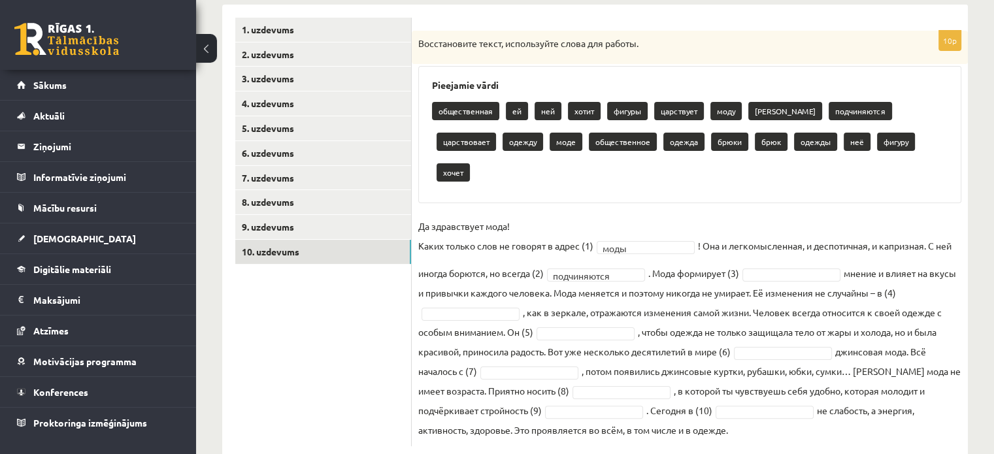
click at [826, 271] on fieldset "**********" at bounding box center [689, 327] width 543 height 223
click at [805, 250] on fieldset "**********" at bounding box center [689, 327] width 543 height 223
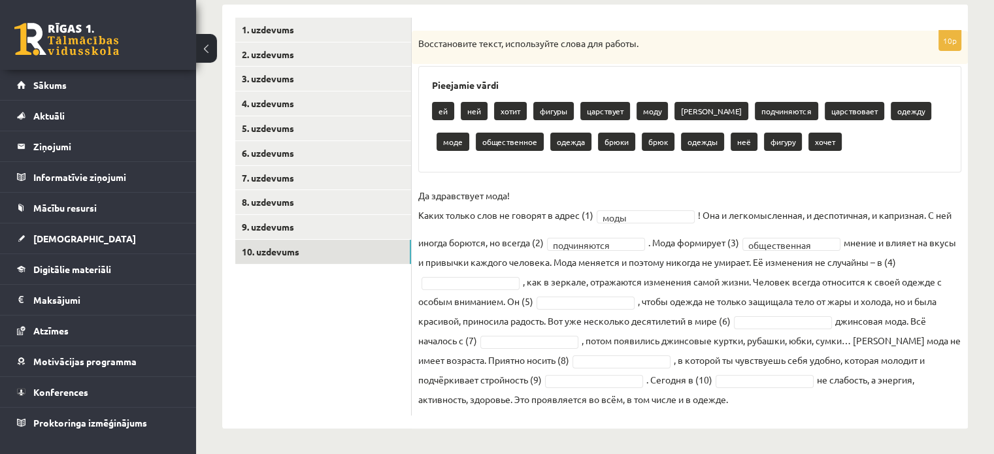
click at [827, 302] on fieldset "**********" at bounding box center [689, 297] width 543 height 223
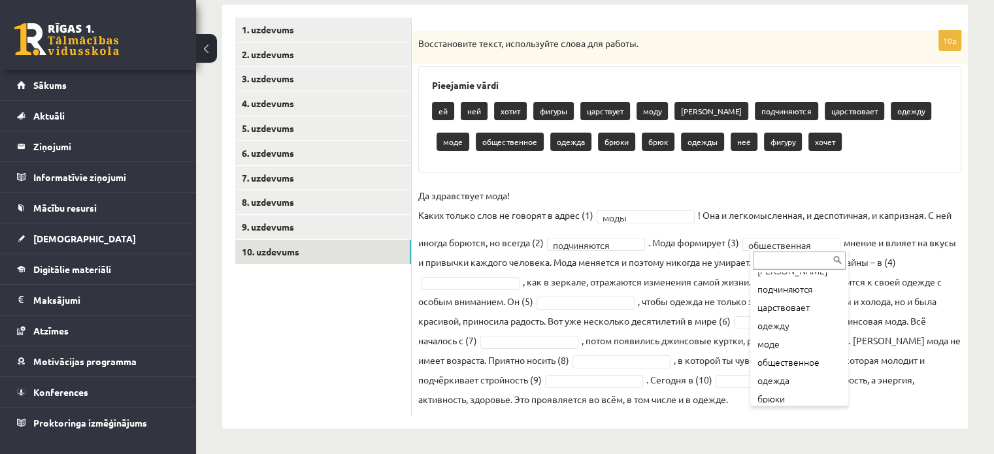
scroll to position [141, 0]
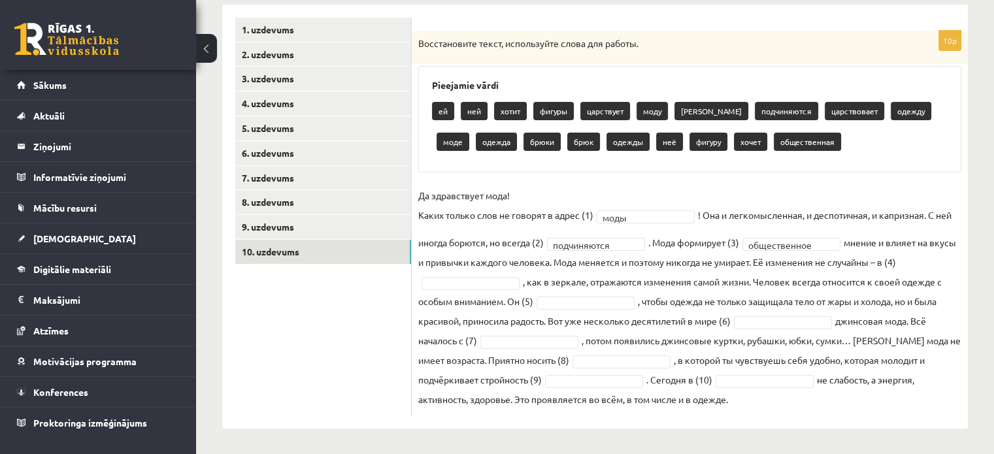
click at [848, 276] on fieldset "**********" at bounding box center [689, 297] width 543 height 223
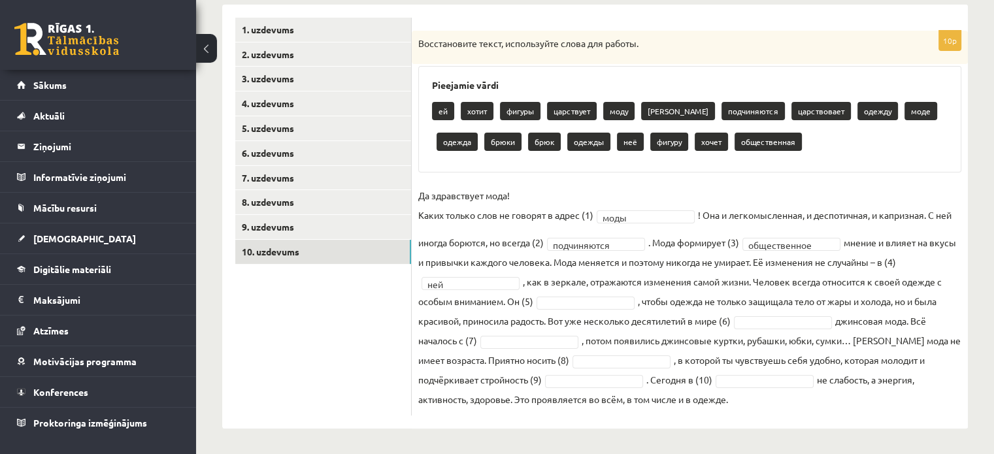
click at [491, 370] on fieldset "**********" at bounding box center [689, 297] width 543 height 223
click at [583, 310] on fieldset "**********" at bounding box center [689, 297] width 543 height 223
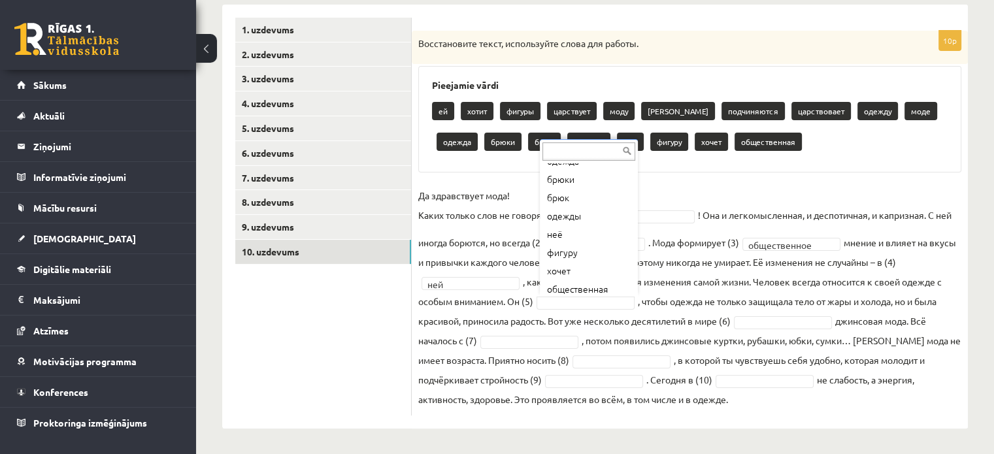
scroll to position [216, 0]
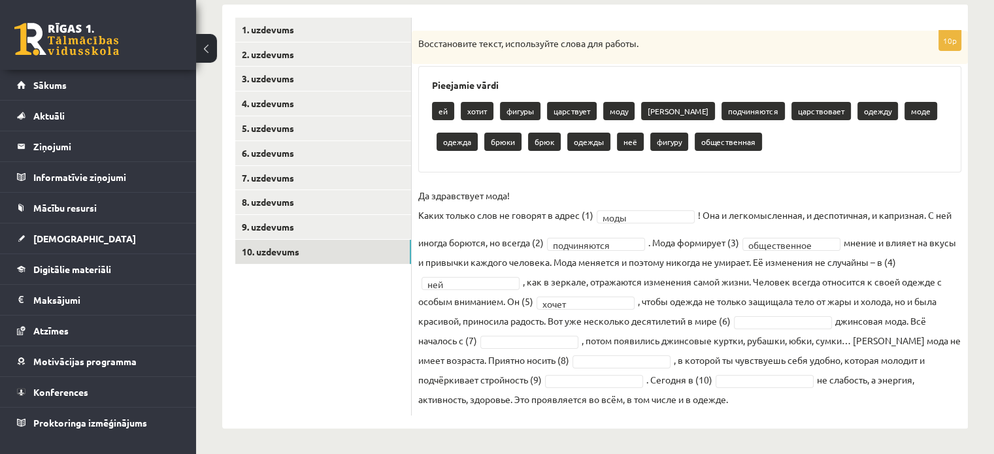
click at [639, 326] on fieldset "**********" at bounding box center [689, 297] width 543 height 223
click at [753, 329] on fieldset "**********" at bounding box center [689, 297] width 543 height 223
click at [758, 329] on fieldset "**********" at bounding box center [689, 297] width 543 height 223
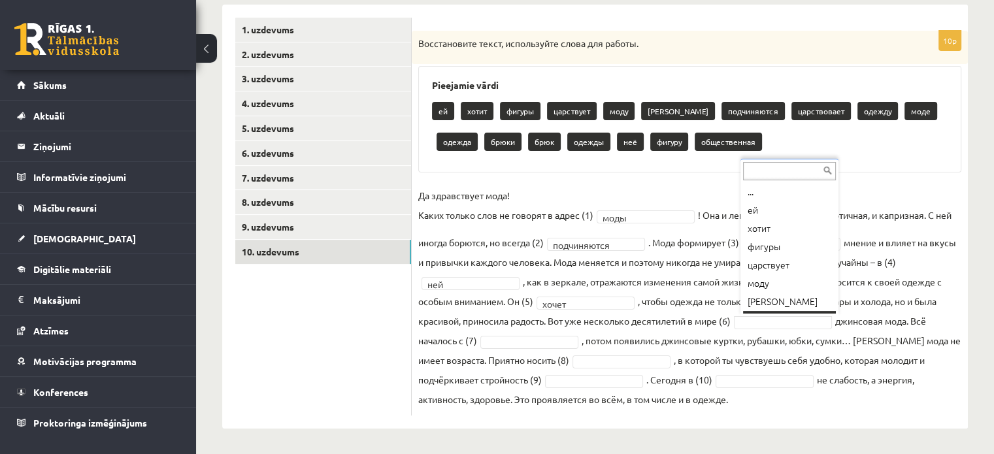
scroll to position [16, 0]
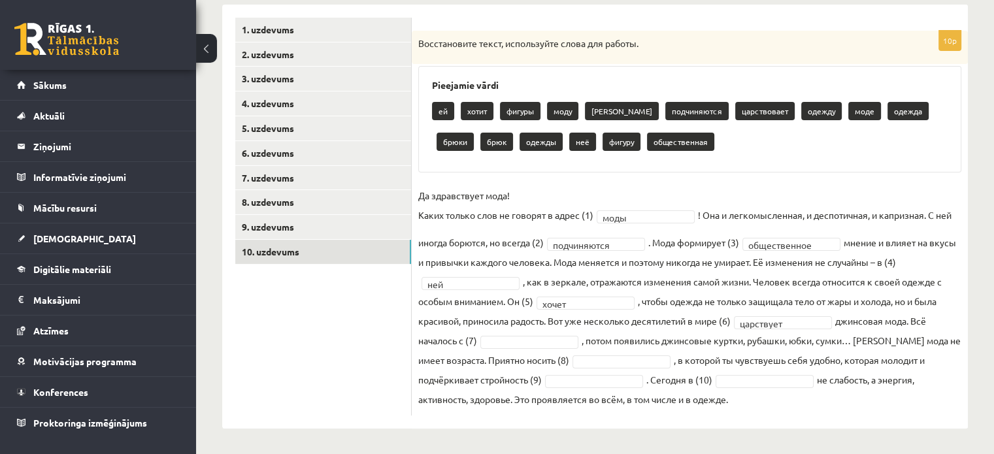
click at [776, 267] on fieldset "**********" at bounding box center [689, 297] width 543 height 223
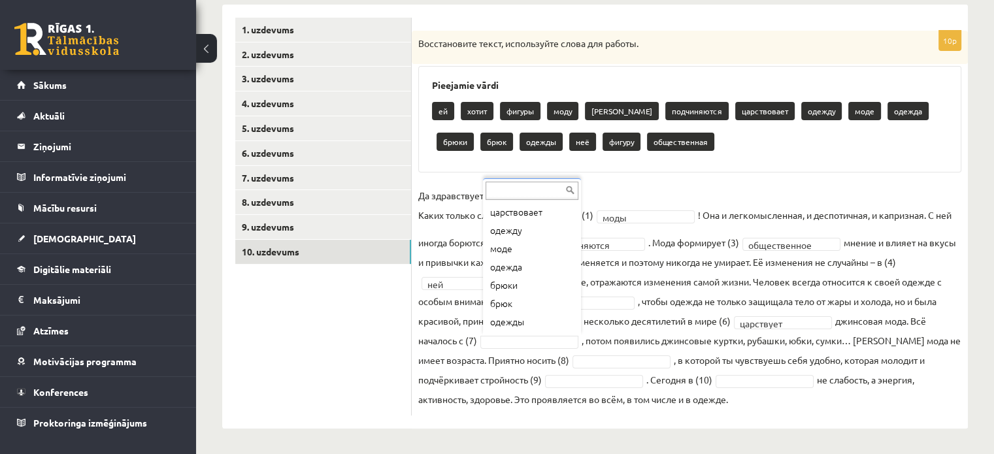
scroll to position [155, 0]
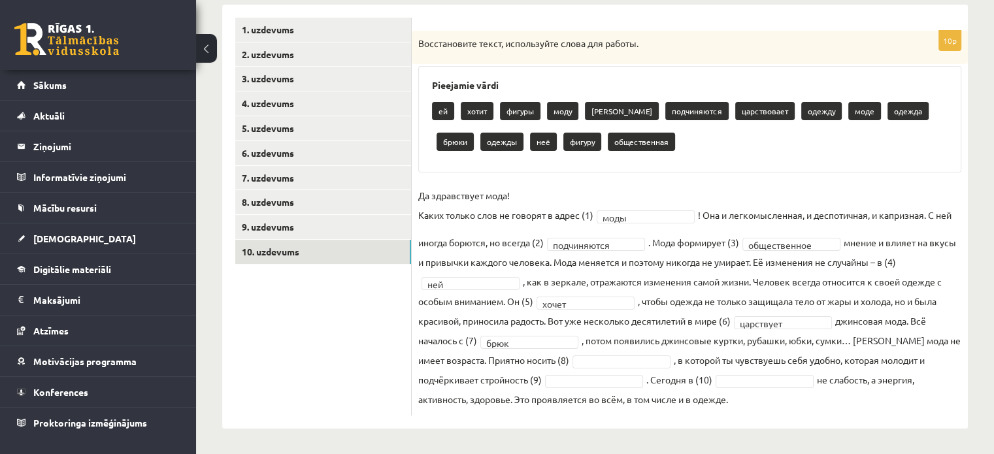
click at [515, 378] on fieldset "**********" at bounding box center [689, 297] width 543 height 223
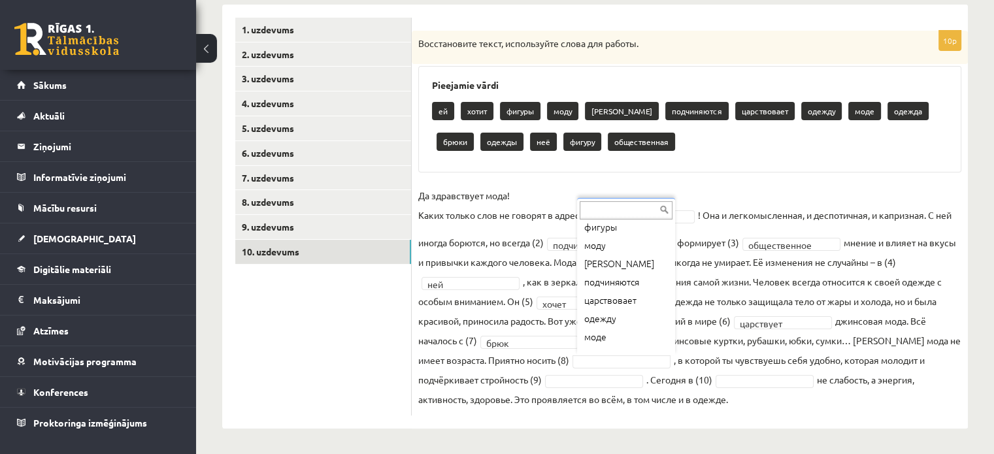
scroll to position [68, 0]
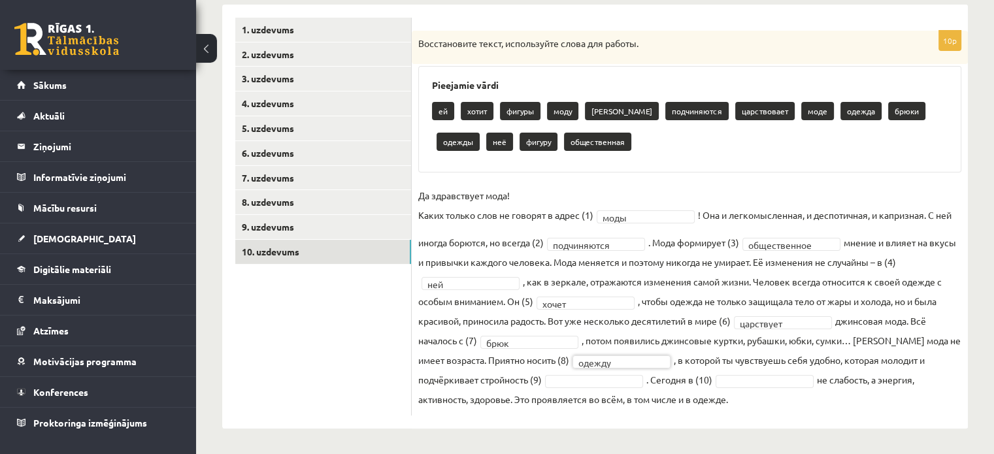
click at [646, 302] on fieldset "**********" at bounding box center [689, 297] width 543 height 223
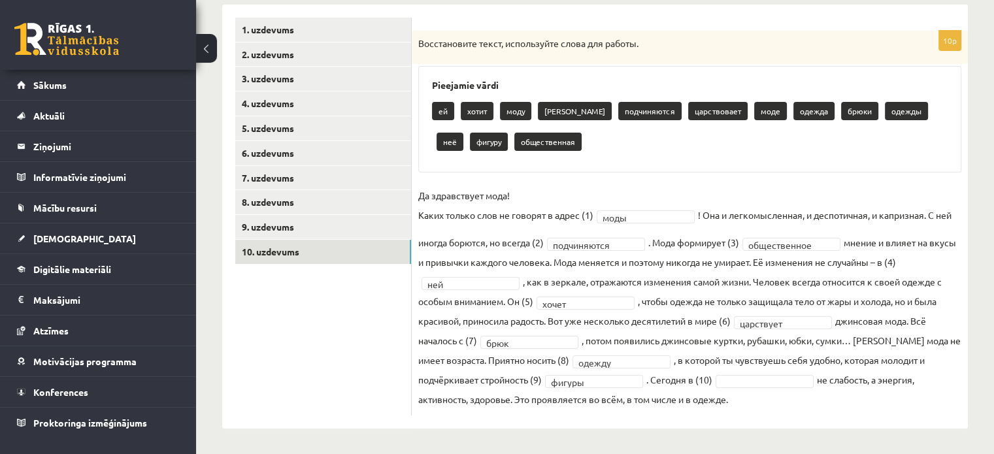
click at [638, 397] on fieldset "**********" at bounding box center [689, 297] width 543 height 223
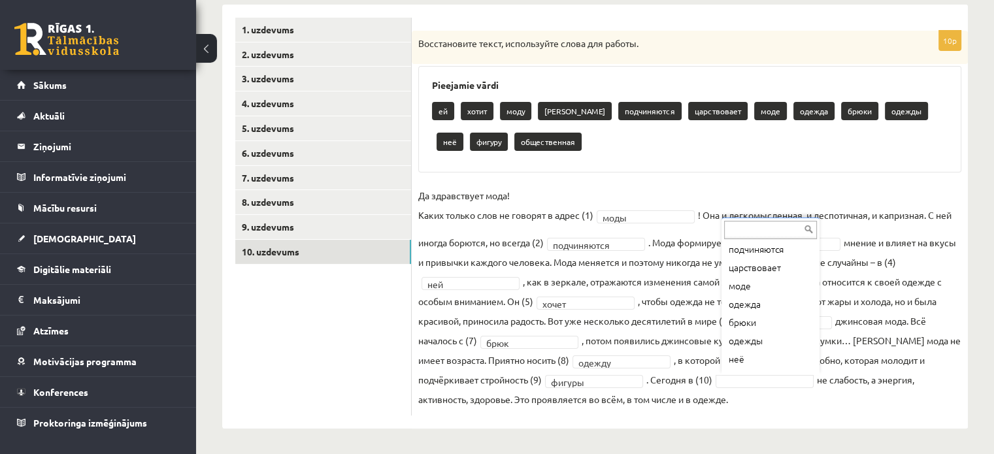
scroll to position [94, 0]
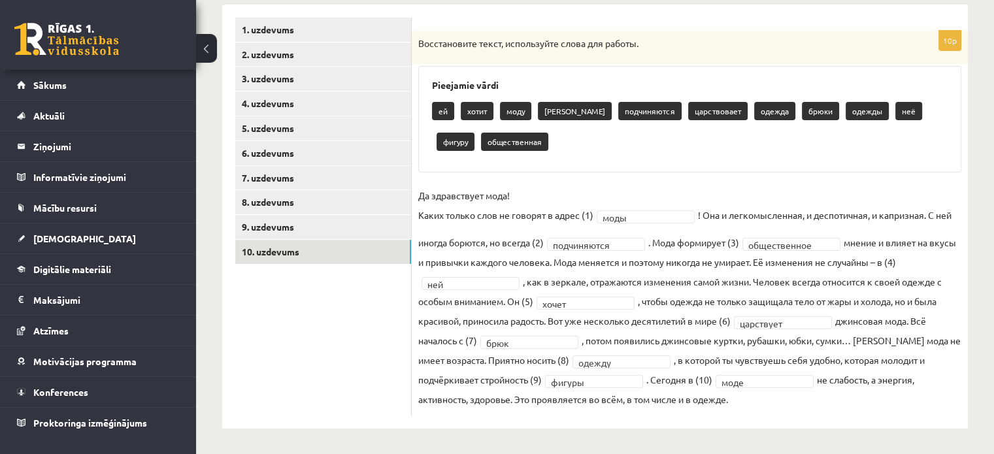
click at [768, 286] on fieldset "**********" at bounding box center [689, 297] width 543 height 223
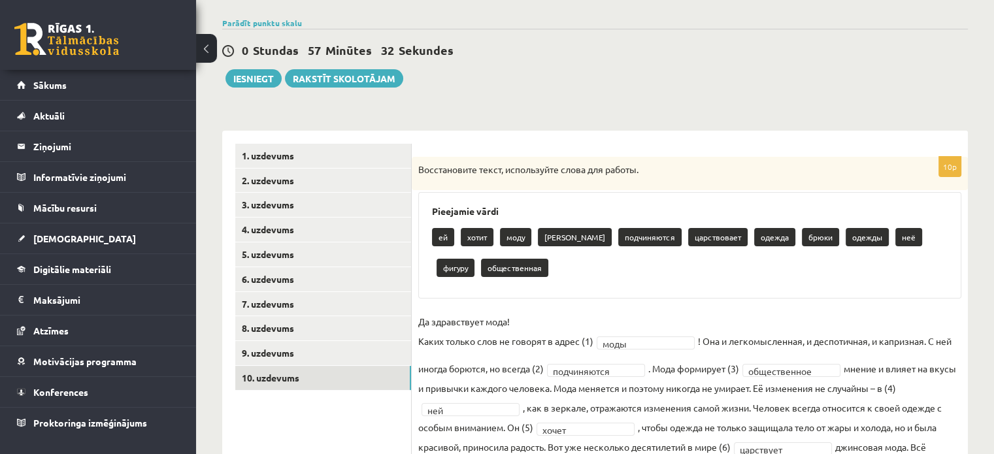
scroll to position [63, 0]
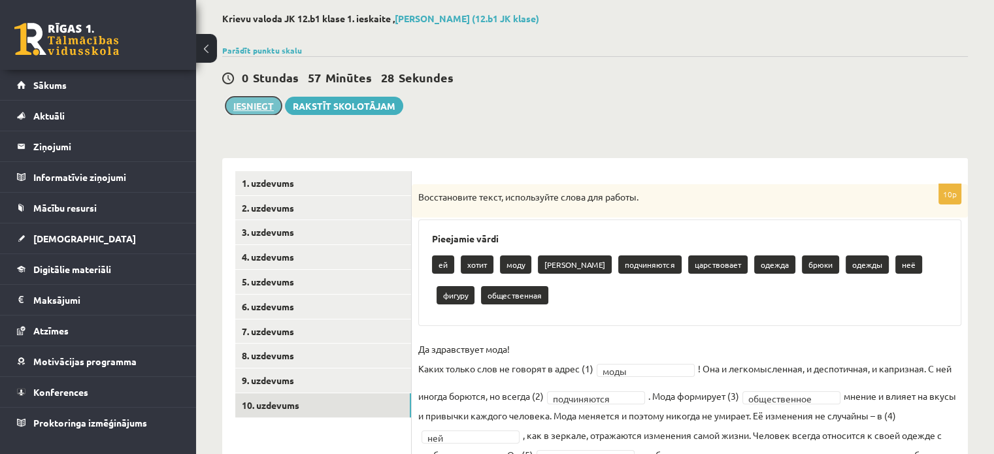
click at [257, 104] on button "Iesniegt" at bounding box center [253, 106] width 56 height 18
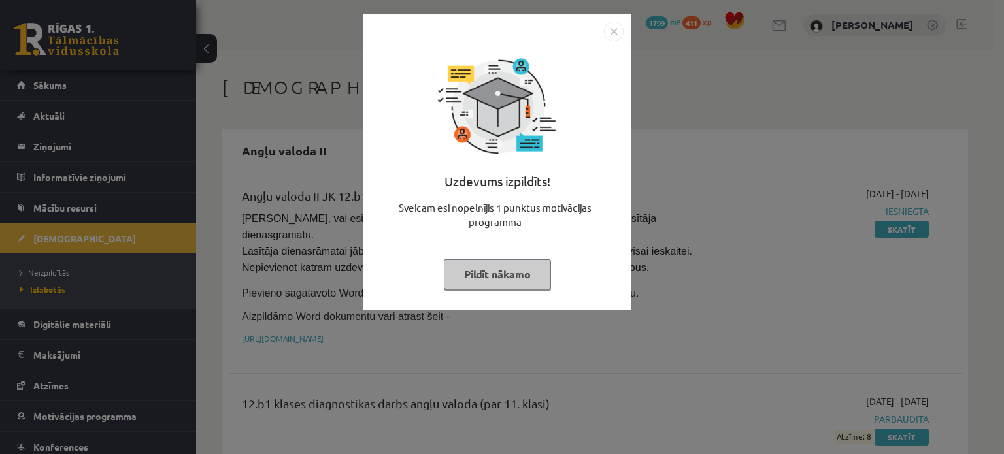
click at [473, 271] on button "Pildīt nākamo" at bounding box center [497, 274] width 107 height 30
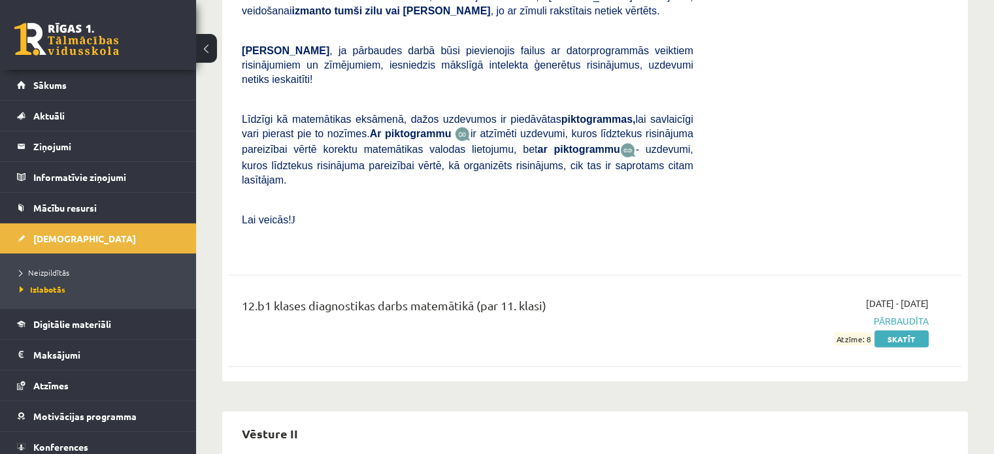
scroll to position [3780, 0]
